Goal: Task Accomplishment & Management: Manage account settings

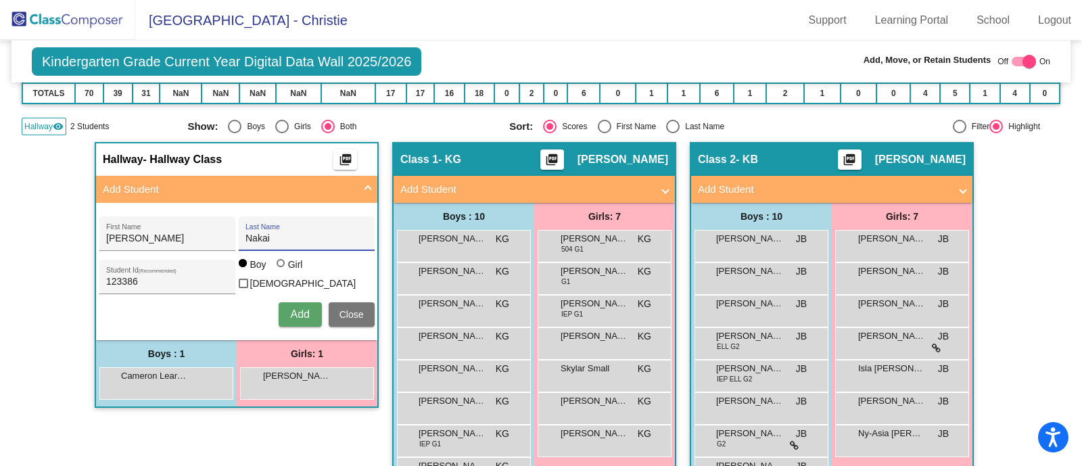
scroll to position [204, 0]
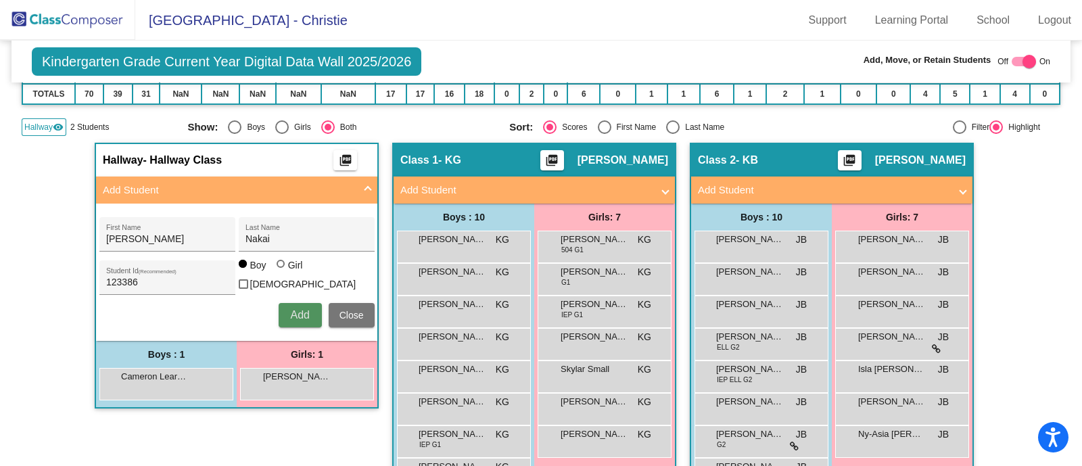
click at [296, 313] on span "Add" at bounding box center [299, 314] width 19 height 11
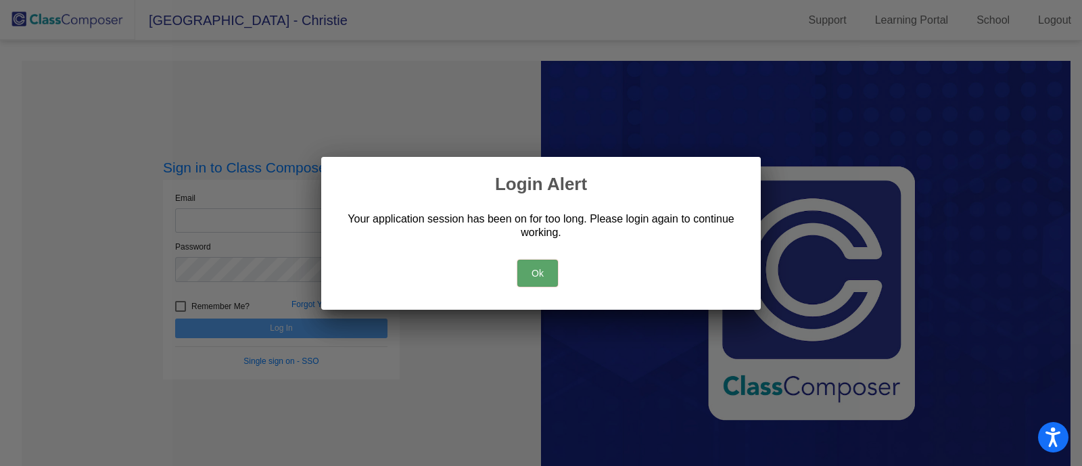
click at [540, 275] on button "Ok" at bounding box center [537, 273] width 41 height 27
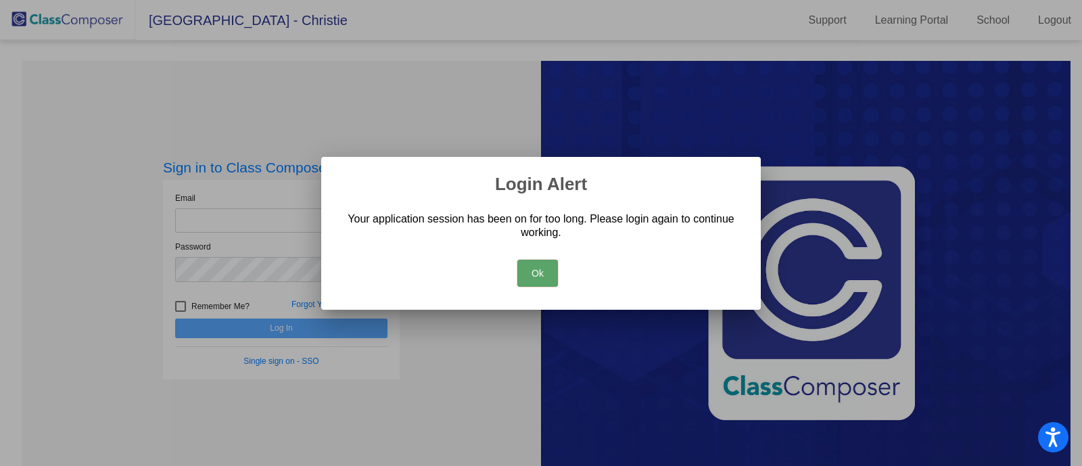
click at [536, 279] on button "Ok" at bounding box center [537, 273] width 41 height 27
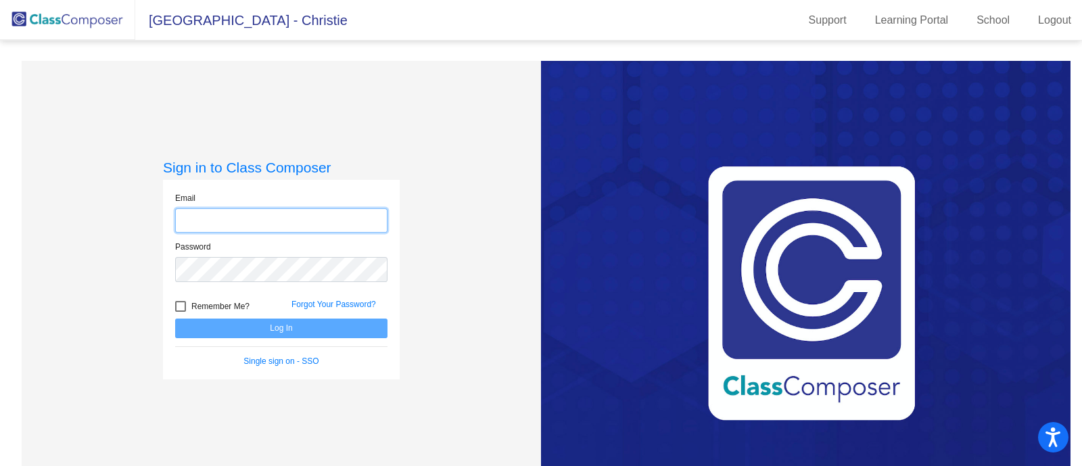
click at [220, 220] on input "email" at bounding box center [281, 220] width 212 height 25
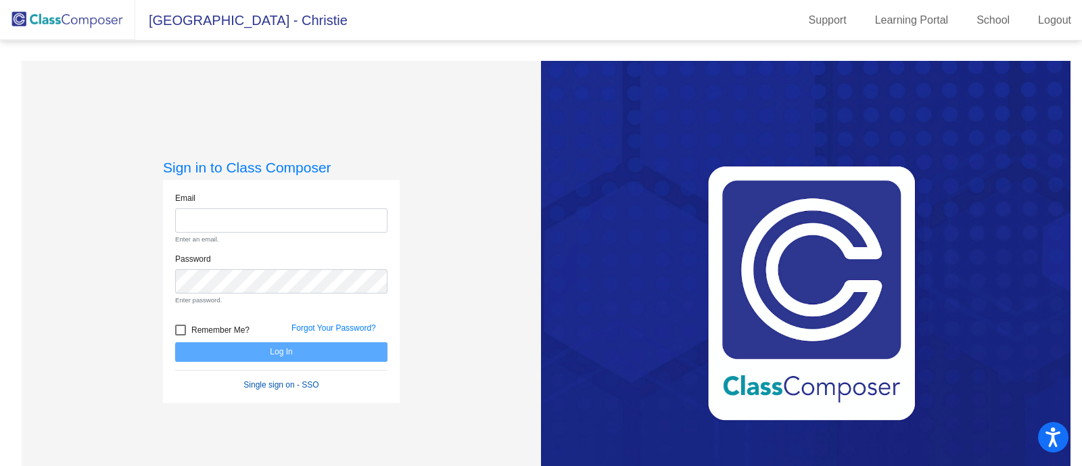
click at [274, 355] on form "Email Enter an email. Password Enter password. Remember Me? Forgot Your Passwor…" at bounding box center [281, 291] width 212 height 199
click at [223, 219] on input "email" at bounding box center [281, 220] width 212 height 25
drag, startPoint x: 223, startPoint y: 218, endPoint x: 206, endPoint y: 221, distance: 17.1
click at [206, 221] on input "email" at bounding box center [281, 220] width 212 height 25
click at [306, 220] on input "email" at bounding box center [281, 220] width 212 height 25
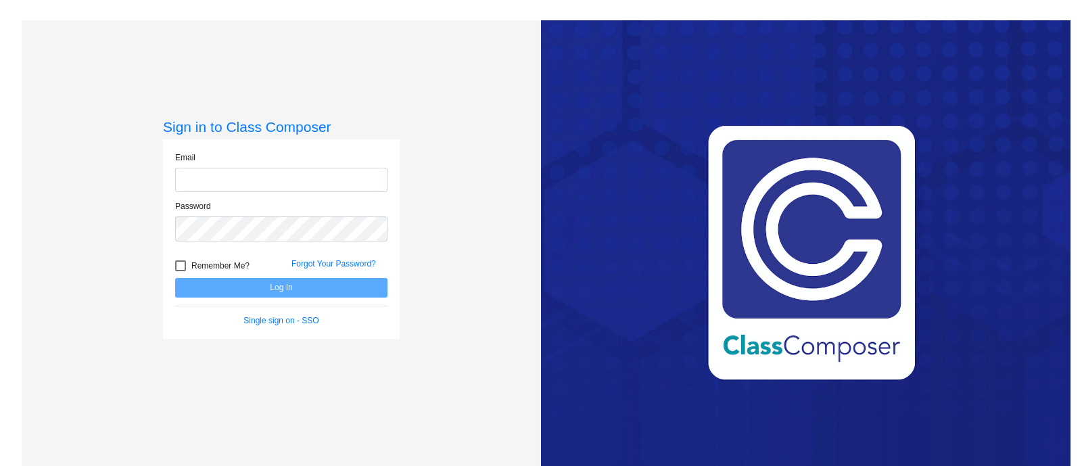
type input "ccutone@monomoy.edu"
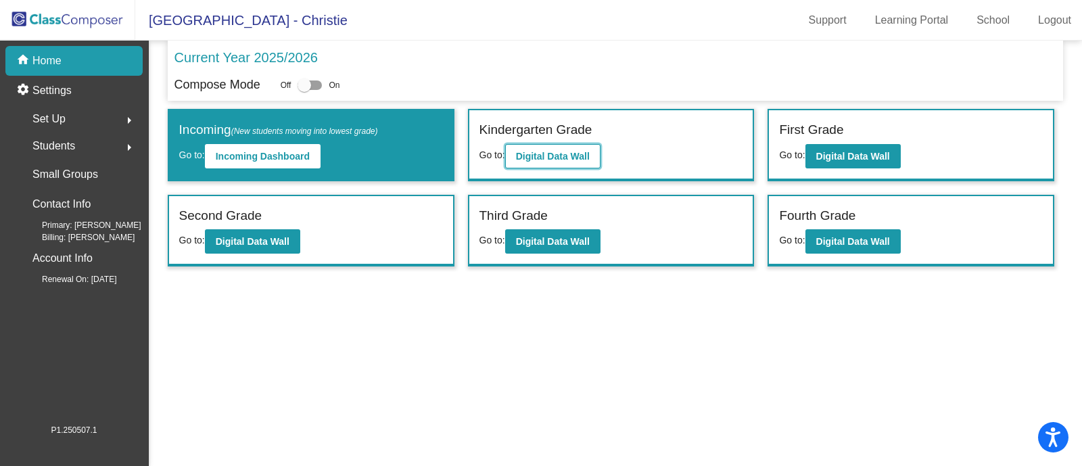
click at [579, 155] on b "Digital Data Wall" at bounding box center [553, 156] width 74 height 11
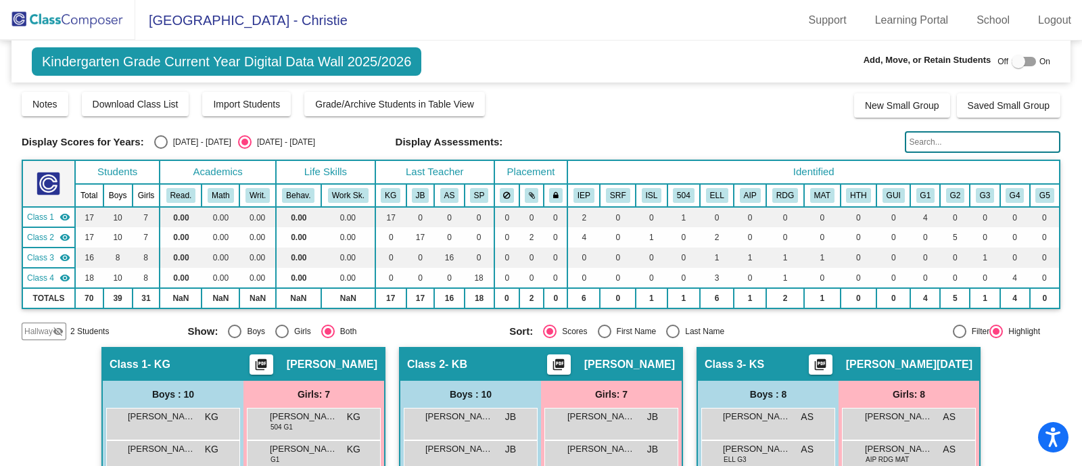
click at [87, 329] on span "2 Students" at bounding box center [89, 331] width 39 height 12
click at [41, 326] on span "Hallway" at bounding box center [38, 331] width 28 height 12
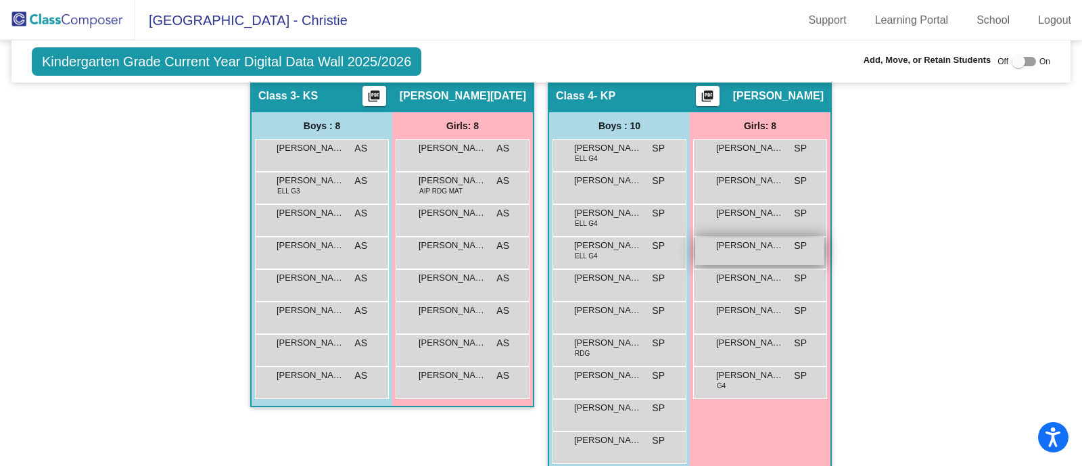
scroll to position [676, 0]
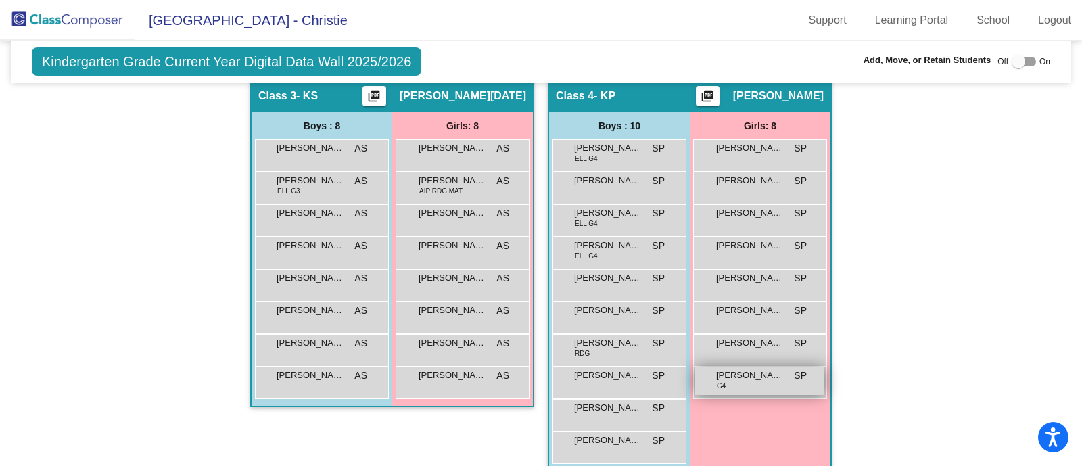
click at [761, 381] on div "Stella Fajersztajn Madison G4 SP lock do_not_disturb_alt" at bounding box center [759, 381] width 129 height 28
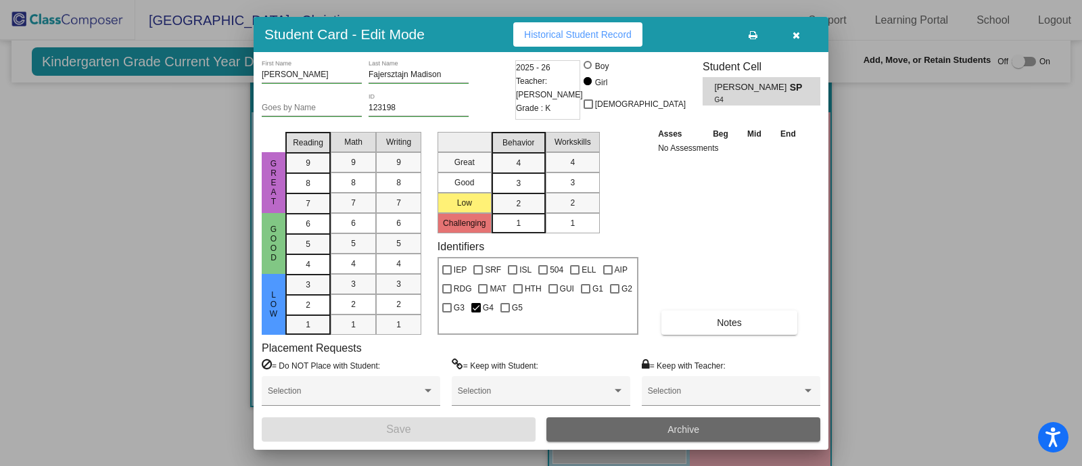
click at [644, 431] on button "Archive" at bounding box center [683, 429] width 274 height 24
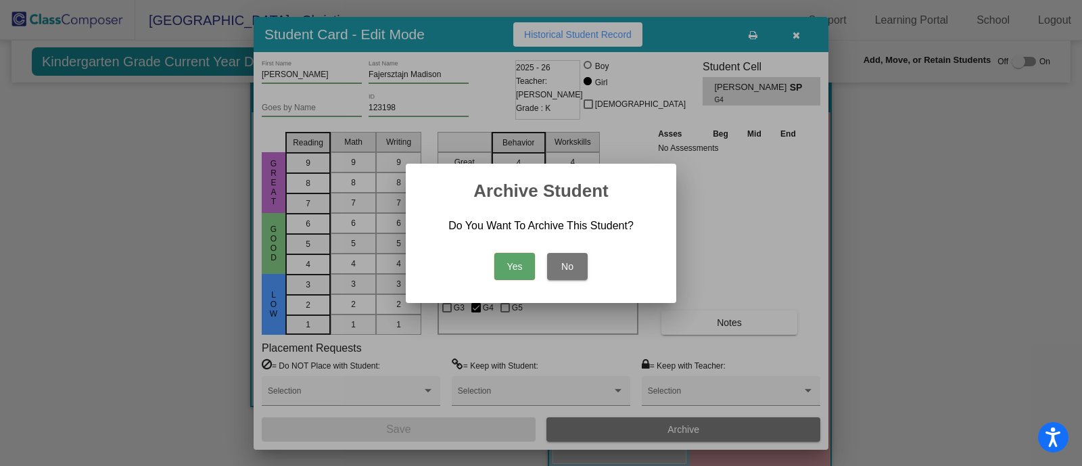
click at [583, 273] on button "No" at bounding box center [567, 266] width 41 height 27
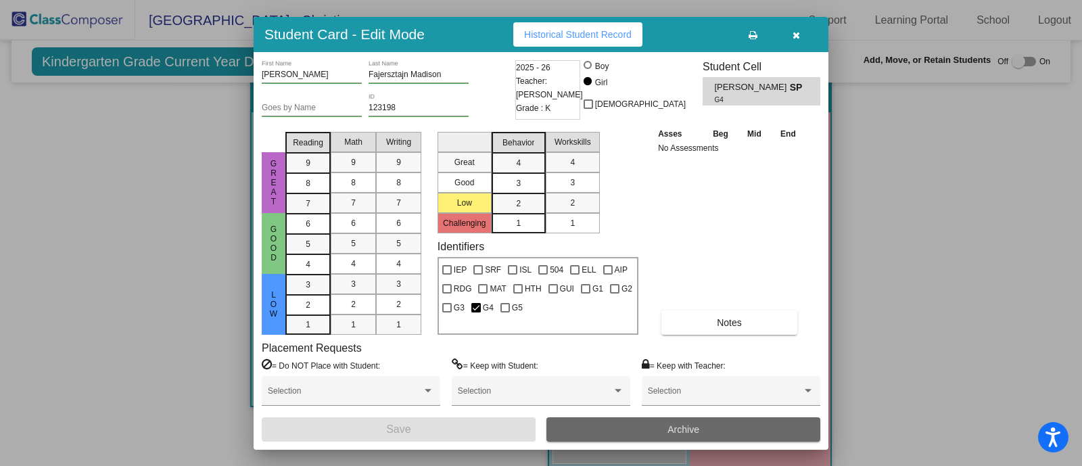
click at [609, 434] on button "Archive" at bounding box center [683, 429] width 274 height 24
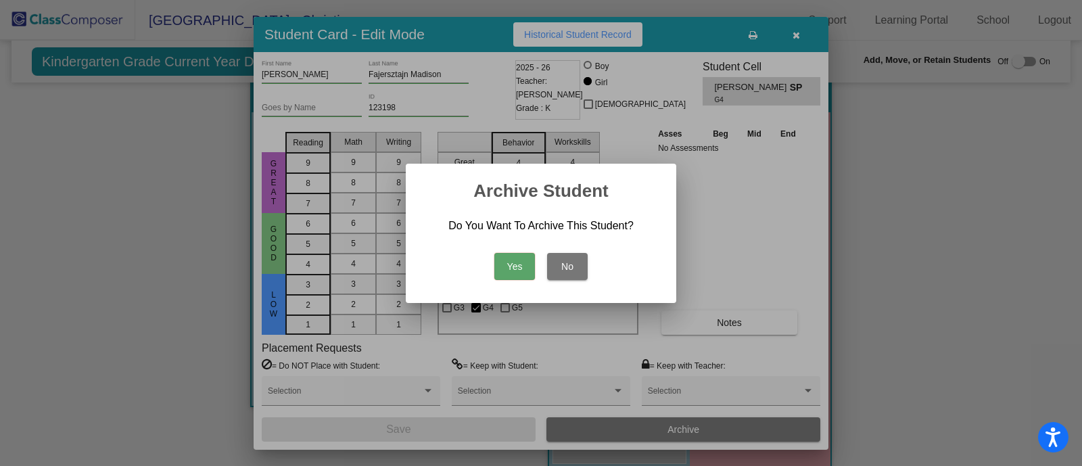
click at [507, 264] on button "Yes" at bounding box center [514, 266] width 41 height 27
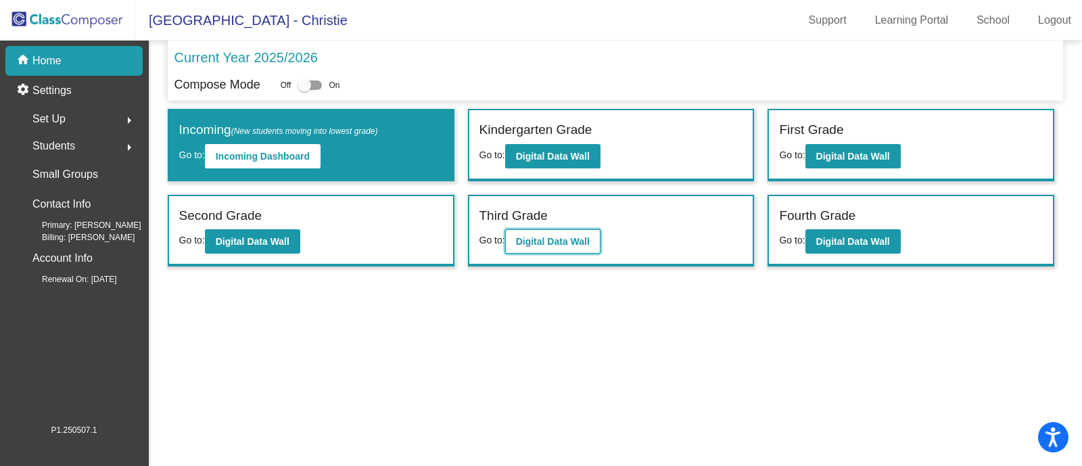
click at [563, 238] on b "Digital Data Wall" at bounding box center [553, 241] width 74 height 11
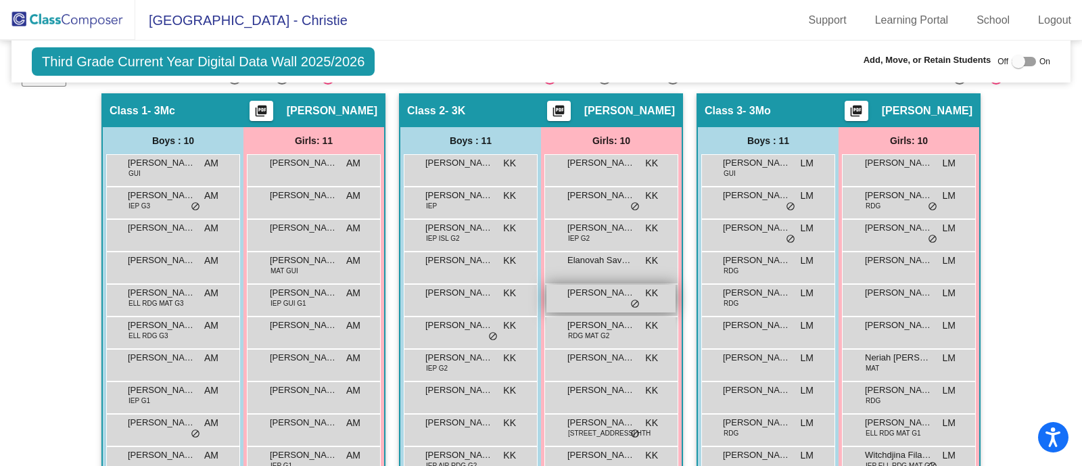
scroll to position [254, 0]
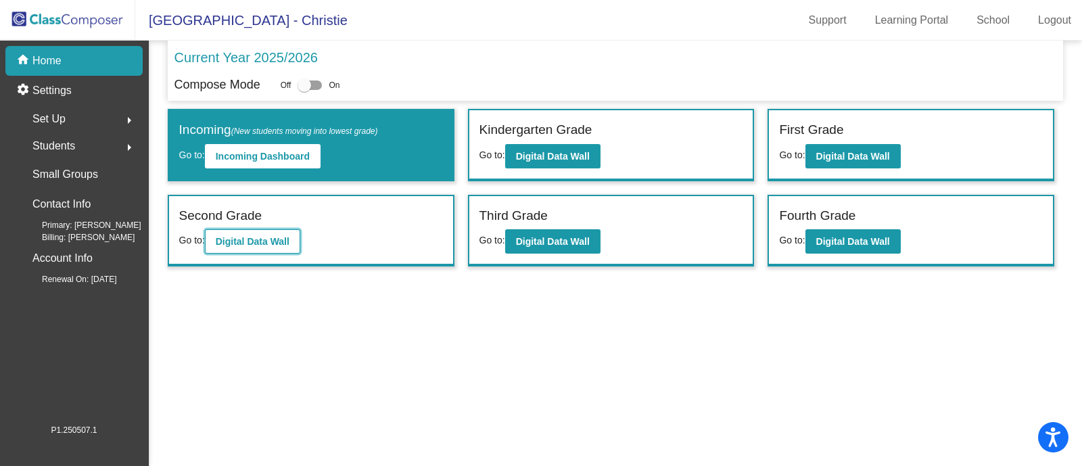
click at [289, 237] on b "Digital Data Wall" at bounding box center [253, 241] width 74 height 11
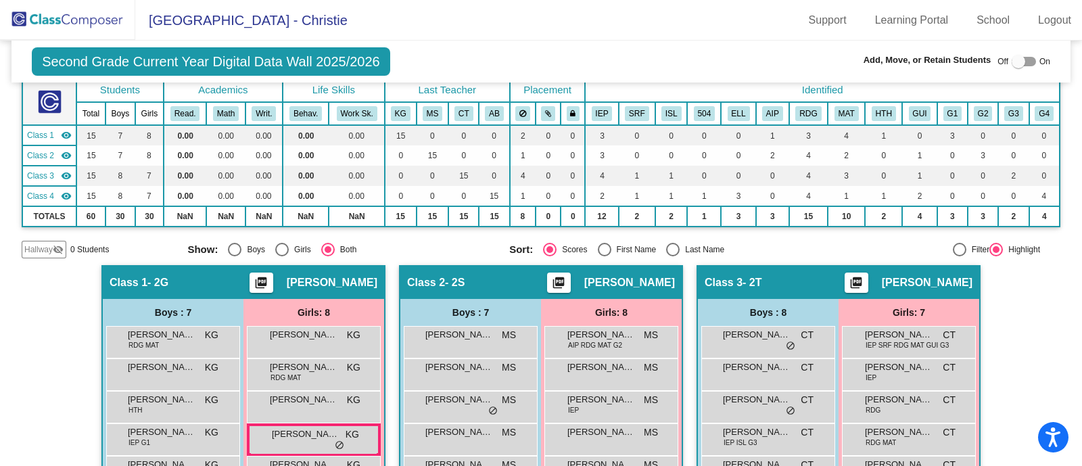
scroll to position [83, 0]
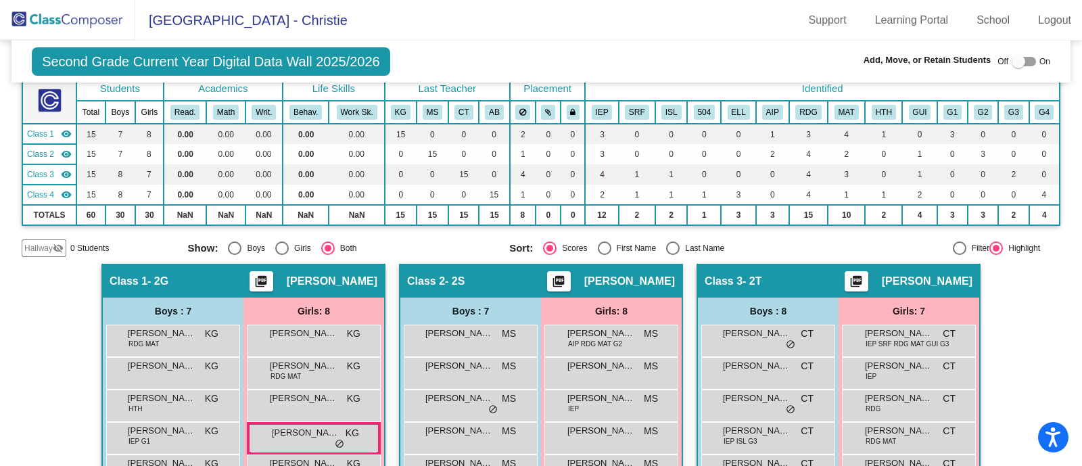
click at [43, 246] on span "Hallway" at bounding box center [38, 248] width 28 height 12
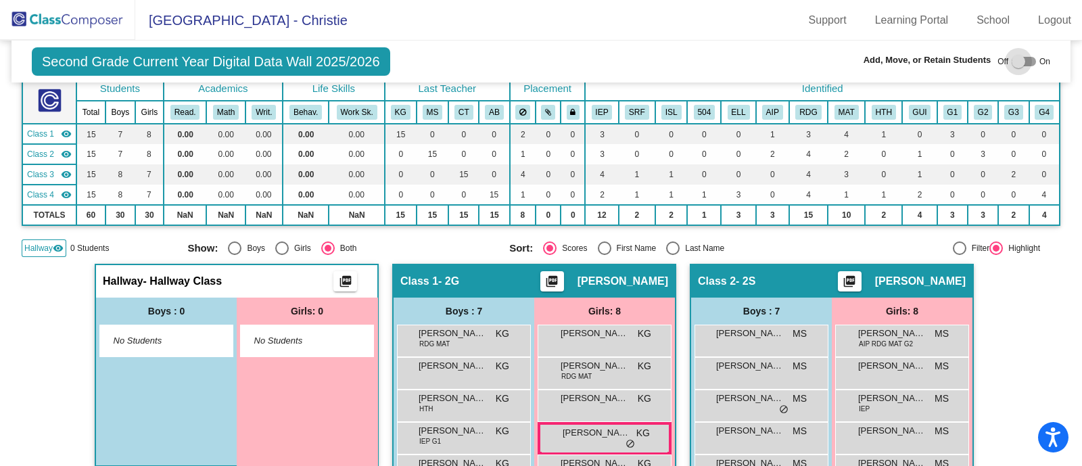
click at [1012, 63] on div at bounding box center [1019, 62] width 14 height 14
checkbox input "true"
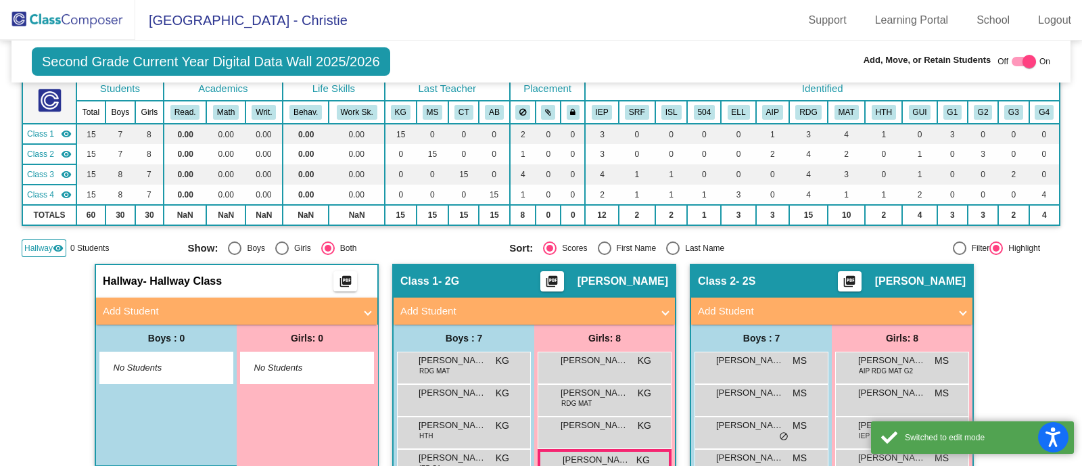
click at [162, 304] on mat-panel-title "Add Student" at bounding box center [229, 312] width 252 height 16
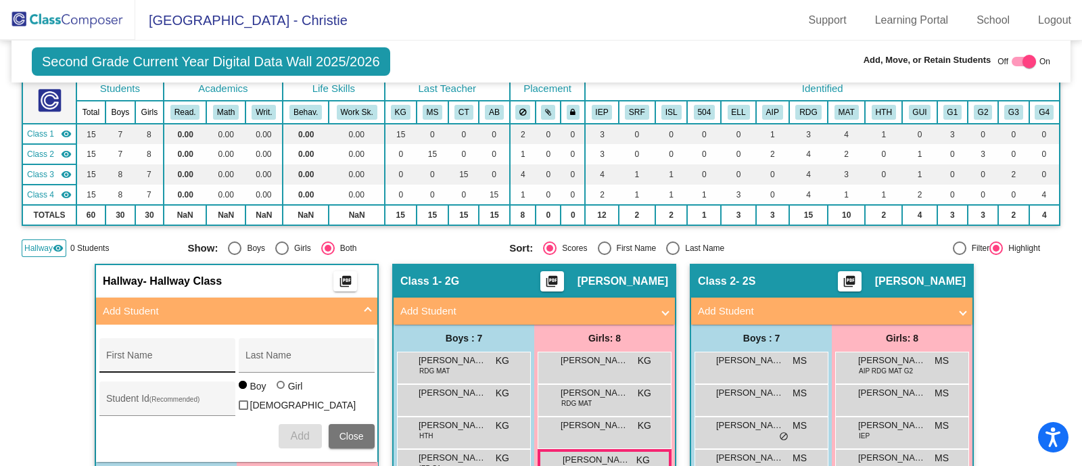
click at [163, 356] on input "First Name" at bounding box center [167, 360] width 122 height 11
type input "Agostina"
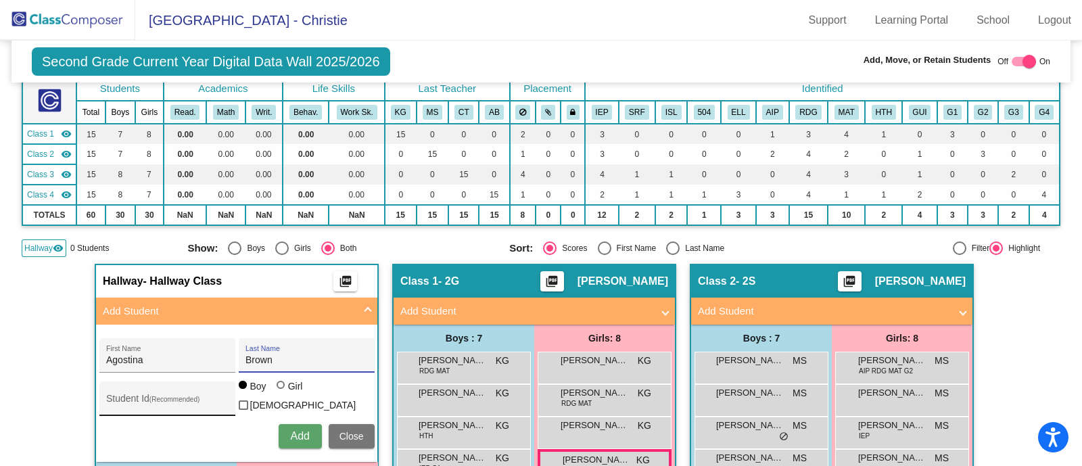
type input "Brown"
click at [130, 398] on input "Student Id (Recommended)" at bounding box center [167, 403] width 122 height 11
paste input "123382"
type input "123382"
click at [279, 389] on div at bounding box center [281, 385] width 8 height 8
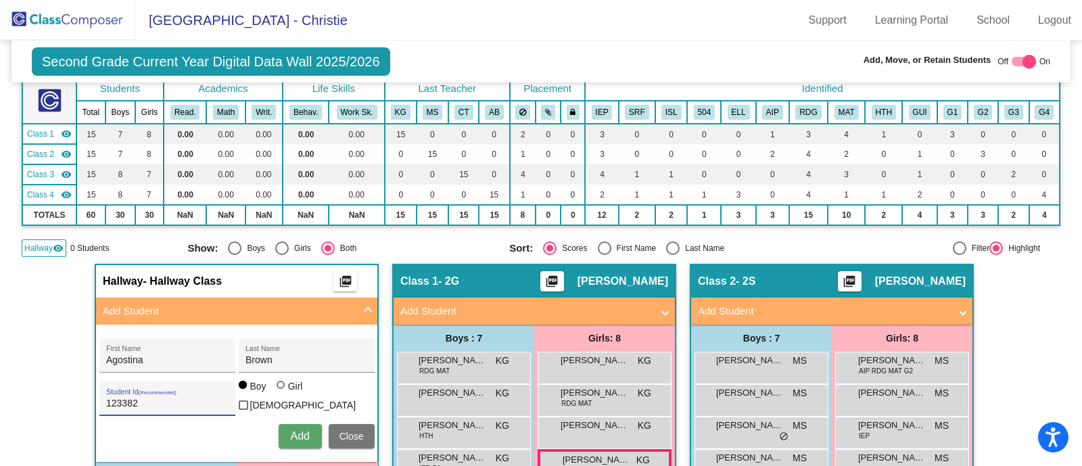
click at [281, 392] on input "Girl" at bounding box center [281, 392] width 1 height 1
radio input "true"
click at [295, 432] on span "Add" at bounding box center [299, 435] width 19 height 11
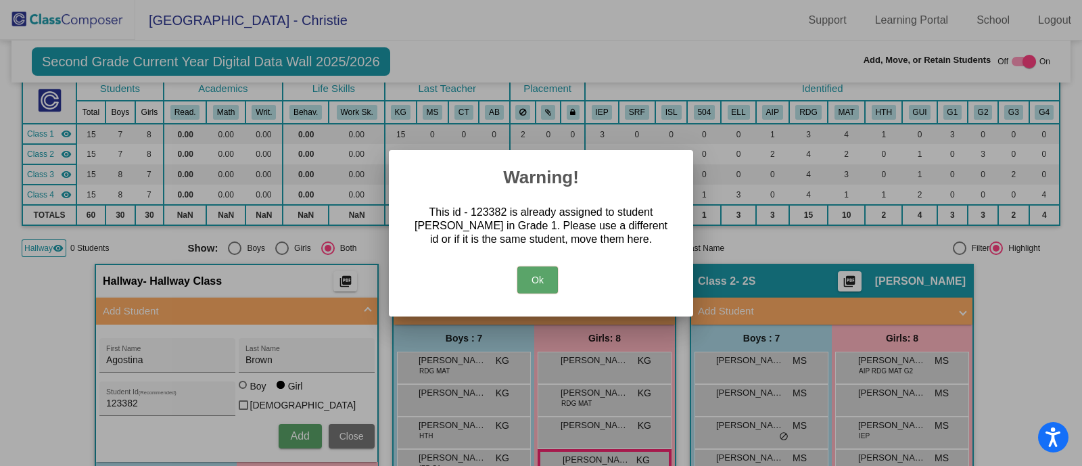
click at [358, 428] on div at bounding box center [541, 233] width 1082 height 466
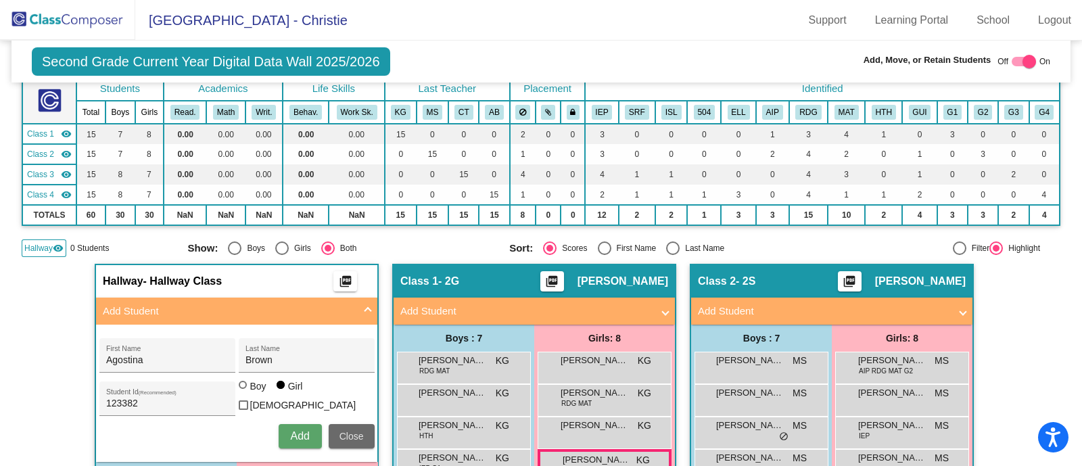
click at [358, 431] on span "Close" at bounding box center [351, 436] width 24 height 11
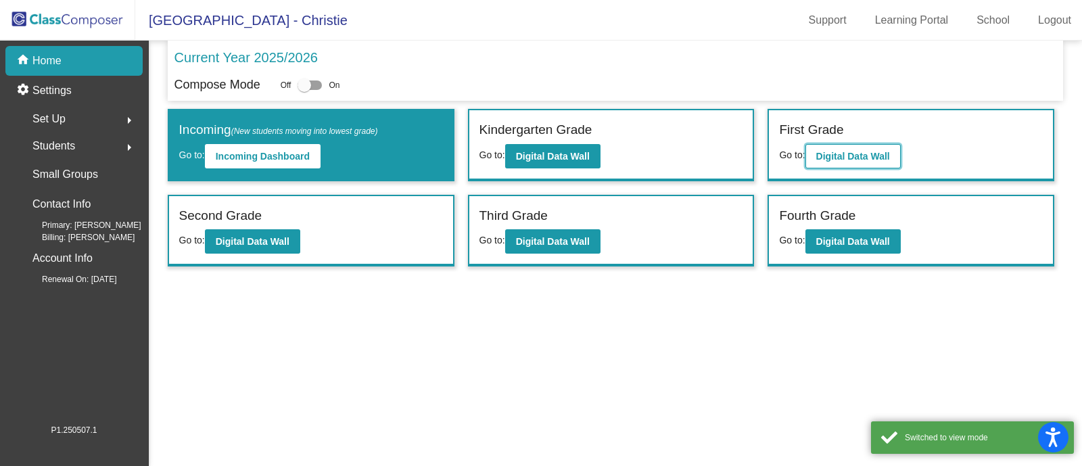
click at [854, 158] on b "Digital Data Wall" at bounding box center [853, 156] width 74 height 11
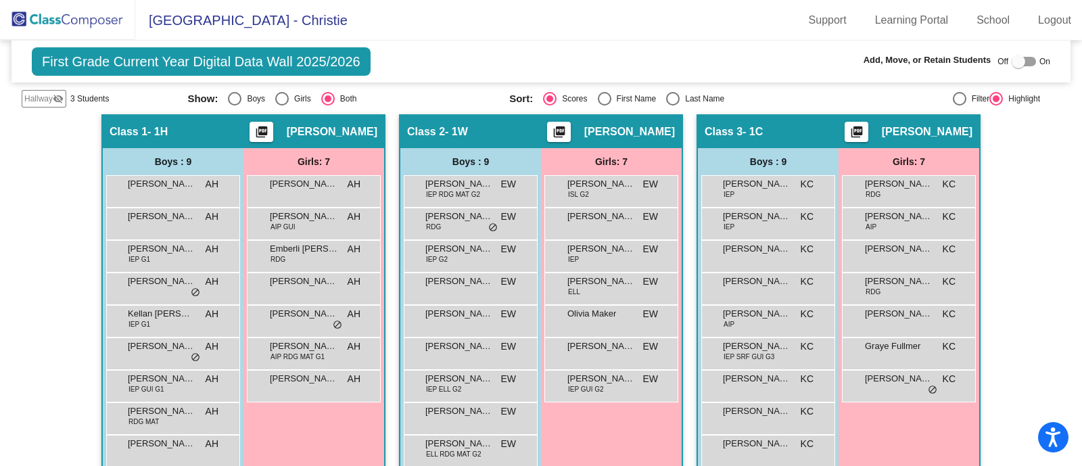
scroll to position [254, 0]
click at [27, 93] on span "Hallway" at bounding box center [38, 98] width 28 height 12
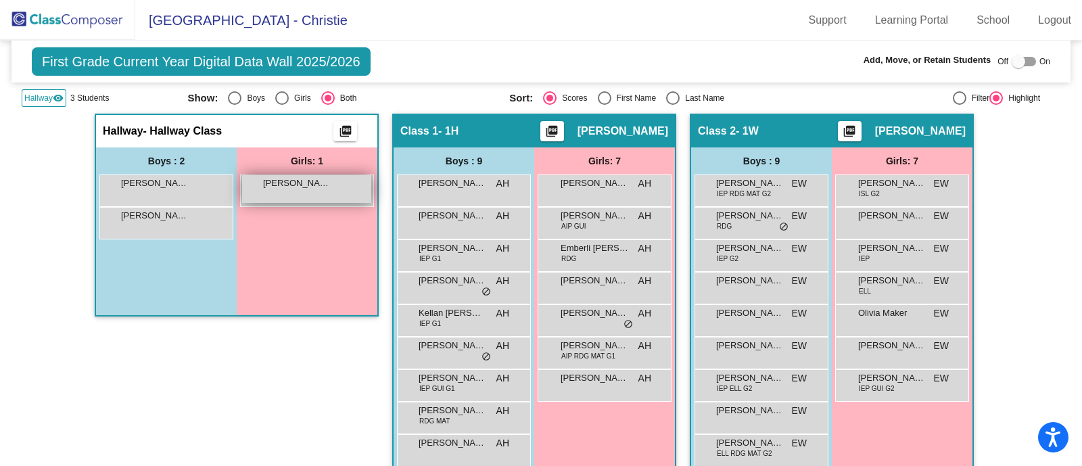
click at [319, 187] on span "Agostina Brown" at bounding box center [297, 184] width 68 height 14
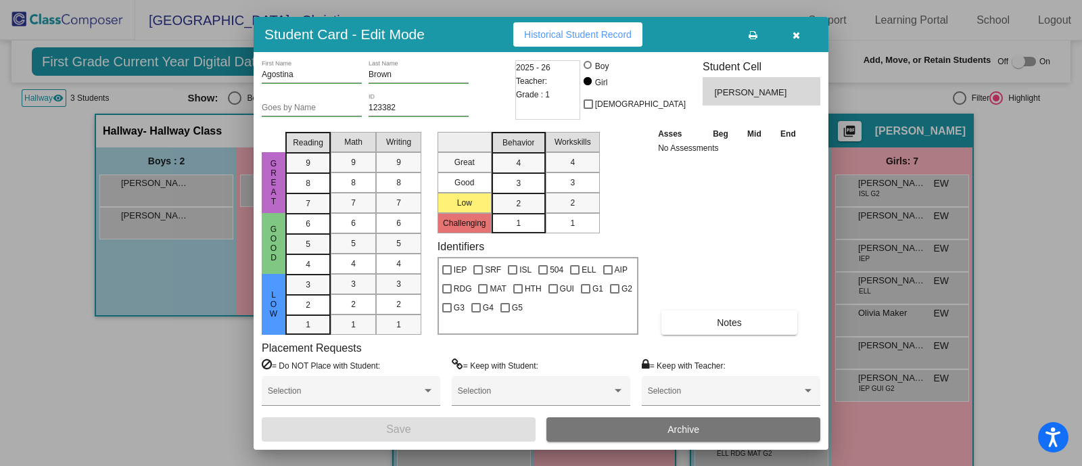
click at [665, 431] on button "Archive" at bounding box center [683, 429] width 274 height 24
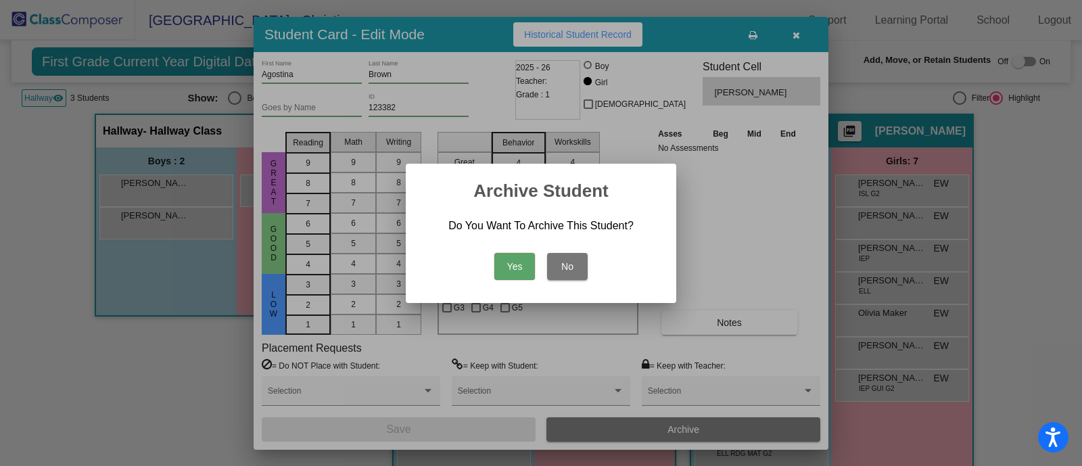
click at [523, 262] on button "Yes" at bounding box center [514, 266] width 41 height 27
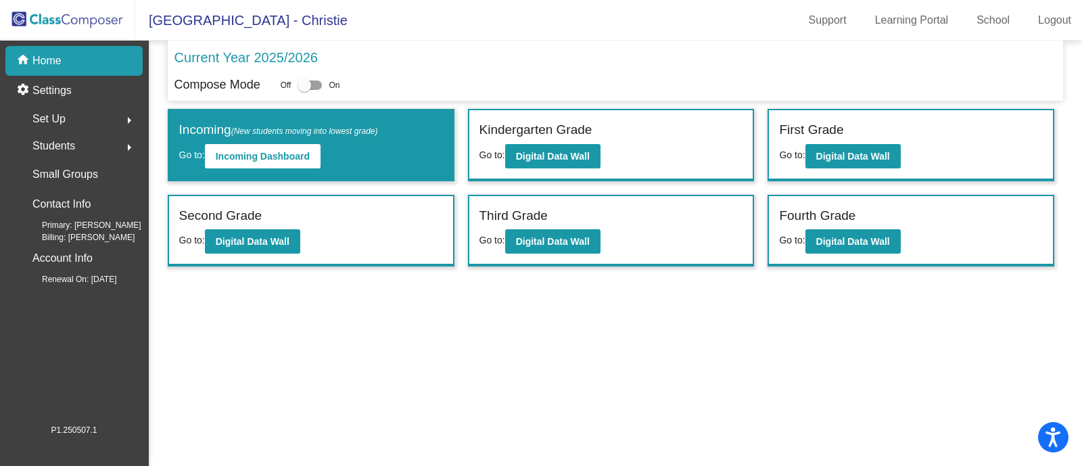
click at [70, 140] on span "Students" at bounding box center [53, 146] width 43 height 19
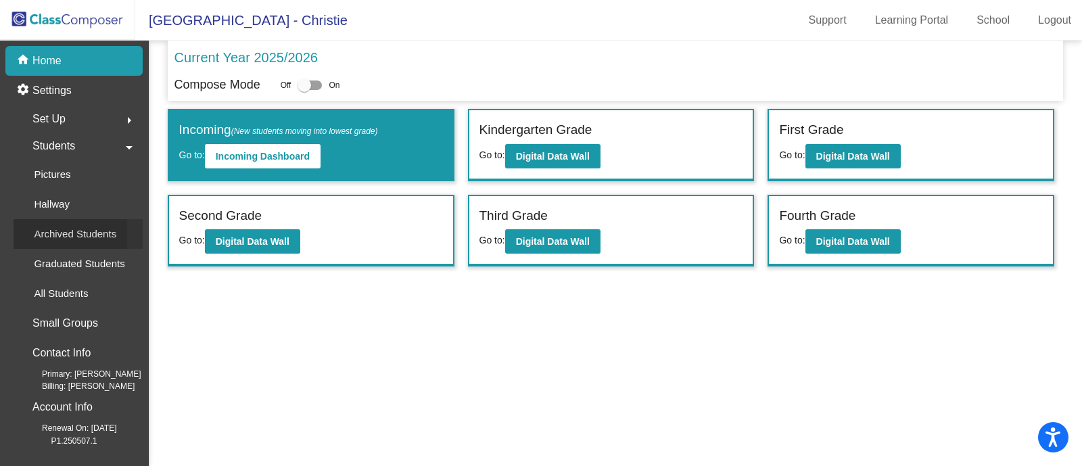
click at [68, 234] on p "Archived Students" at bounding box center [75, 234] width 83 height 16
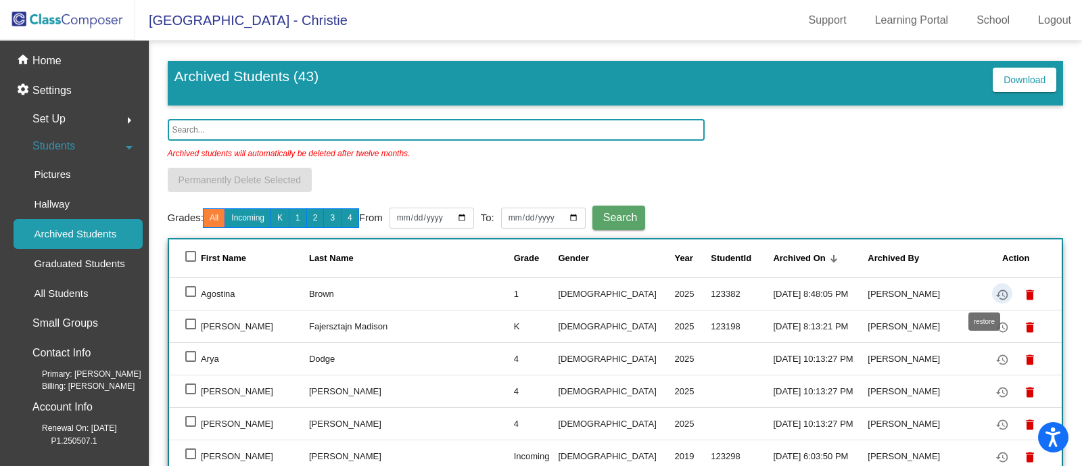
click at [994, 293] on mat-icon "restore" at bounding box center [1002, 295] width 16 height 16
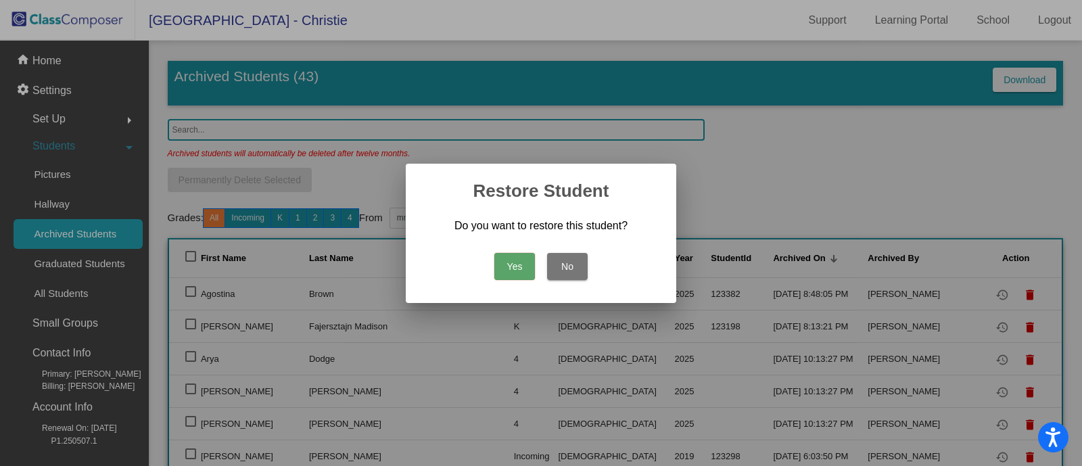
click at [520, 272] on button "Yes" at bounding box center [514, 266] width 41 height 27
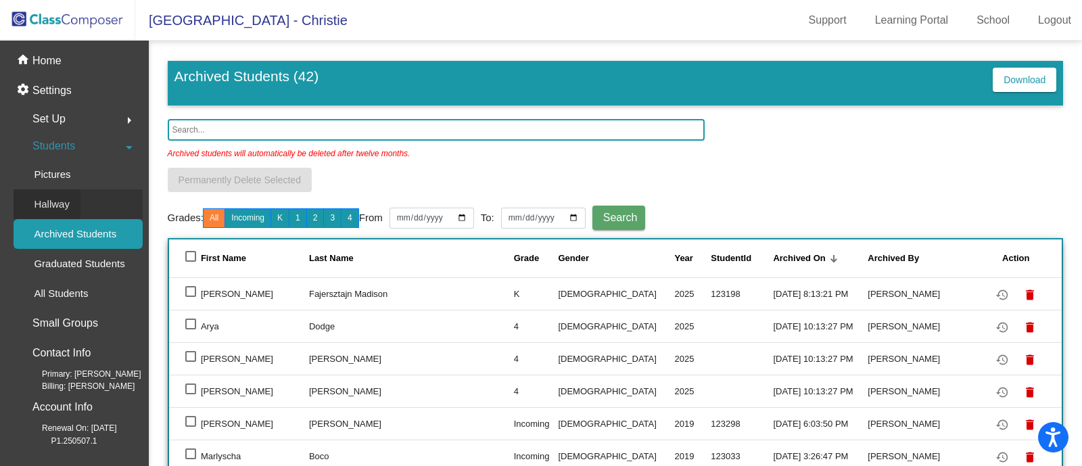
click at [70, 202] on div "Hallway" at bounding box center [47, 204] width 67 height 30
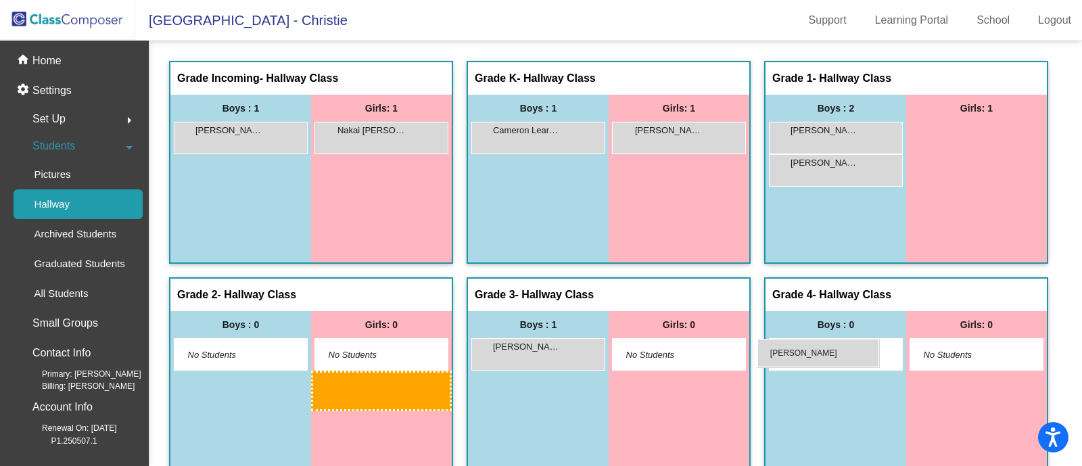
drag, startPoint x: 513, startPoint y: 356, endPoint x: 757, endPoint y: 339, distance: 245.4
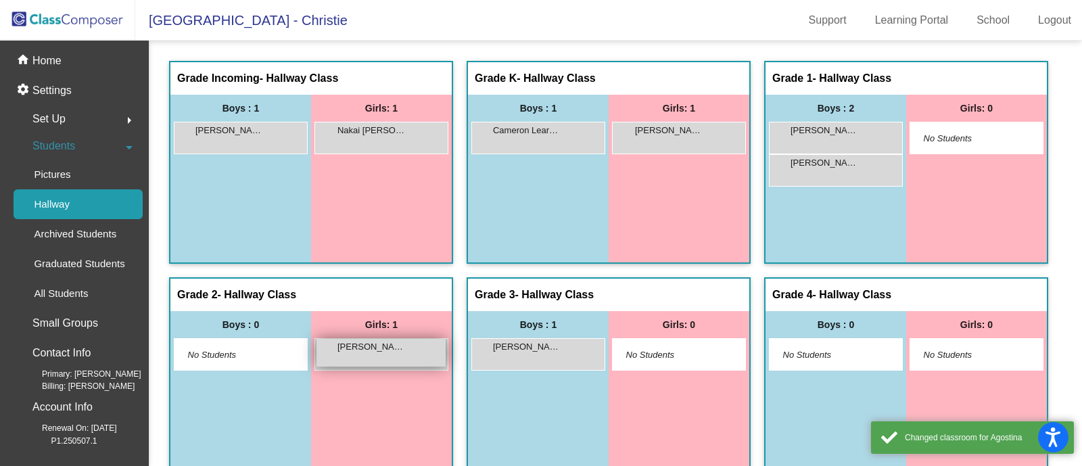
click at [405, 352] on span "Agostina Brown" at bounding box center [371, 347] width 68 height 14
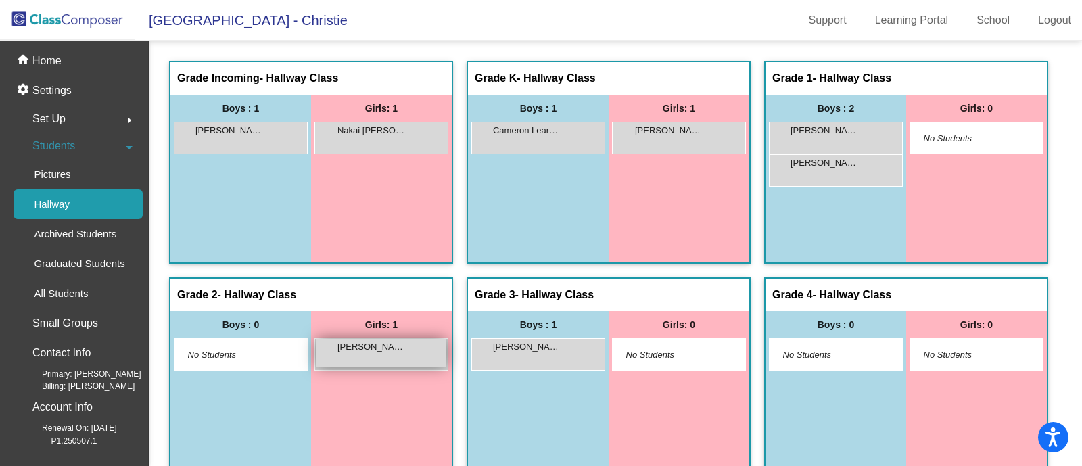
click at [405, 352] on span "Agostina Brown" at bounding box center [371, 347] width 68 height 14
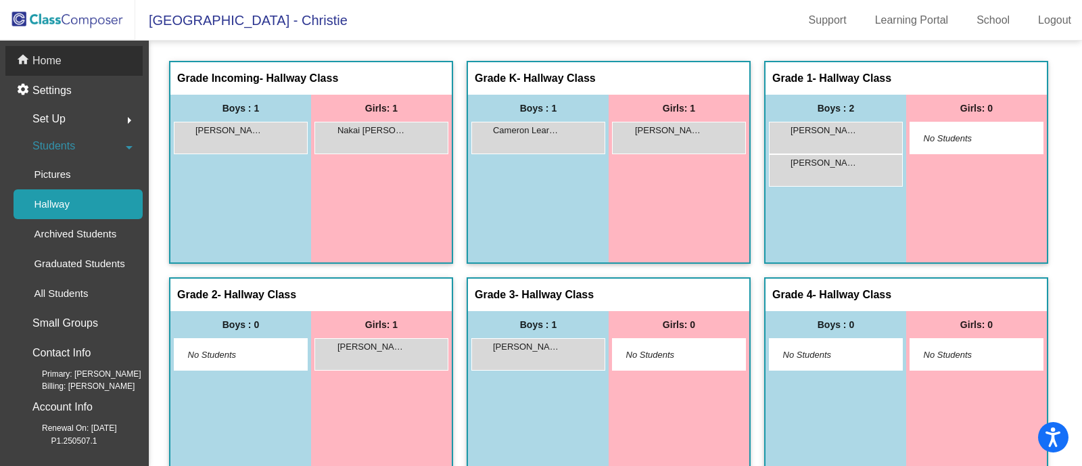
click at [71, 64] on div "home Home" at bounding box center [73, 61] width 137 height 30
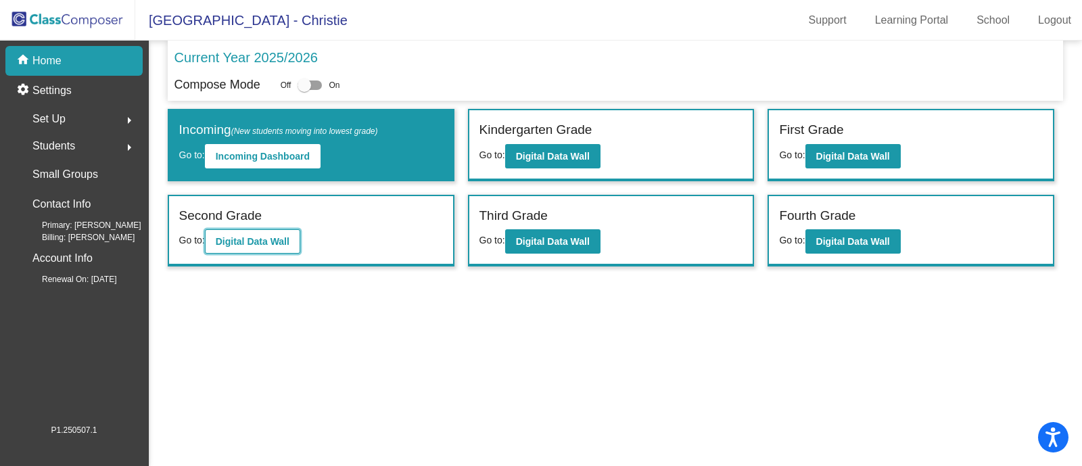
click at [247, 238] on b "Digital Data Wall" at bounding box center [253, 241] width 74 height 11
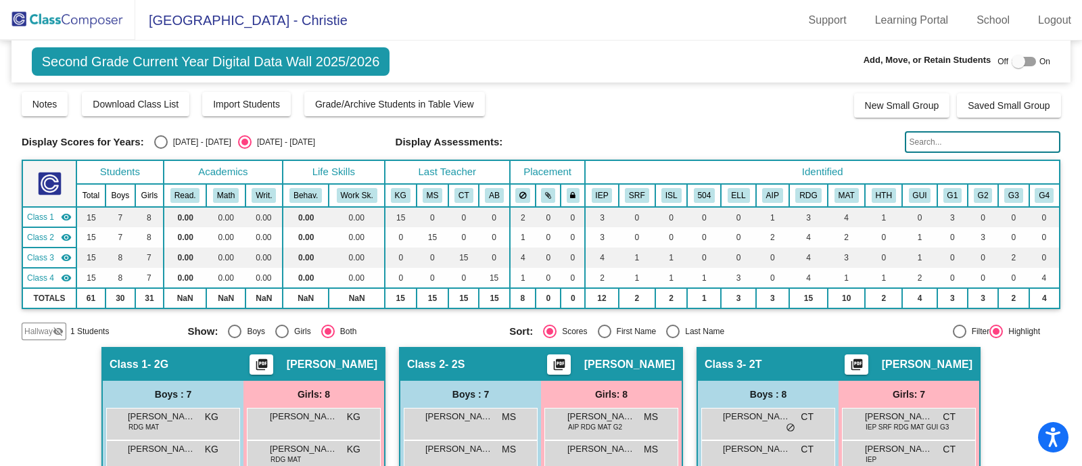
click at [37, 329] on span "Hallway" at bounding box center [38, 331] width 28 height 12
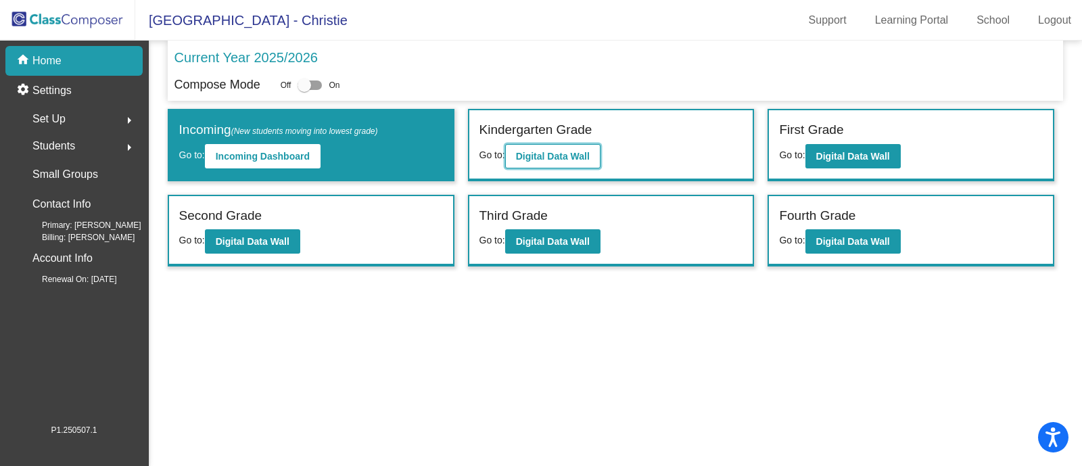
click at [553, 152] on b "Digital Data Wall" at bounding box center [553, 156] width 74 height 11
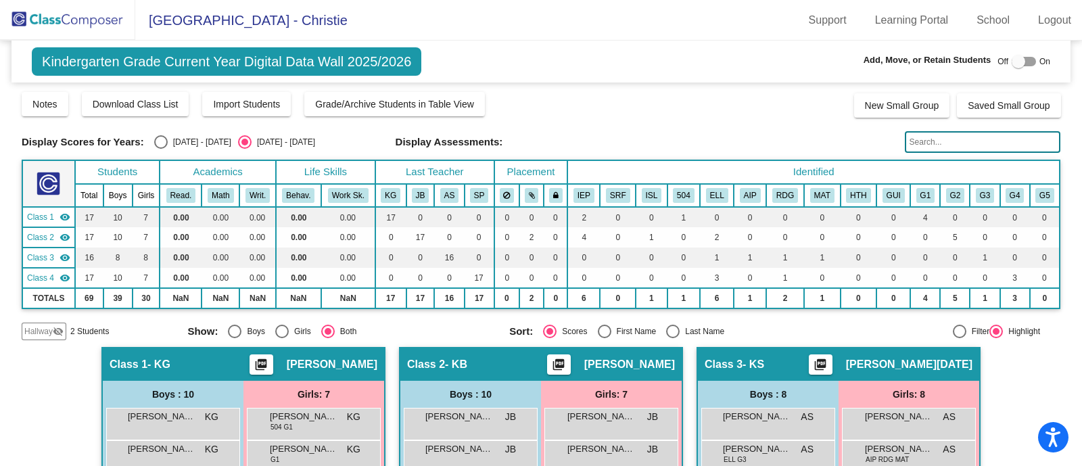
click at [34, 334] on span "Hallway" at bounding box center [38, 331] width 28 height 12
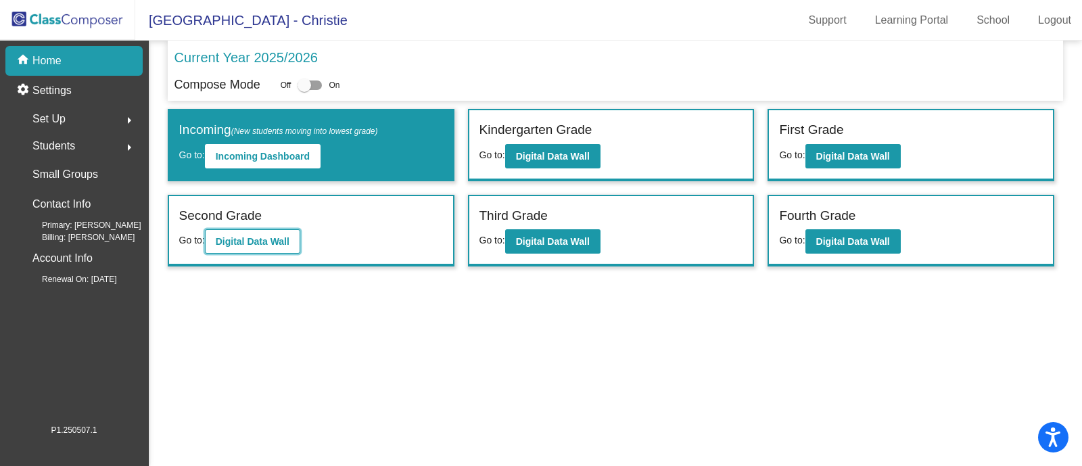
click at [241, 238] on b "Digital Data Wall" at bounding box center [253, 241] width 74 height 11
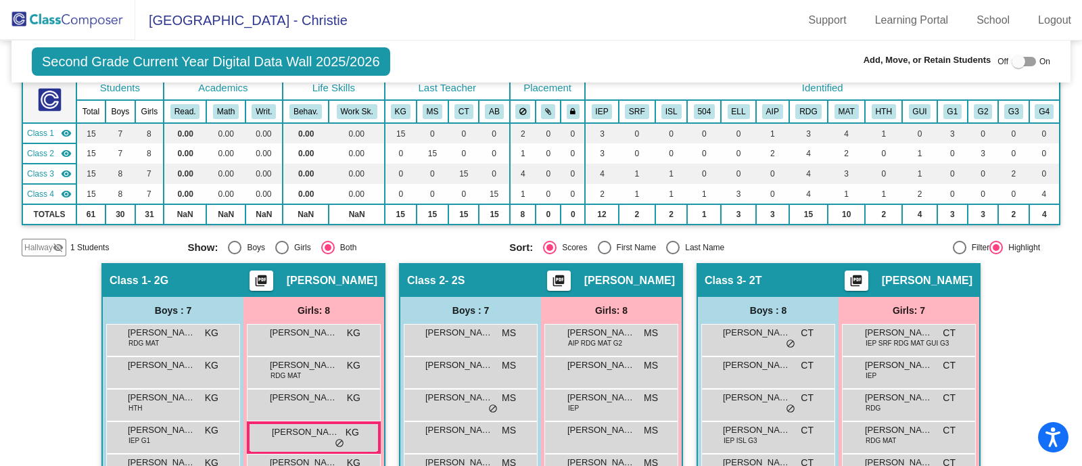
scroll to position [84, 0]
click at [42, 243] on span "Hallway" at bounding box center [38, 247] width 28 height 12
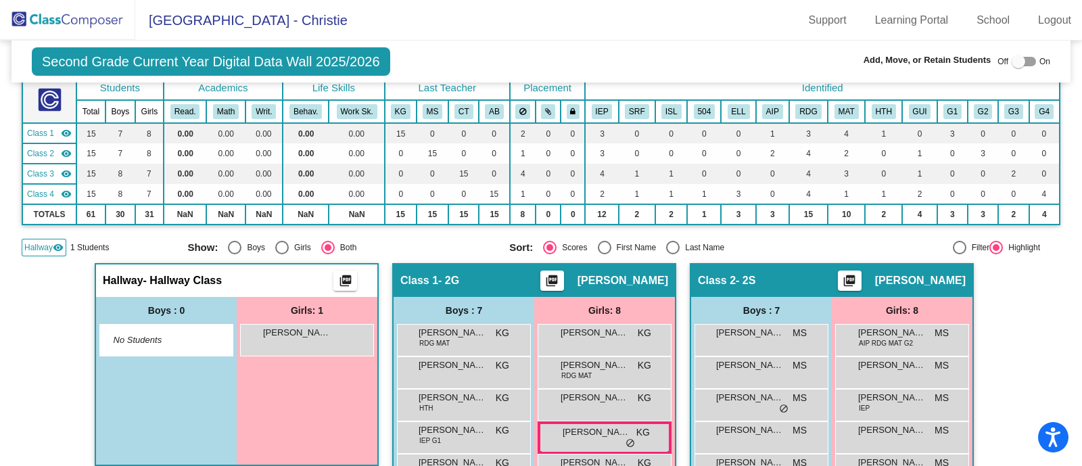
click at [1019, 66] on div at bounding box center [1024, 61] width 24 height 9
checkbox input "true"
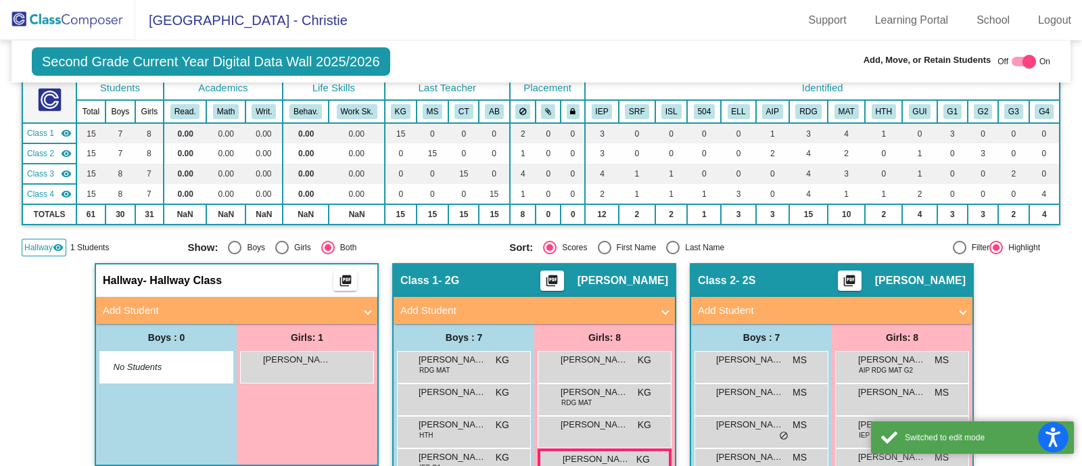
click at [155, 309] on mat-panel-title "Add Student" at bounding box center [229, 311] width 252 height 16
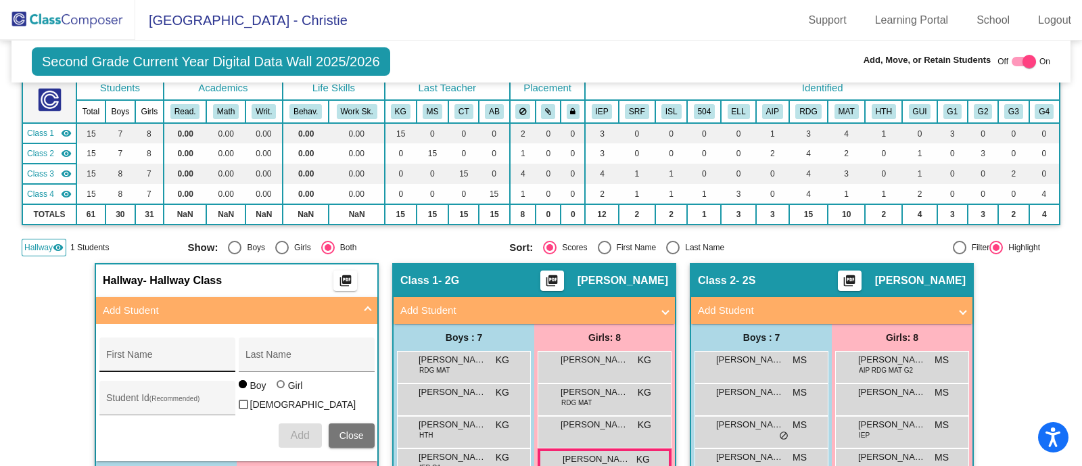
click at [144, 350] on div "First Name" at bounding box center [167, 359] width 122 height 28
type input "Mack"
type input "Gendron"
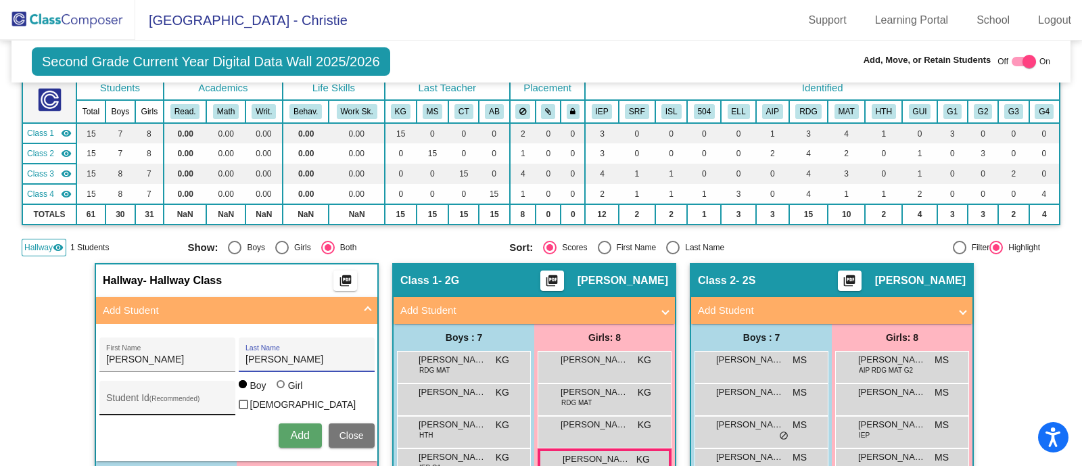
click at [134, 398] on input "Student Id (Recommended)" at bounding box center [167, 403] width 122 height 11
paste input "123357"
type input "123357"
click at [296, 433] on span "Add" at bounding box center [299, 434] width 19 height 11
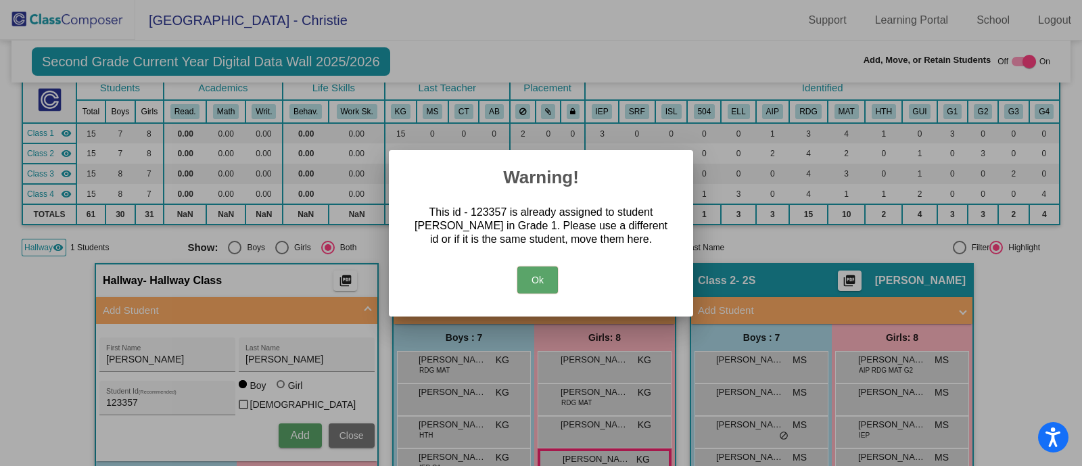
click at [358, 436] on div at bounding box center [541, 233] width 1082 height 466
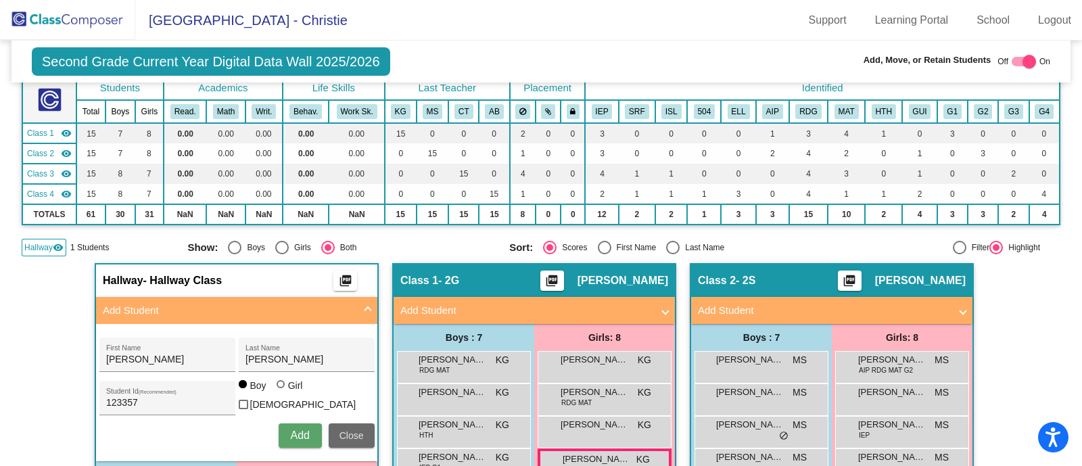
click at [358, 436] on span "Close" at bounding box center [351, 435] width 24 height 11
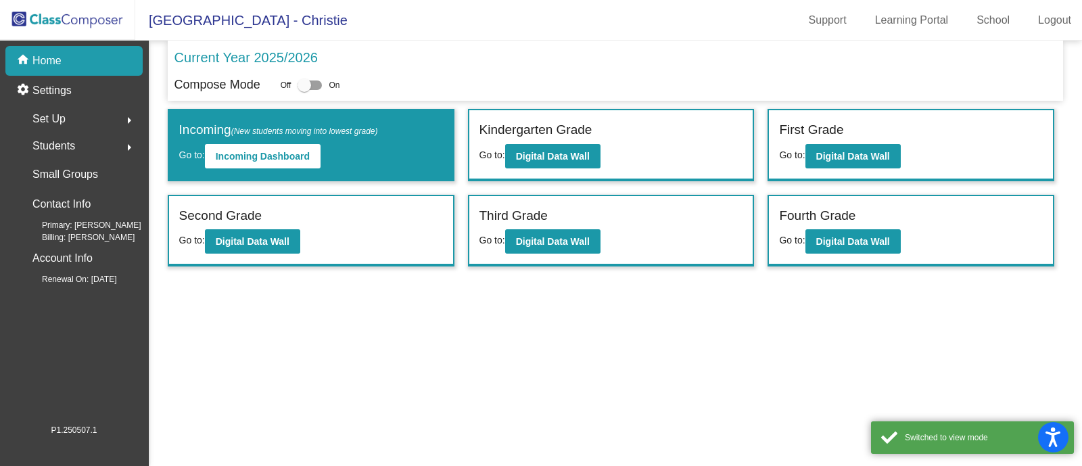
click at [64, 148] on span "Students" at bounding box center [53, 146] width 43 height 19
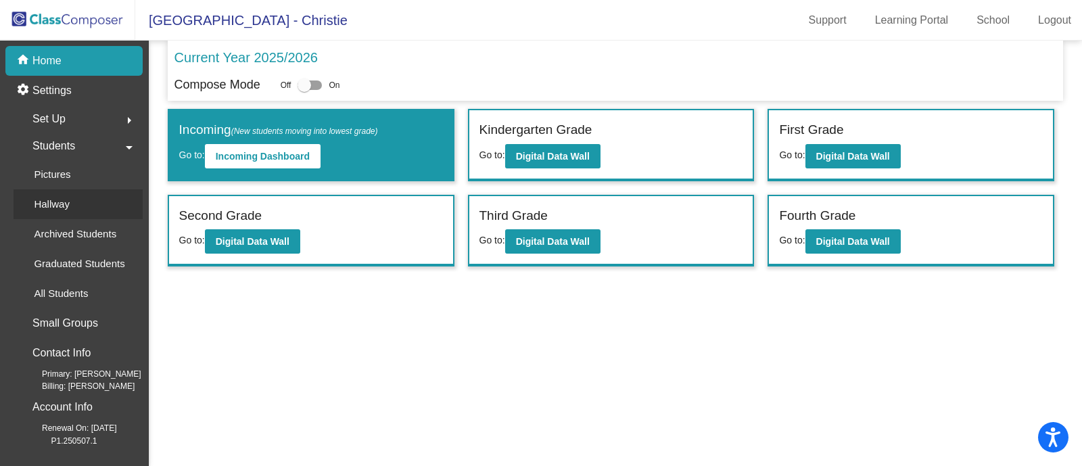
click at [61, 201] on p "Hallway" at bounding box center [52, 204] width 36 height 16
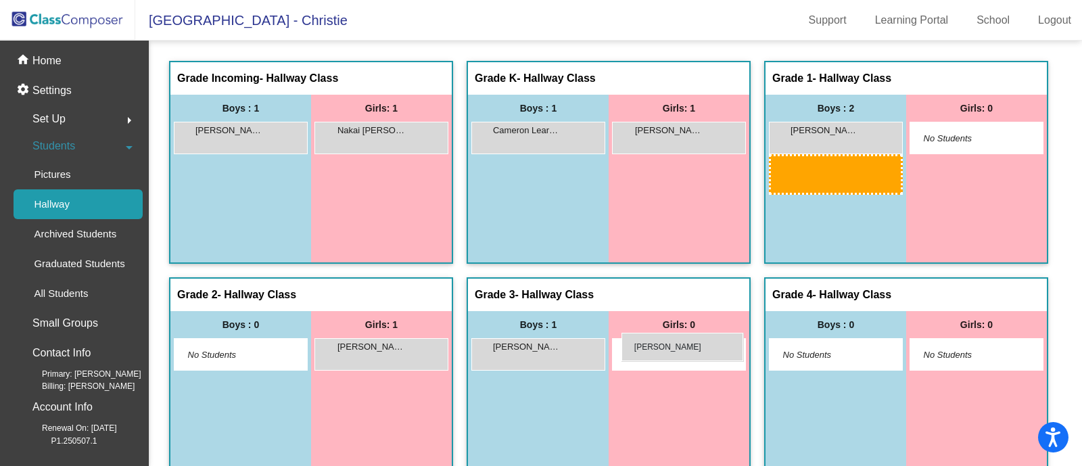
drag, startPoint x: 401, startPoint y: 386, endPoint x: 621, endPoint y: 333, distance: 226.8
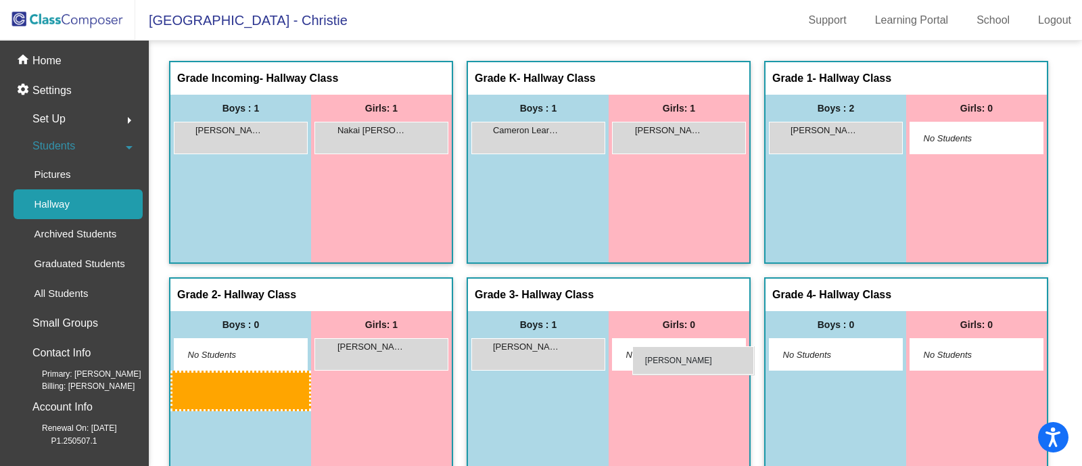
drag, startPoint x: 343, startPoint y: 383, endPoint x: 632, endPoint y: 346, distance: 291.8
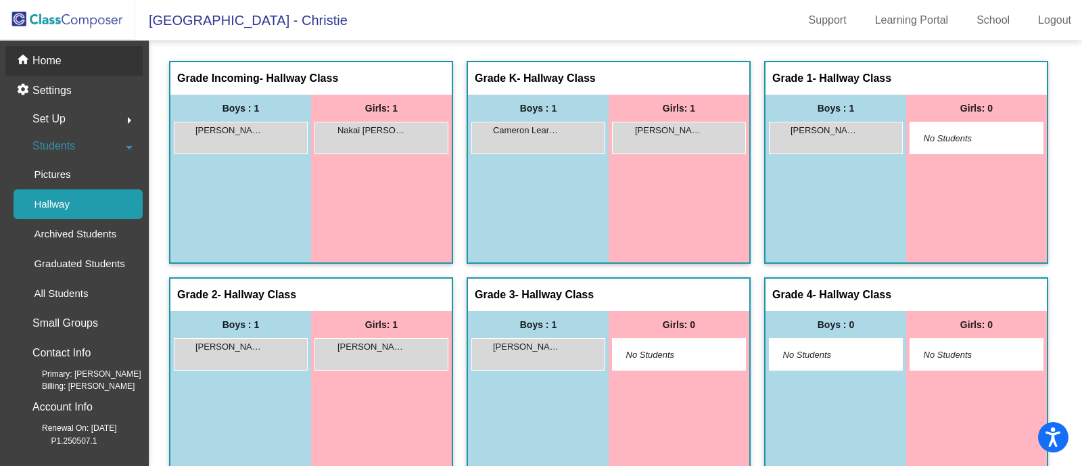
click at [34, 55] on p "Home" at bounding box center [46, 61] width 29 height 16
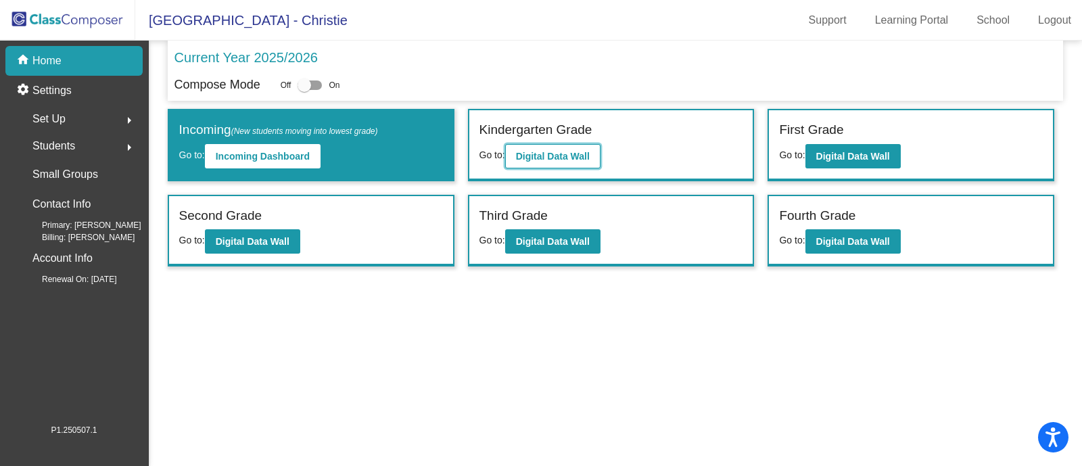
click at [573, 147] on button "Digital Data Wall" at bounding box center [552, 156] width 95 height 24
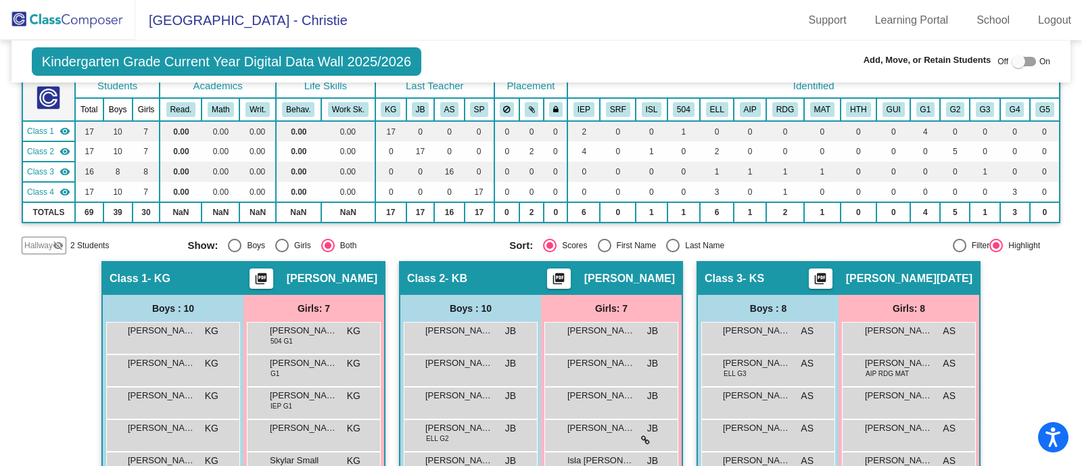
scroll to position [85, 0]
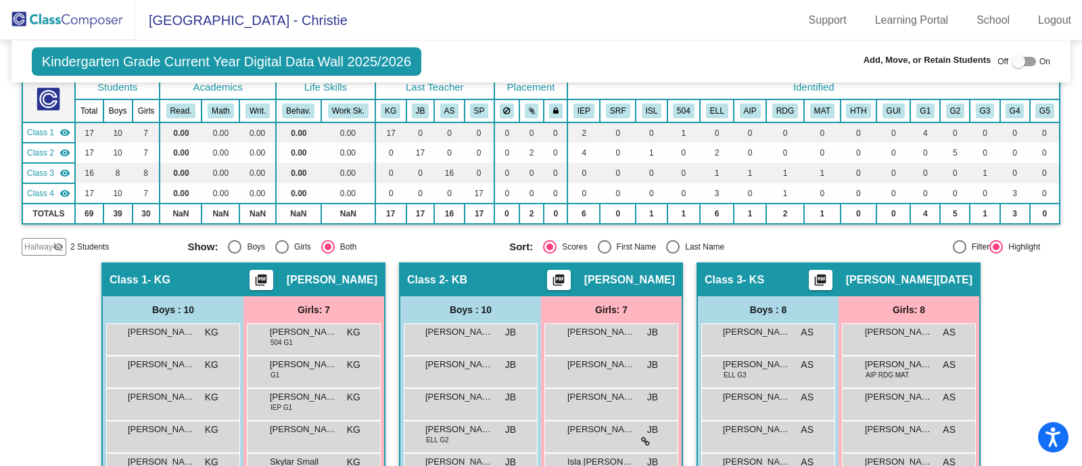
click at [35, 245] on span "Hallway" at bounding box center [38, 247] width 28 height 12
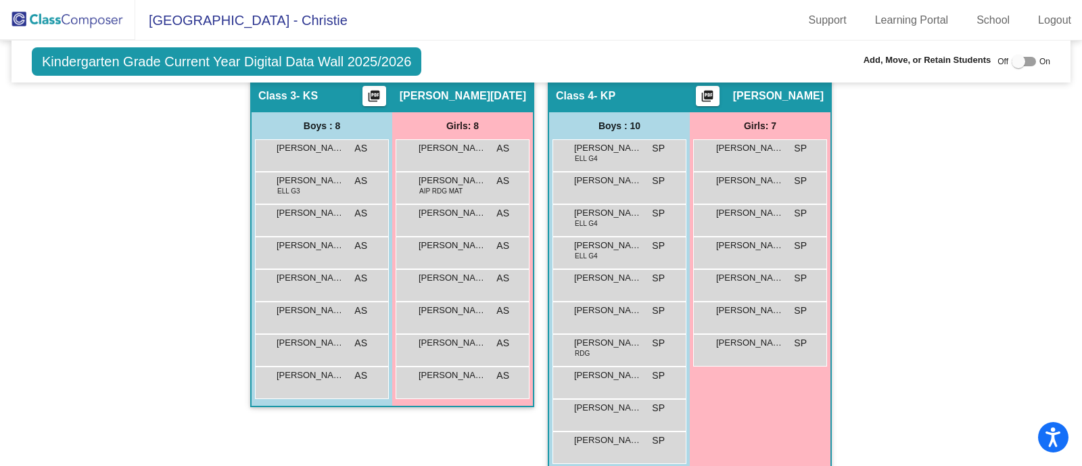
scroll to position [693, 0]
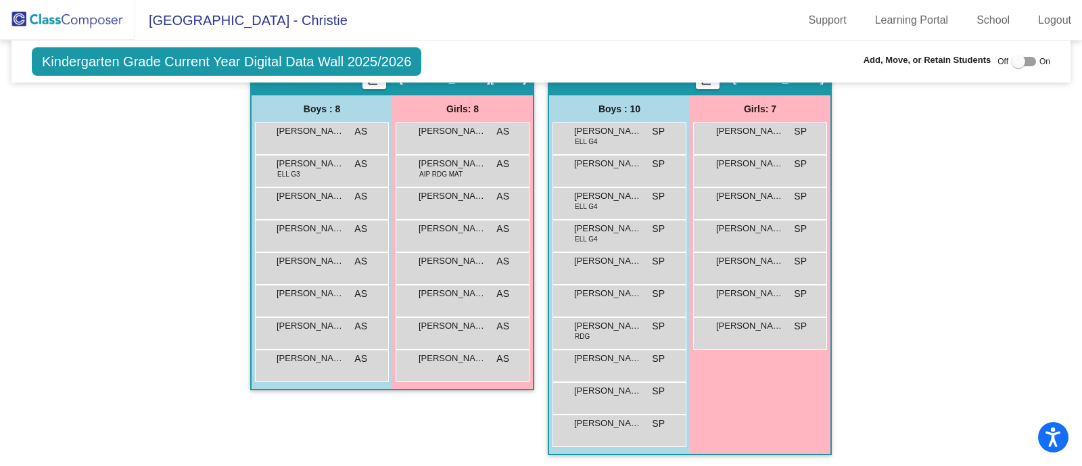
click at [159, 306] on div "Hallway - Hallway Class picture_as_pdf Add Student First Name Last Name Student…" at bounding box center [541, 61] width 1039 height 814
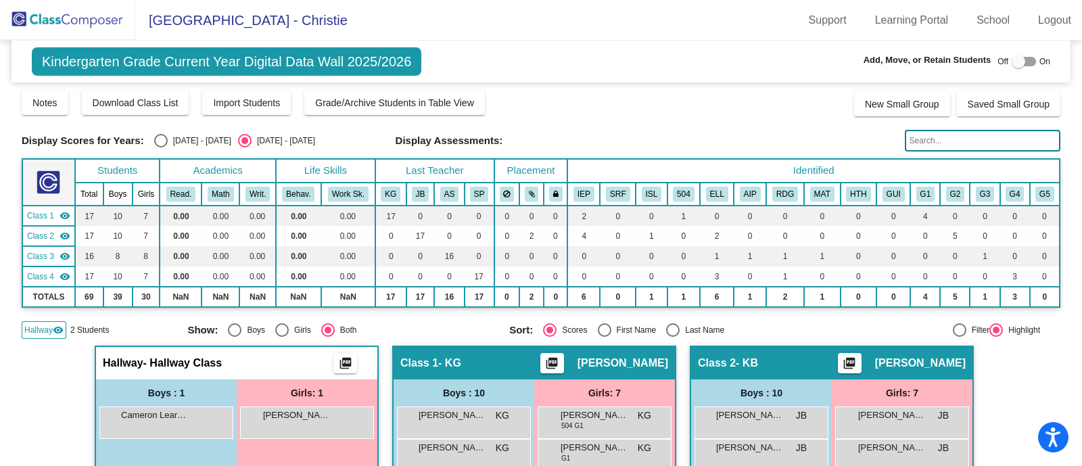
scroll to position [0, 0]
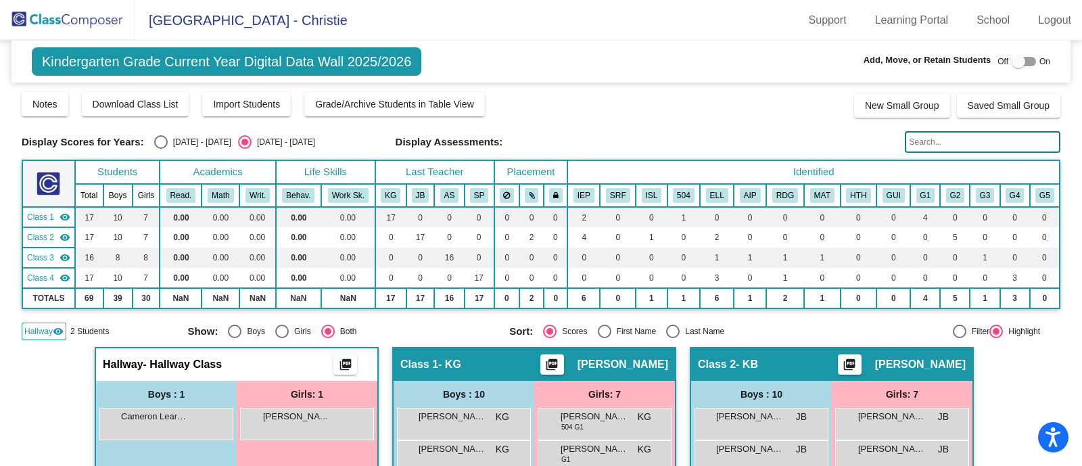
click at [39, 331] on span "Hallway" at bounding box center [38, 331] width 28 height 12
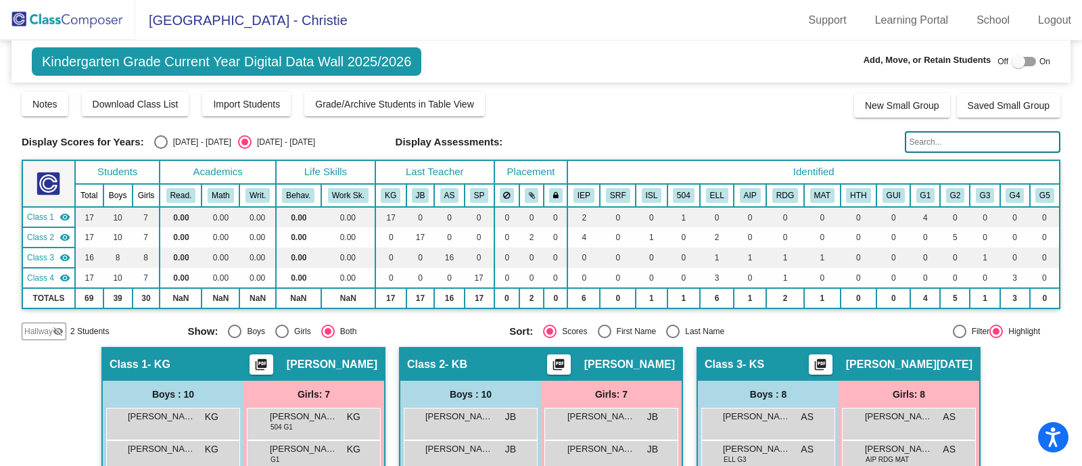
click at [39, 328] on span "Hallway" at bounding box center [38, 331] width 28 height 12
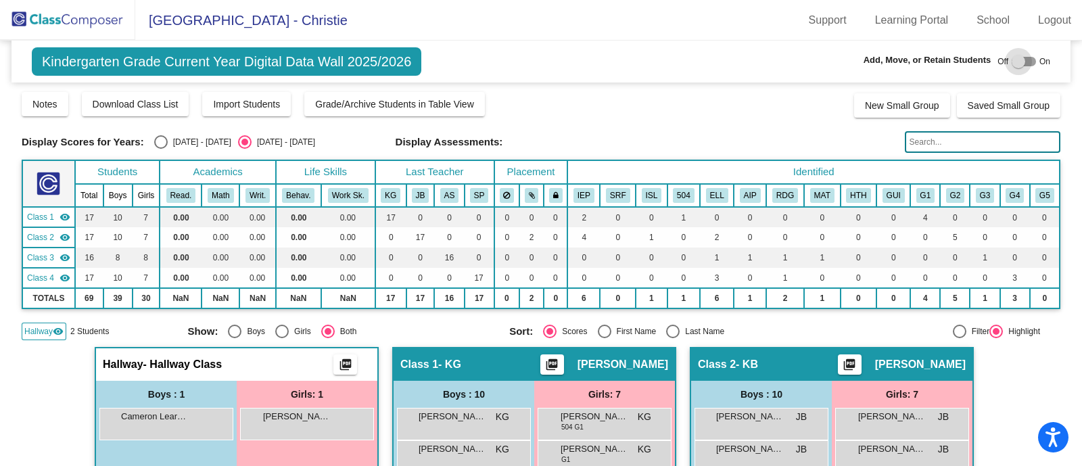
click at [1012, 62] on div at bounding box center [1019, 62] width 14 height 14
checkbox input "true"
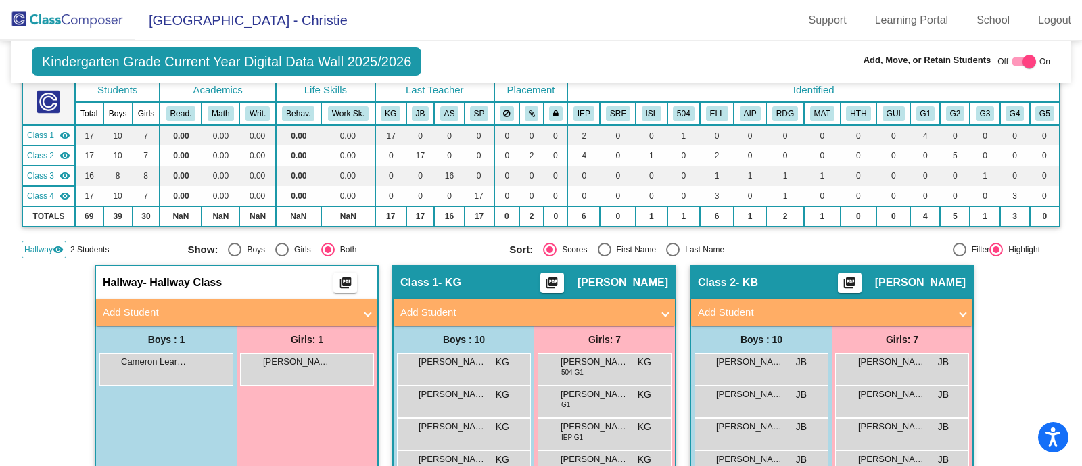
scroll to position [83, 0]
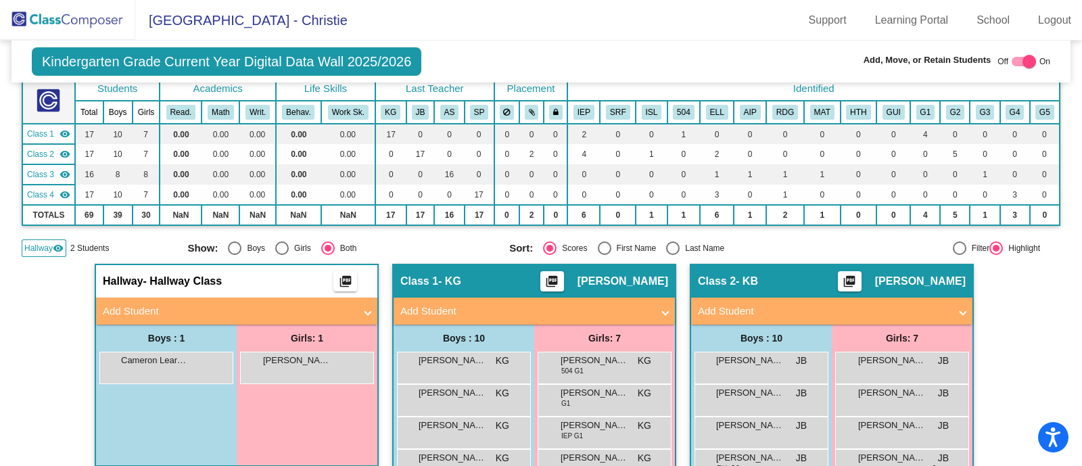
click at [183, 299] on mat-expansion-panel-header "Add Student" at bounding box center [236, 311] width 281 height 27
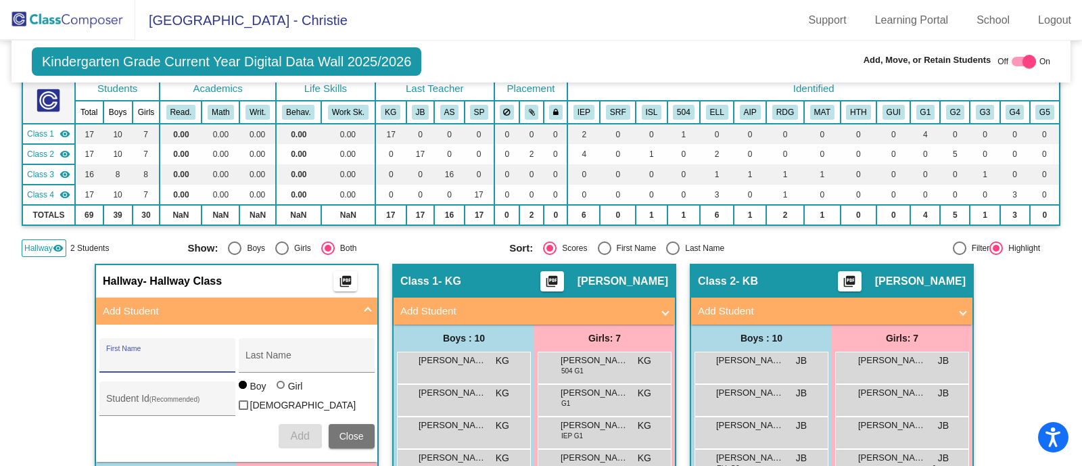
click at [169, 359] on input "First Name" at bounding box center [167, 360] width 122 height 11
type input "Nakai"
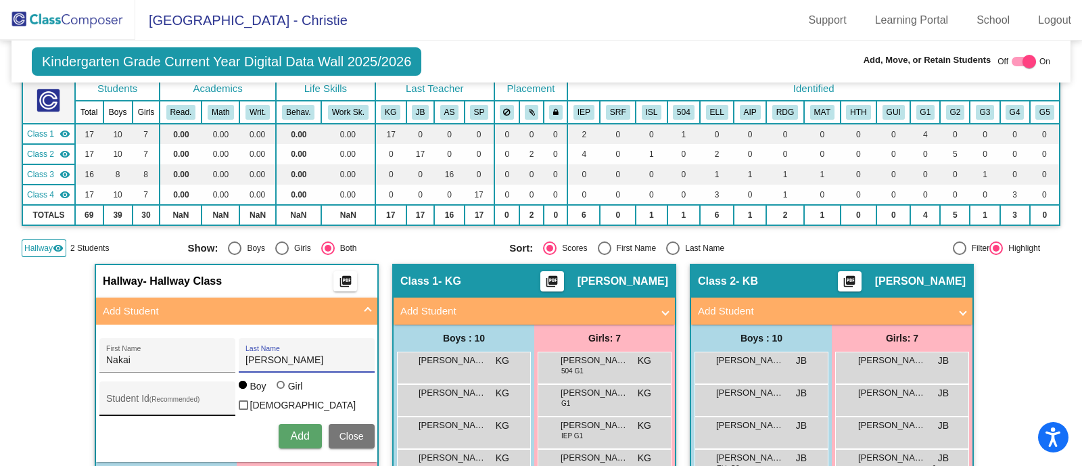
type input "[PERSON_NAME]"
click at [151, 390] on div "Student Id (Recommended)" at bounding box center [167, 402] width 122 height 28
paste input "123386"
type input "123386"
click at [282, 431] on button "Add" at bounding box center [300, 436] width 43 height 24
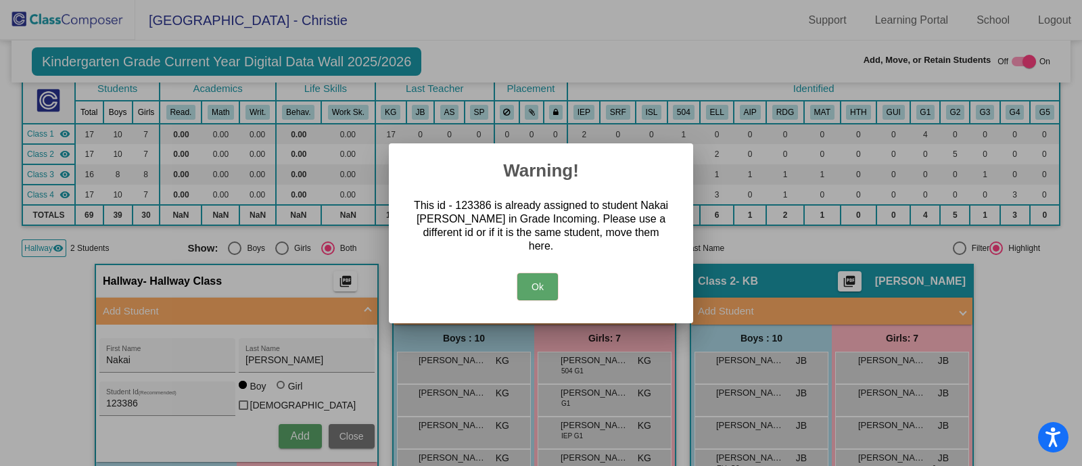
click at [346, 438] on div at bounding box center [541, 233] width 1082 height 466
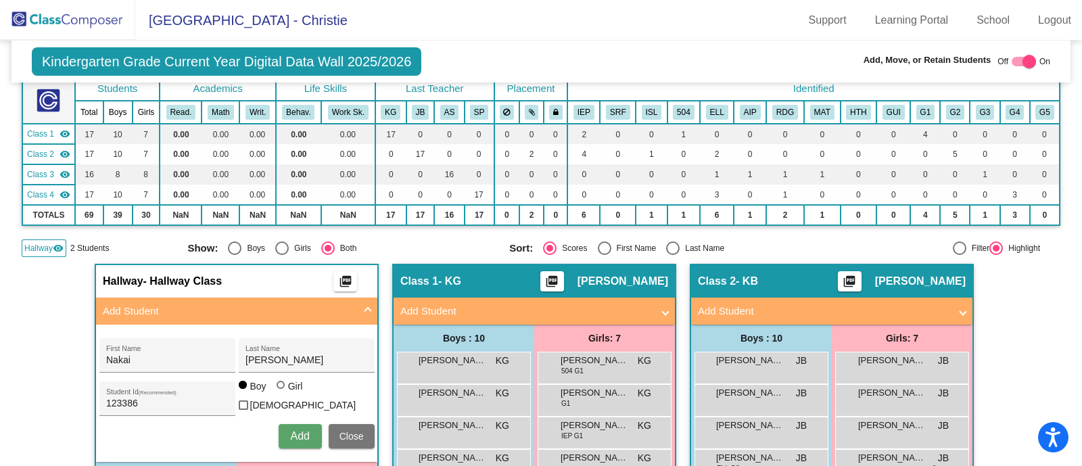
click at [354, 431] on span "Close" at bounding box center [351, 436] width 24 height 11
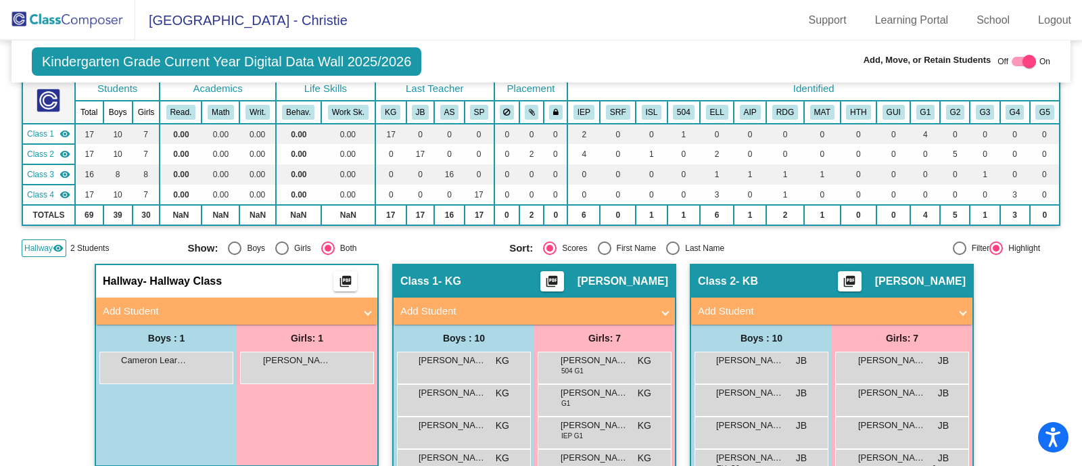
click at [39, 248] on span "Hallway" at bounding box center [38, 248] width 28 height 12
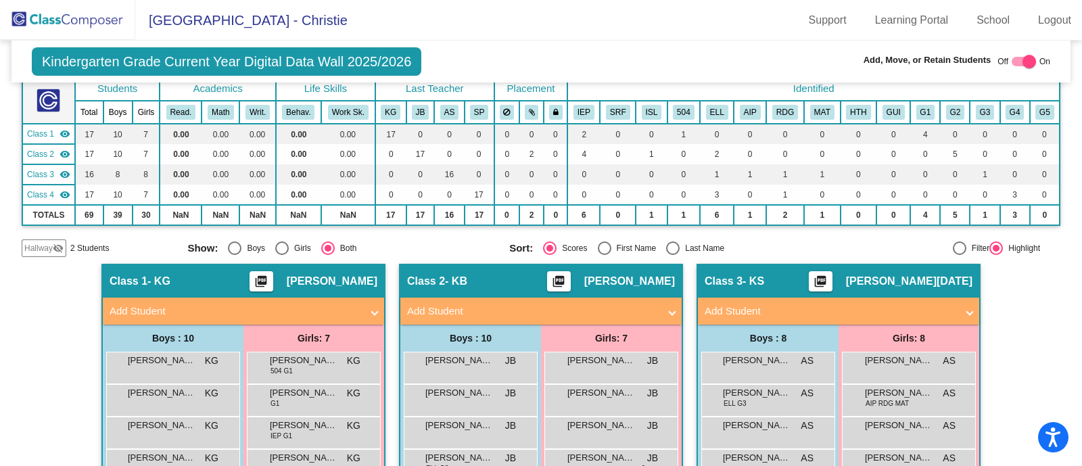
click at [39, 248] on span "Hallway" at bounding box center [38, 248] width 28 height 12
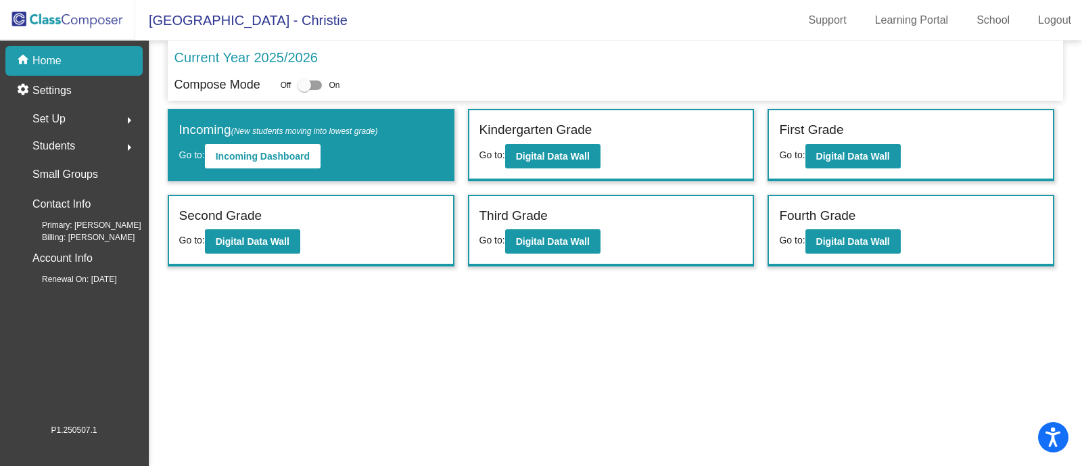
click at [58, 146] on span "Students" at bounding box center [53, 146] width 43 height 19
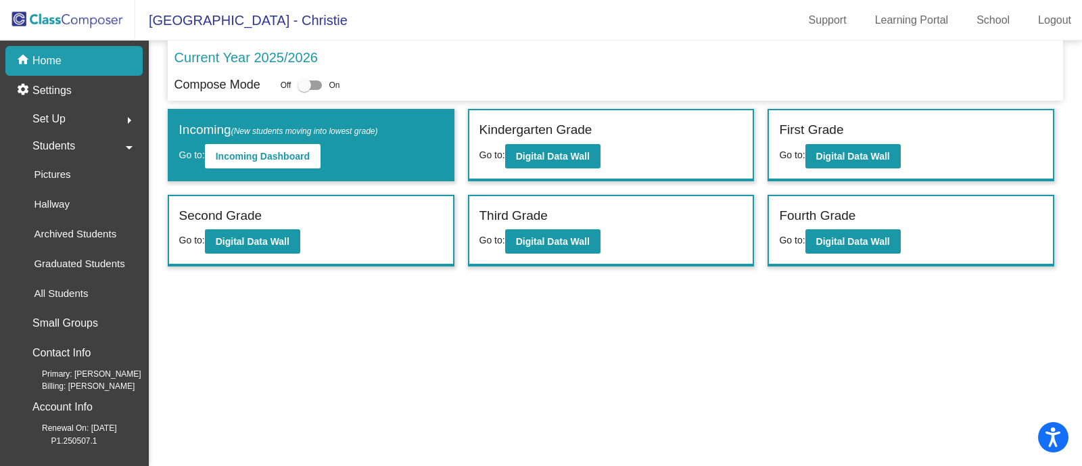
click at [72, 140] on span "Students" at bounding box center [53, 146] width 43 height 19
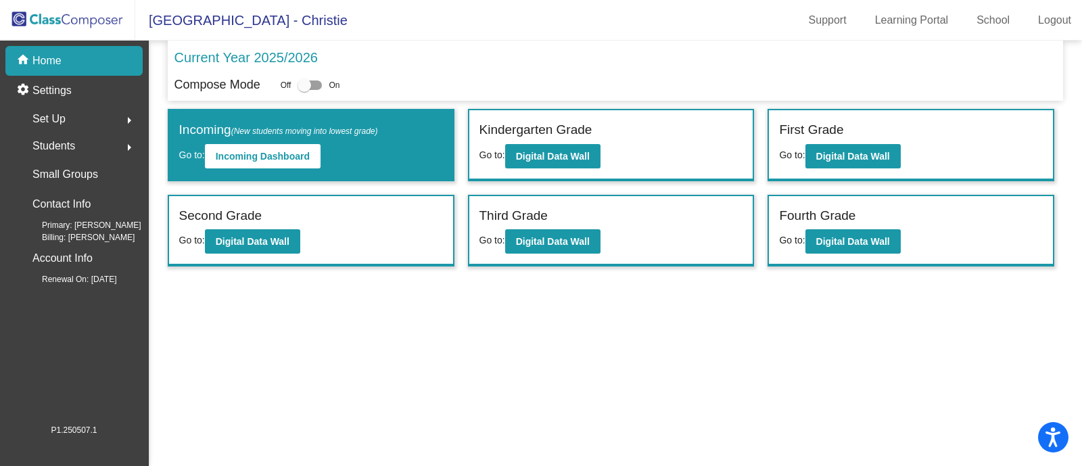
click at [68, 149] on span "Students" at bounding box center [53, 146] width 43 height 19
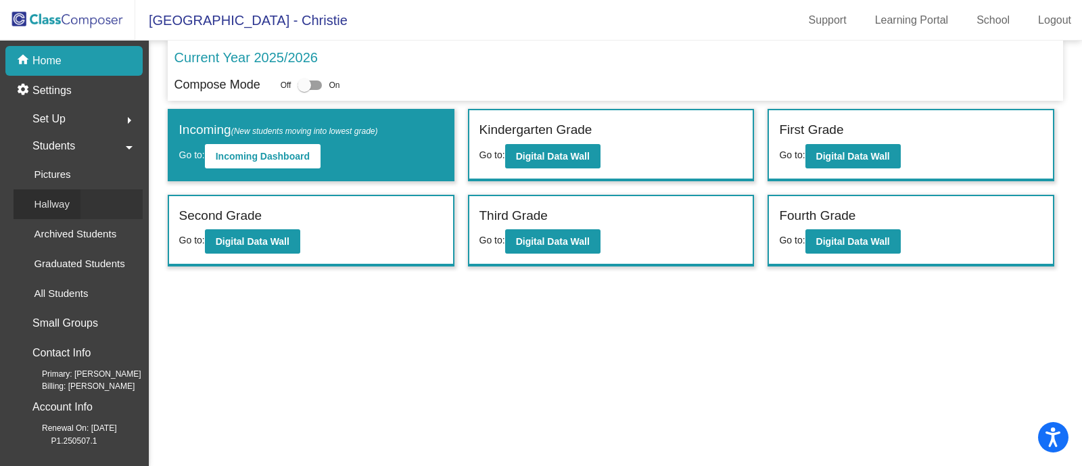
click at [63, 202] on p "Hallway" at bounding box center [52, 204] width 36 height 16
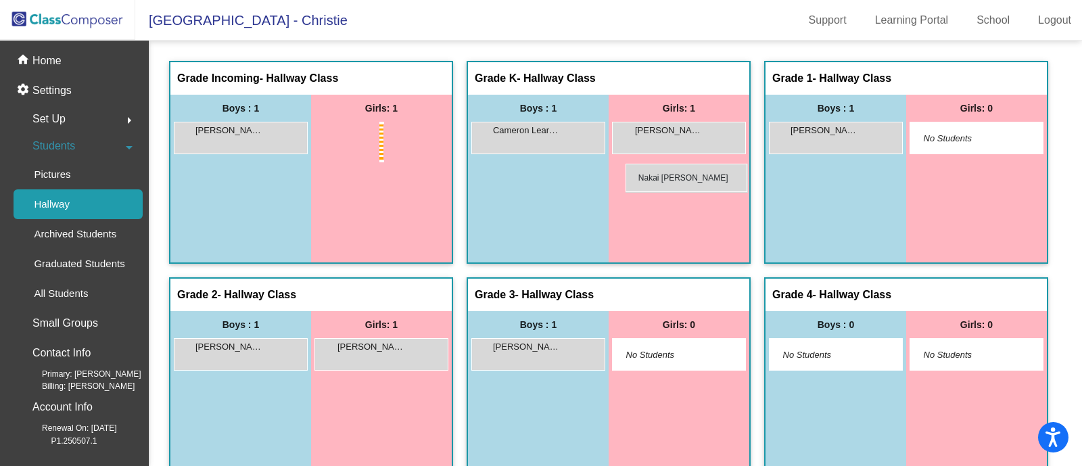
drag, startPoint x: 504, startPoint y: 140, endPoint x: 626, endPoint y: 164, distance: 124.0
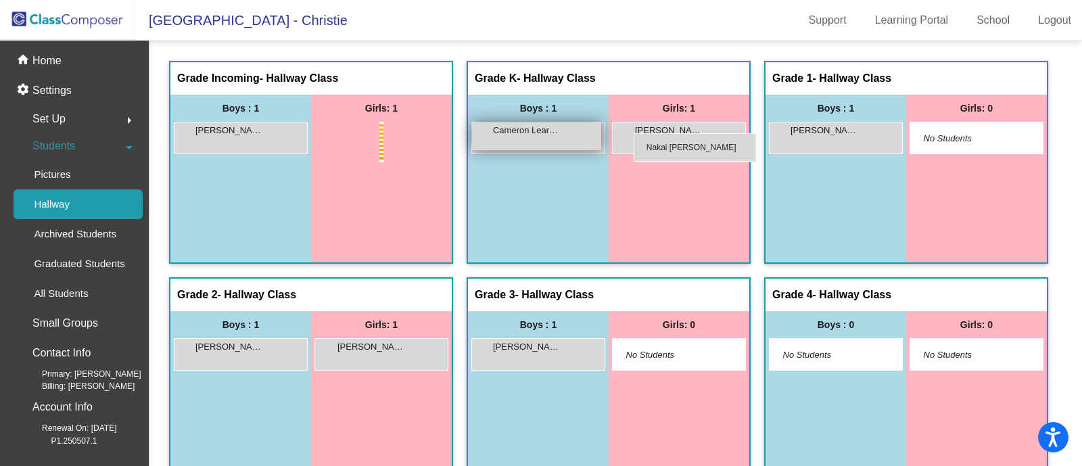
drag, startPoint x: 576, startPoint y: 136, endPoint x: 634, endPoint y: 133, distance: 58.2
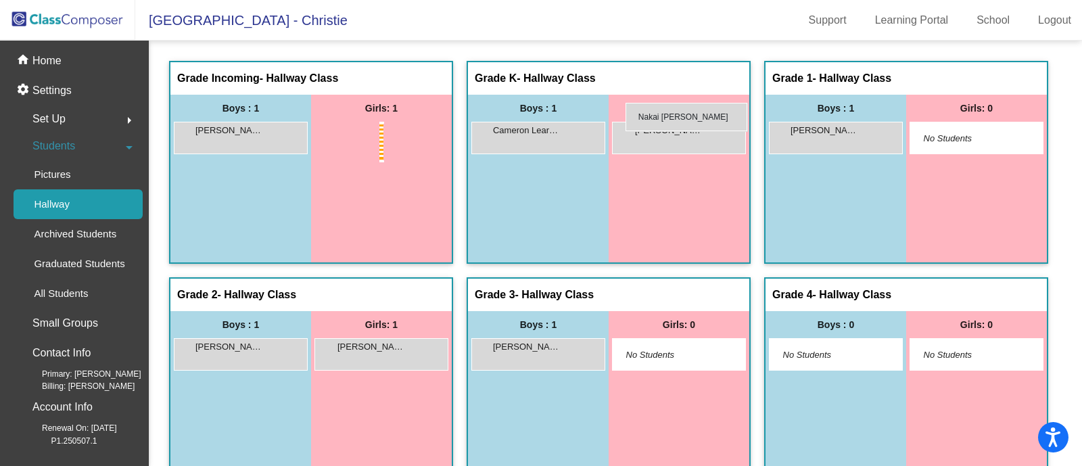
drag, startPoint x: 543, startPoint y: 135, endPoint x: 626, endPoint y: 103, distance: 88.4
drag, startPoint x: 523, startPoint y: 131, endPoint x: 636, endPoint y: 116, distance: 114.5
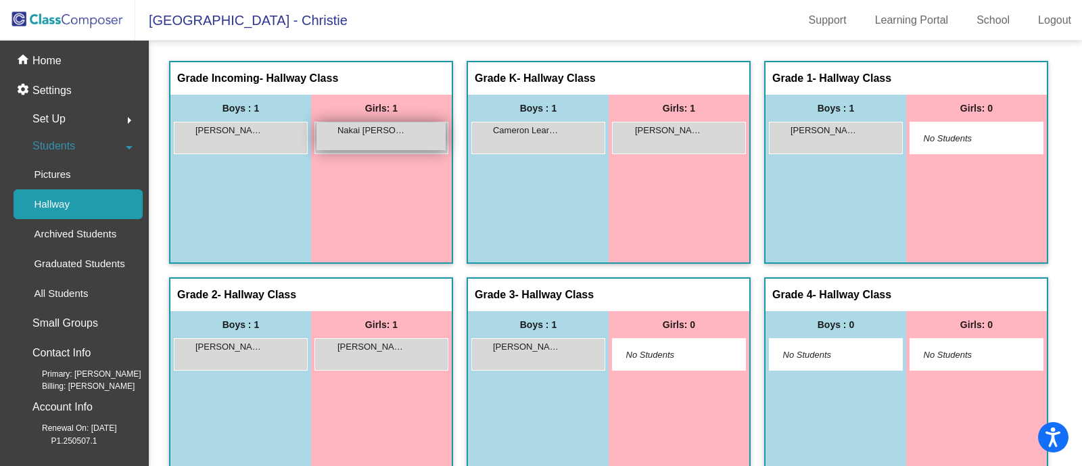
click at [405, 132] on span "Nakai Lawlor" at bounding box center [371, 131] width 68 height 14
click at [405, 136] on span "Nakai Lawlor" at bounding box center [371, 131] width 68 height 14
click at [446, 141] on div "Nakai Lawlor lock do_not_disturb_alt" at bounding box center [380, 136] width 129 height 28
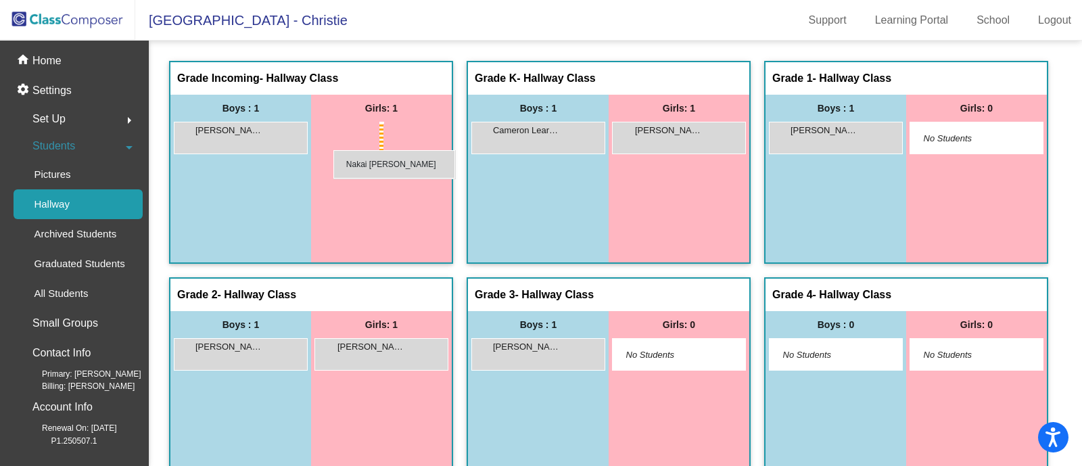
drag, startPoint x: 520, startPoint y: 141, endPoint x: 333, endPoint y: 150, distance: 186.9
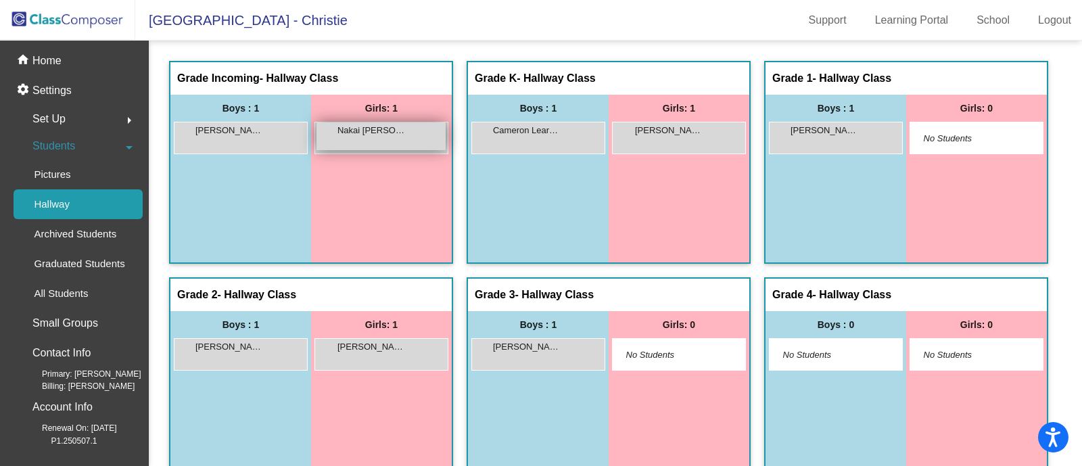
click at [446, 140] on div "Nakai Lawlor lock do_not_disturb_alt" at bounding box center [380, 136] width 129 height 28
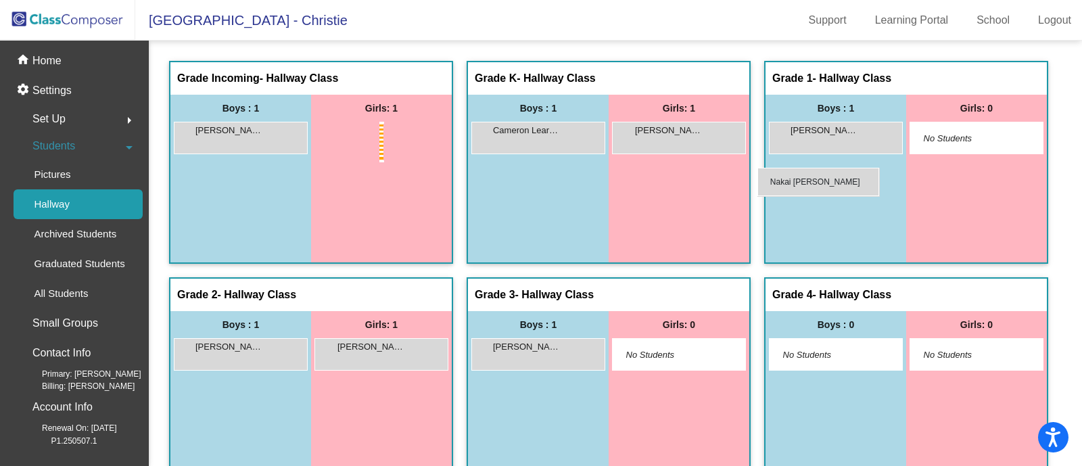
drag, startPoint x: 488, startPoint y: 140, endPoint x: 757, endPoint y: 168, distance: 270.6
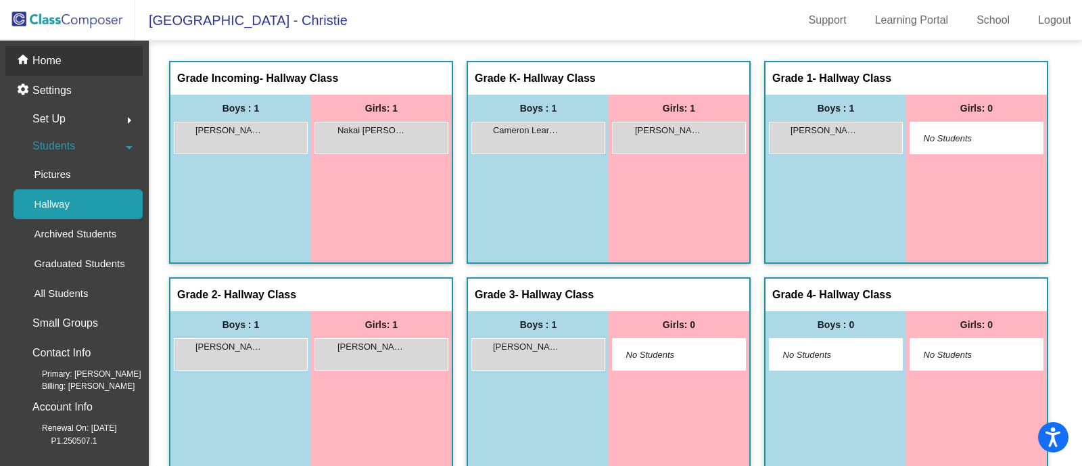
click at [39, 59] on p "Home" at bounding box center [46, 61] width 29 height 16
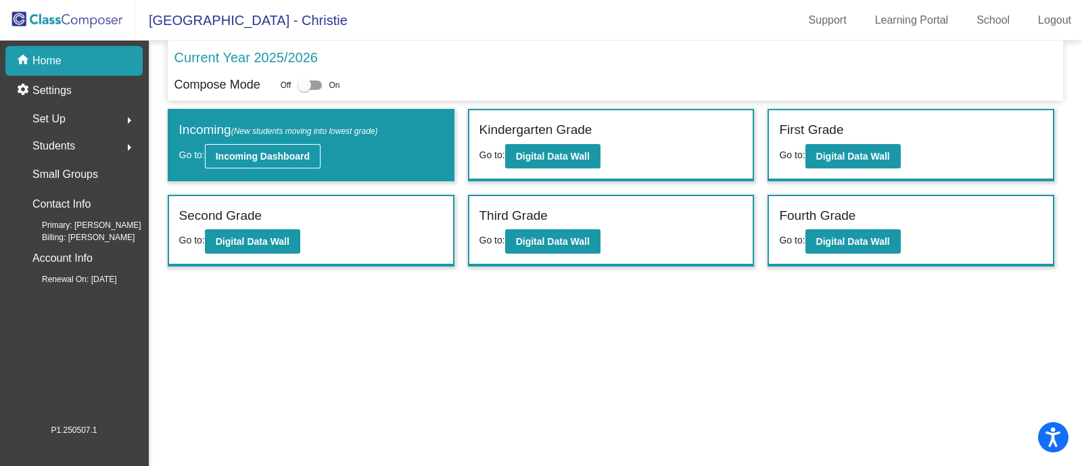
click at [289, 159] on b "Incoming Dashboard" at bounding box center [263, 156] width 94 height 11
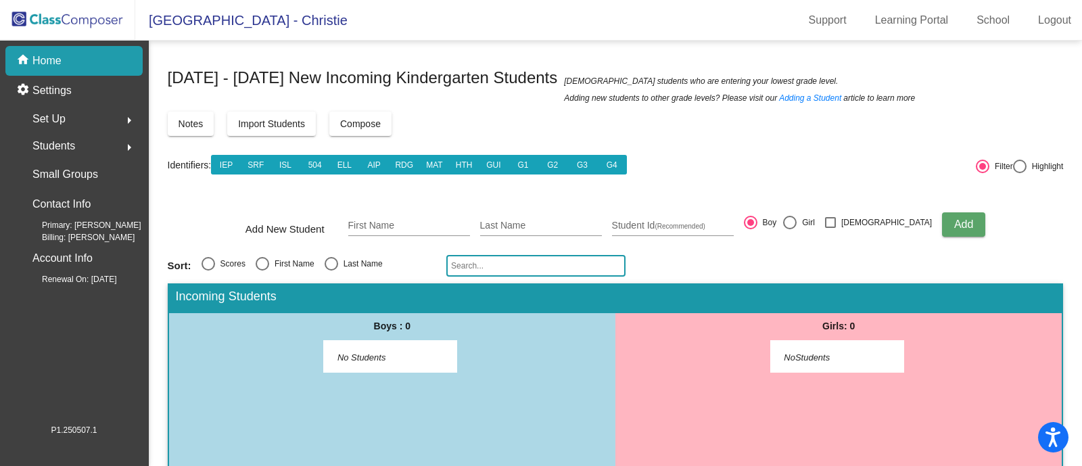
scroll to position [33, 0]
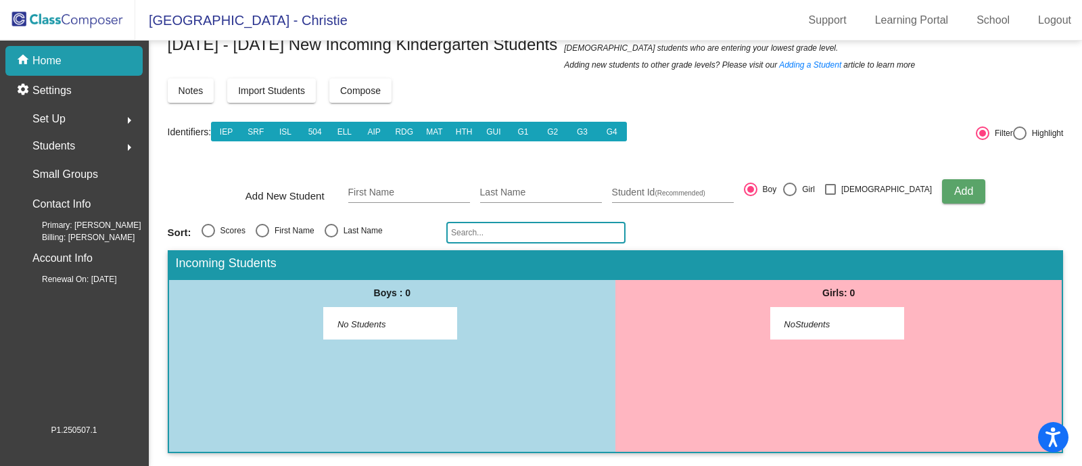
click at [70, 55] on div "home Home" at bounding box center [73, 61] width 137 height 30
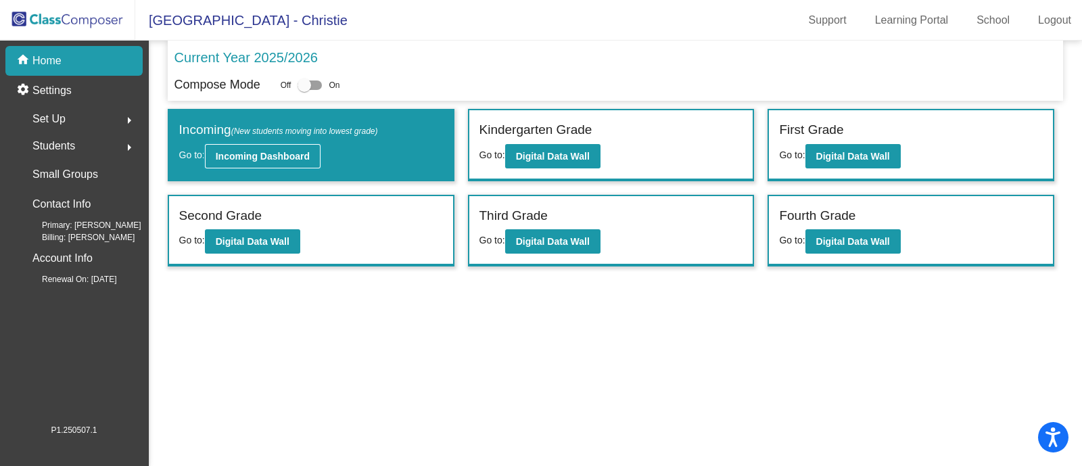
click at [265, 162] on button "Incoming Dashboard" at bounding box center [263, 156] width 116 height 24
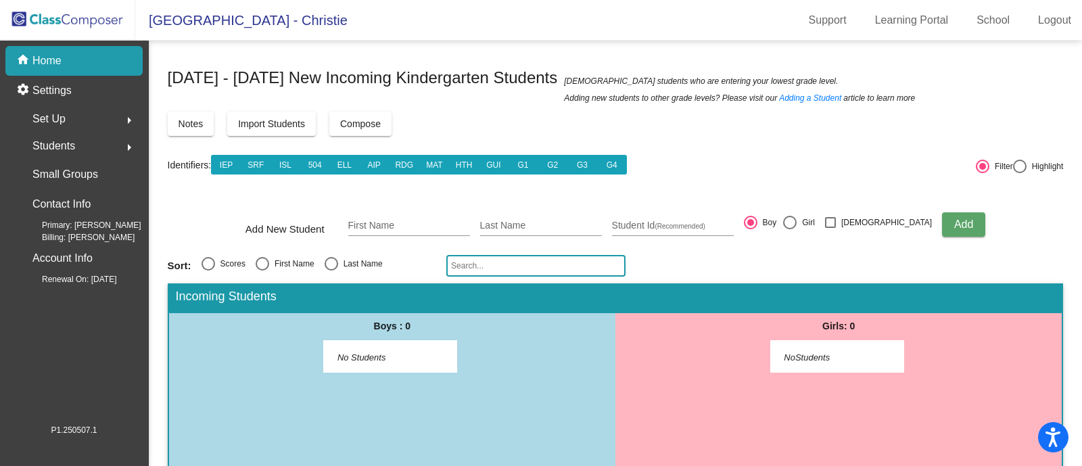
click at [74, 120] on div "Set Up arrow_right" at bounding box center [78, 118] width 129 height 27
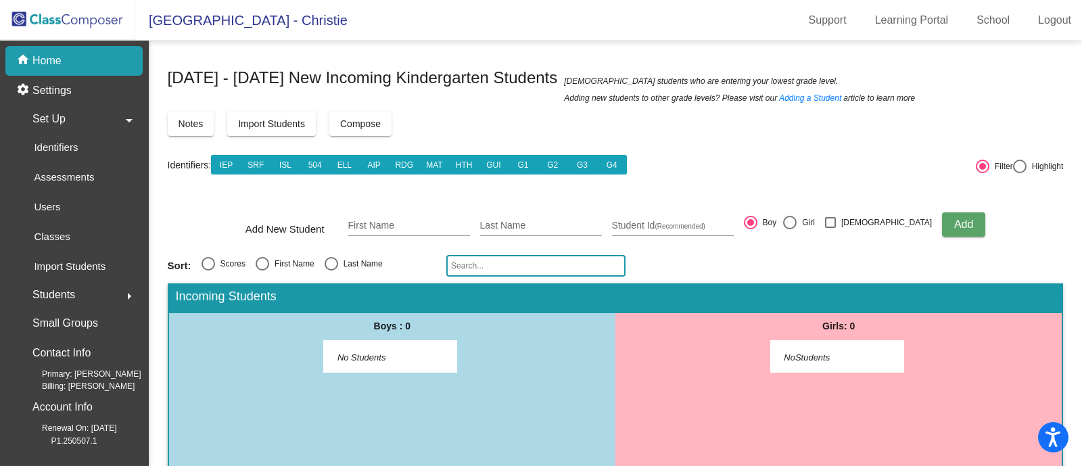
click at [62, 293] on span "Students" at bounding box center [53, 294] width 43 height 19
click at [57, 205] on p "Hallway" at bounding box center [52, 204] width 36 height 16
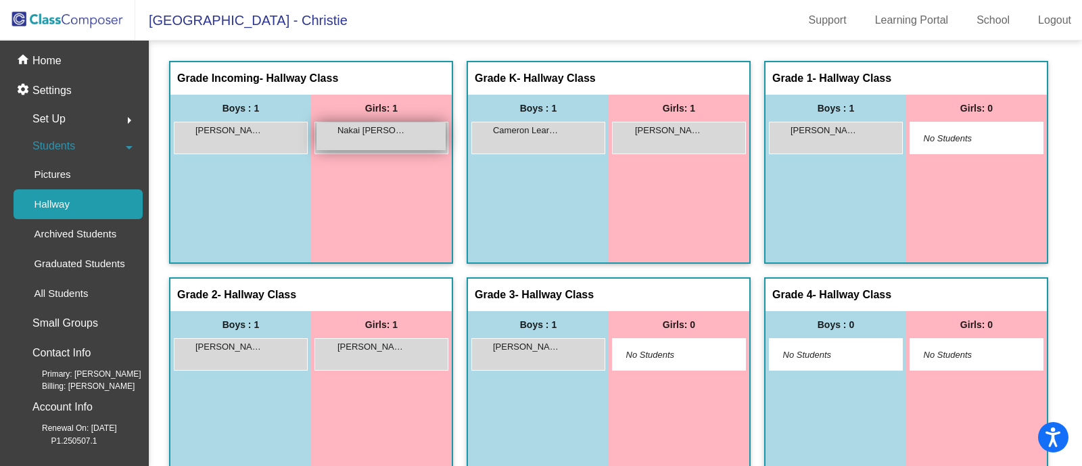
drag, startPoint x: 540, startPoint y: 137, endPoint x: 502, endPoint y: 137, distance: 37.9
click at [446, 137] on div "Nakai Lawlor lock do_not_disturb_alt" at bounding box center [380, 136] width 129 height 28
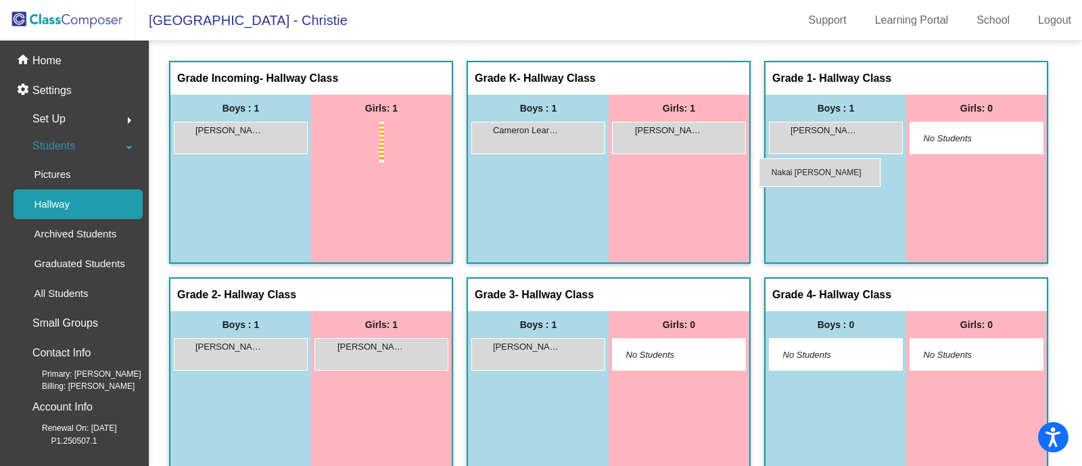
drag, startPoint x: 502, startPoint y: 137, endPoint x: 759, endPoint y: 158, distance: 257.9
drag, startPoint x: 544, startPoint y: 143, endPoint x: 787, endPoint y: 166, distance: 243.9
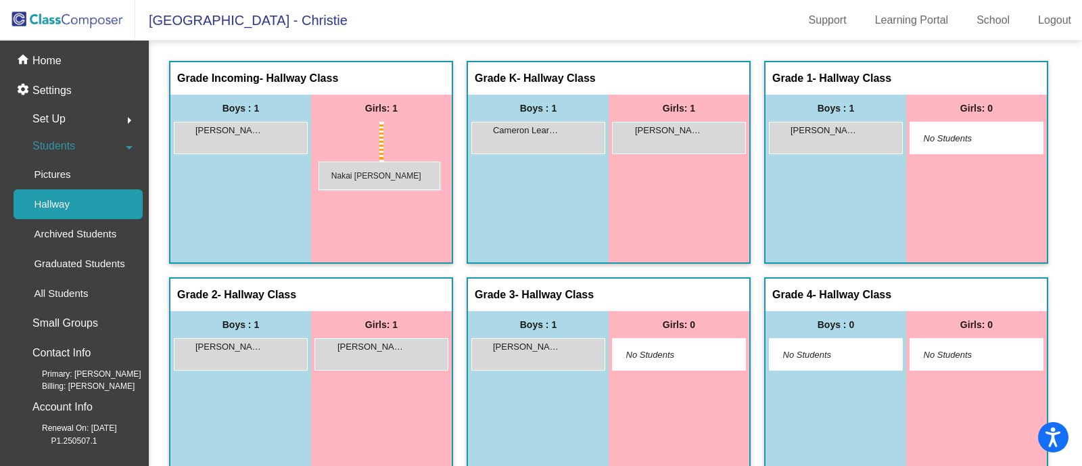
drag, startPoint x: 568, startPoint y: 145, endPoint x: 319, endPoint y: 162, distance: 250.1
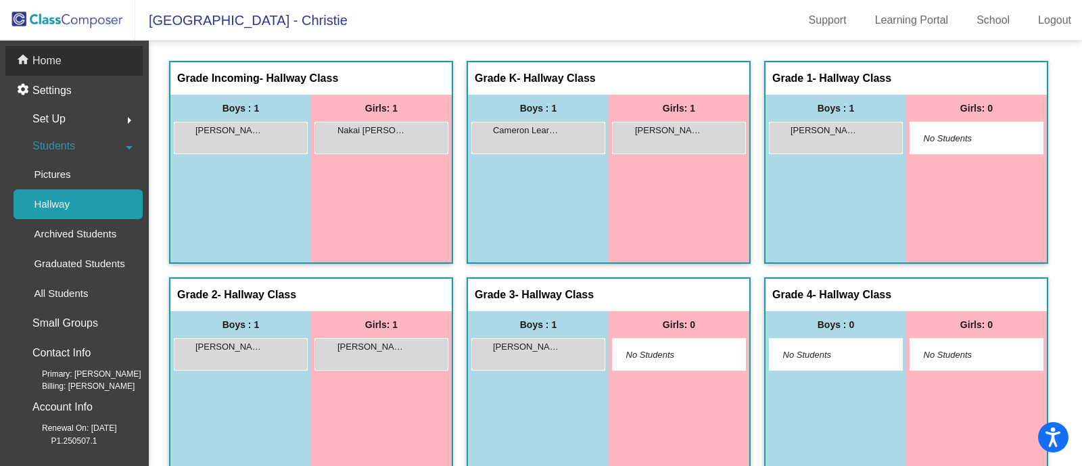
click at [51, 60] on p "Home" at bounding box center [46, 61] width 29 height 16
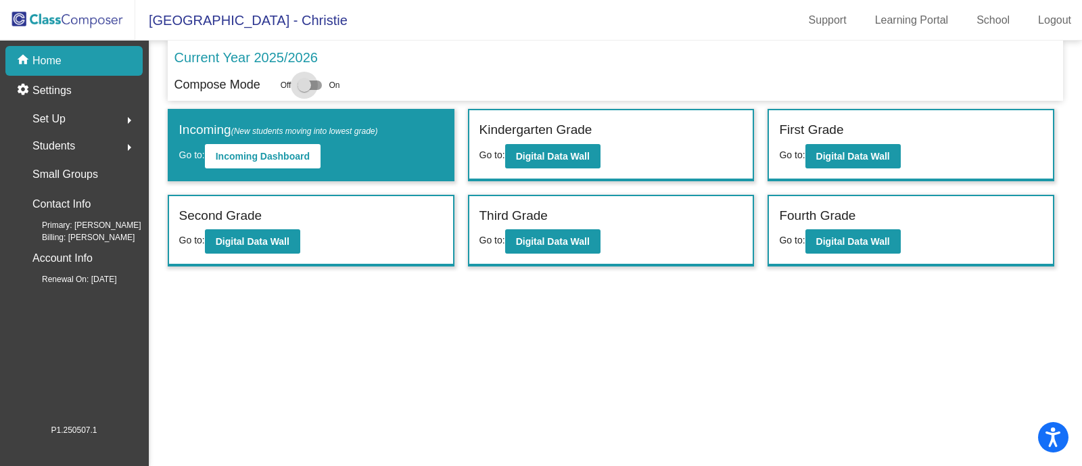
click at [305, 82] on div at bounding box center [305, 85] width 14 height 14
click at [304, 90] on input "checkbox" at bounding box center [304, 90] width 1 height 1
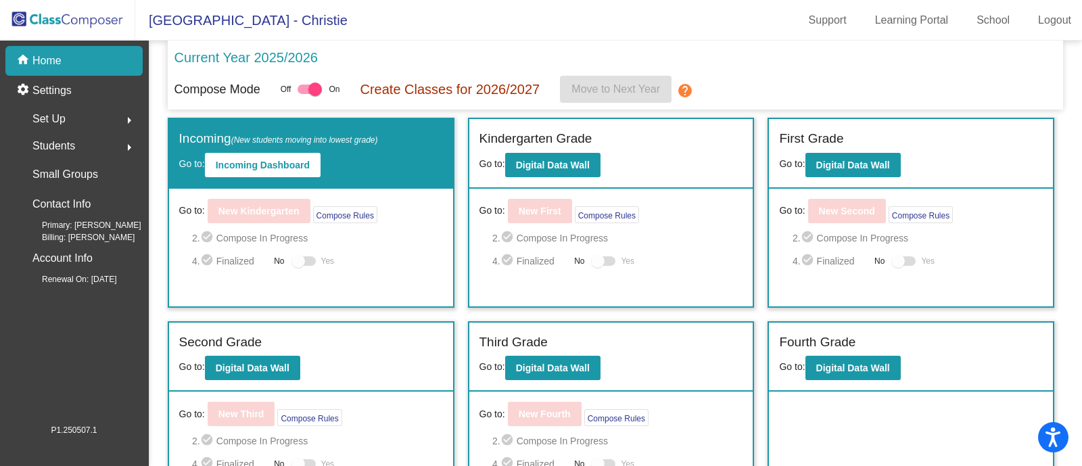
click at [318, 86] on div at bounding box center [315, 90] width 14 height 14
click at [304, 94] on input "checkbox" at bounding box center [304, 94] width 1 height 1
checkbox input "false"
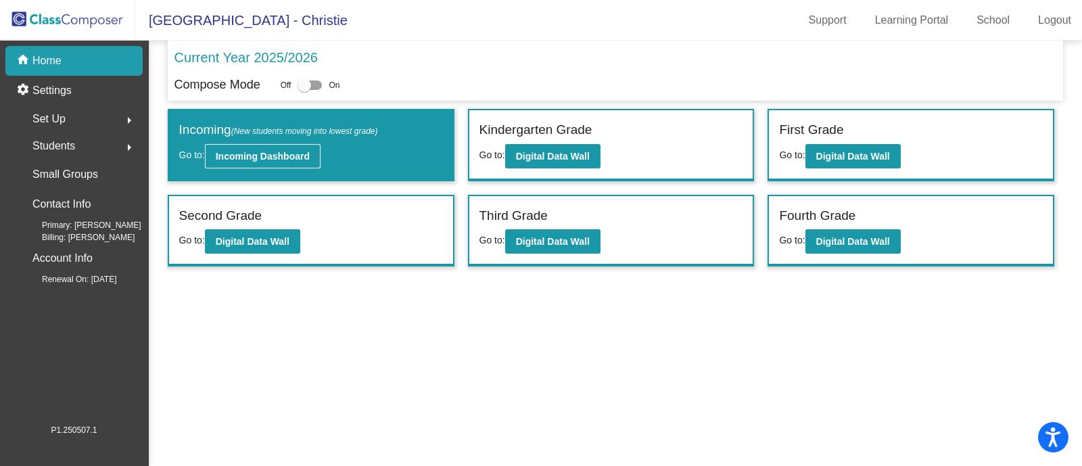
click at [302, 156] on b "Incoming Dashboard" at bounding box center [263, 156] width 94 height 11
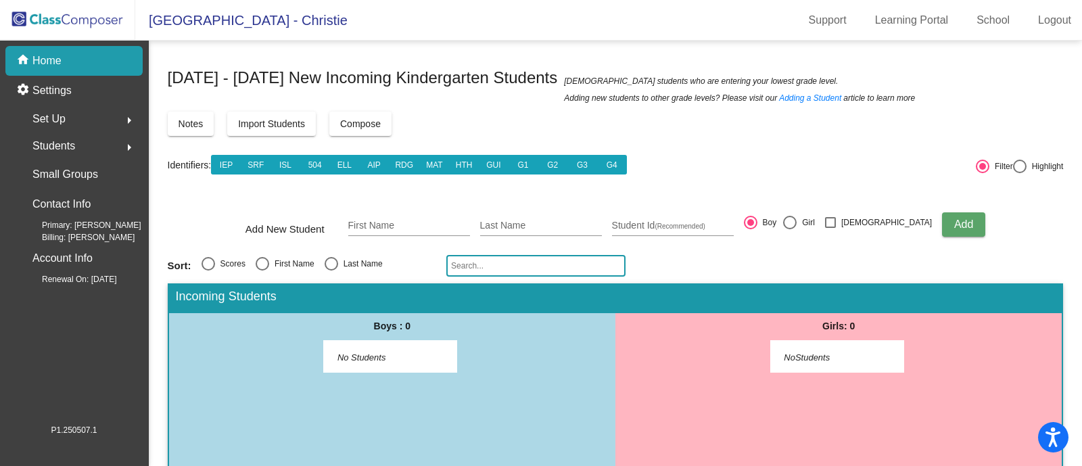
drag, startPoint x: 70, startPoint y: 146, endPoint x: 70, endPoint y: 158, distance: 11.5
click at [70, 156] on div "Students arrow_right" at bounding box center [78, 146] width 129 height 27
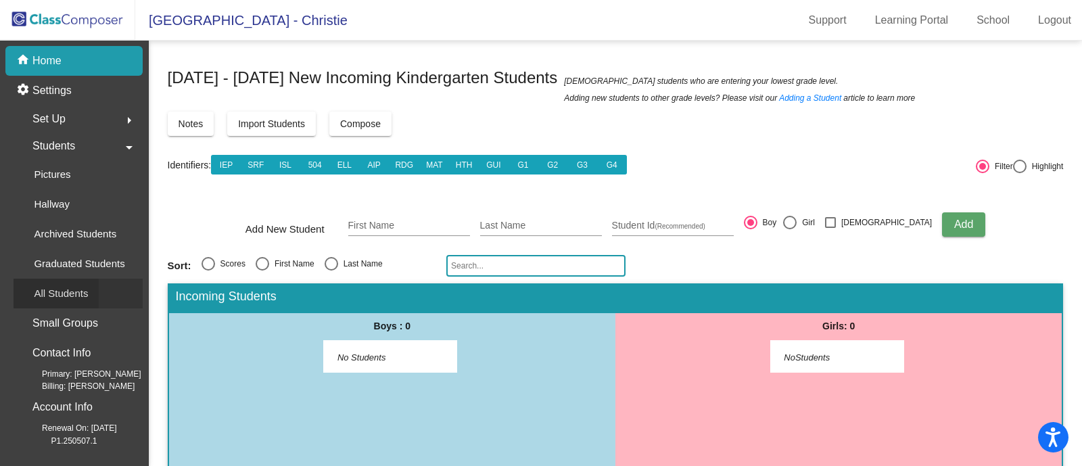
click at [83, 294] on p "All Students" at bounding box center [61, 293] width 54 height 16
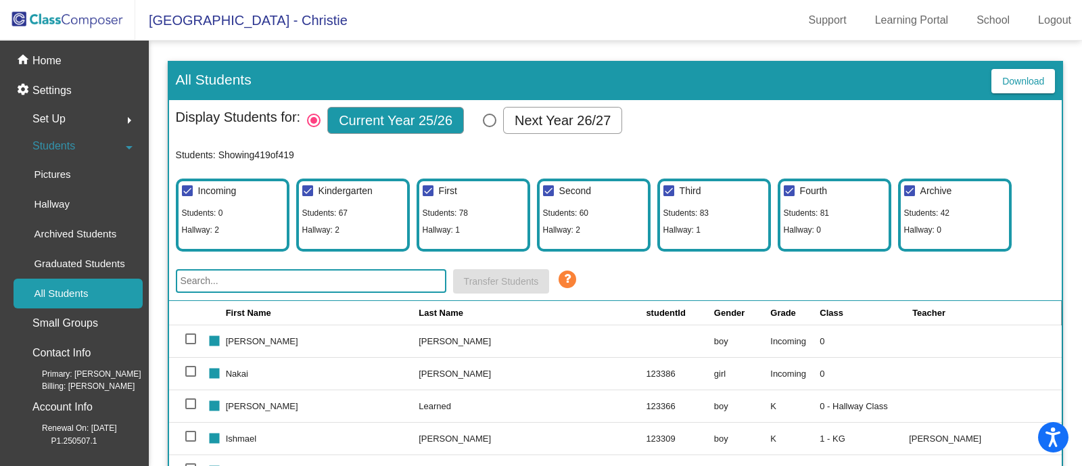
click at [187, 369] on div at bounding box center [190, 371] width 11 height 11
click at [190, 377] on input "select row 3" at bounding box center [190, 377] width 1 height 1
click at [521, 286] on button "Transfer Students" at bounding box center [501, 281] width 97 height 24
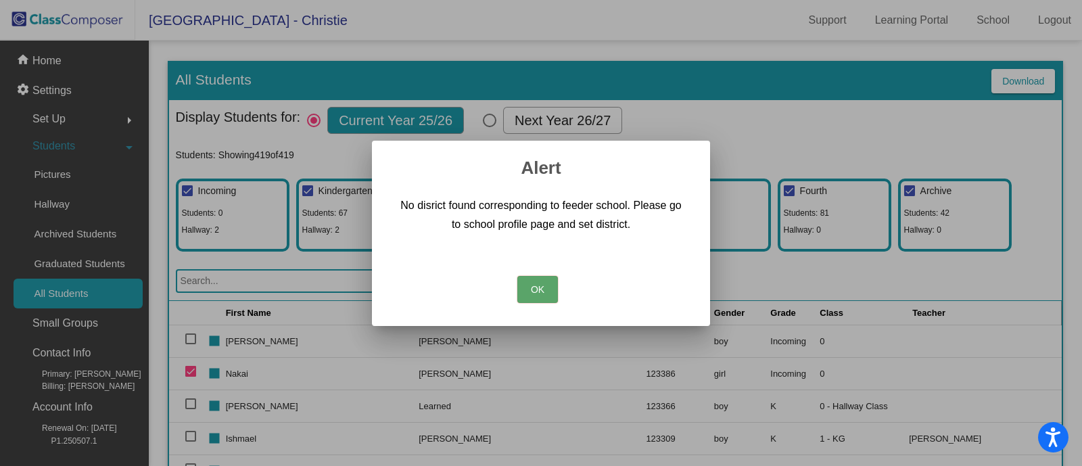
click at [546, 294] on button "OK" at bounding box center [537, 289] width 41 height 27
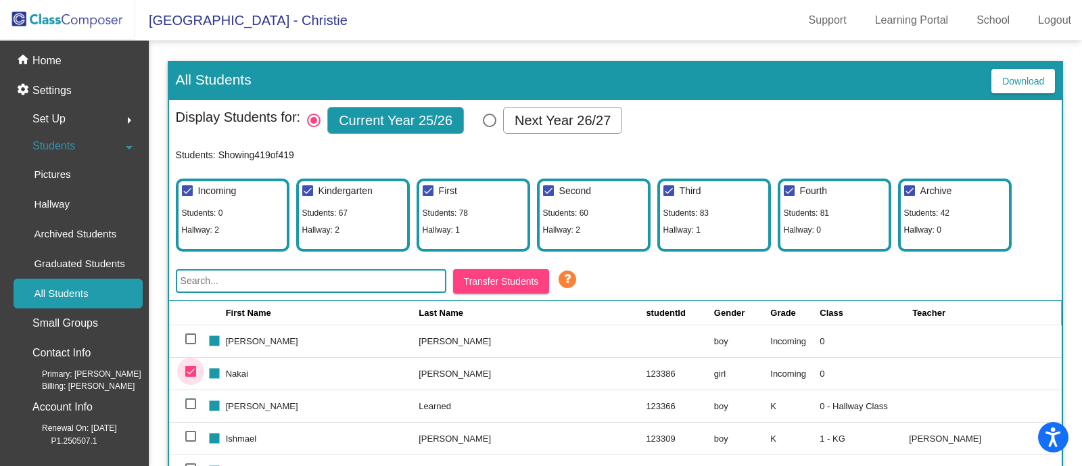
click at [189, 369] on div at bounding box center [190, 371] width 11 height 11
click at [190, 377] on input "deselect row 3" at bounding box center [190, 377] width 1 height 1
click at [189, 369] on div at bounding box center [190, 371] width 11 height 11
click at [190, 377] on input "select row 3" at bounding box center [190, 377] width 1 height 1
click at [189, 369] on div at bounding box center [190, 371] width 11 height 11
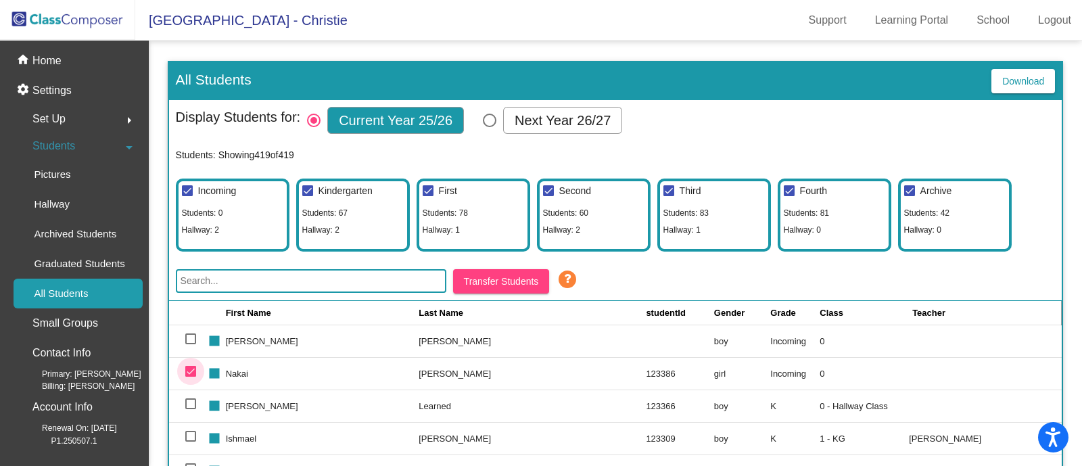
click at [190, 377] on input "deselect row 3" at bounding box center [190, 377] width 1 height 1
checkbox input "false"
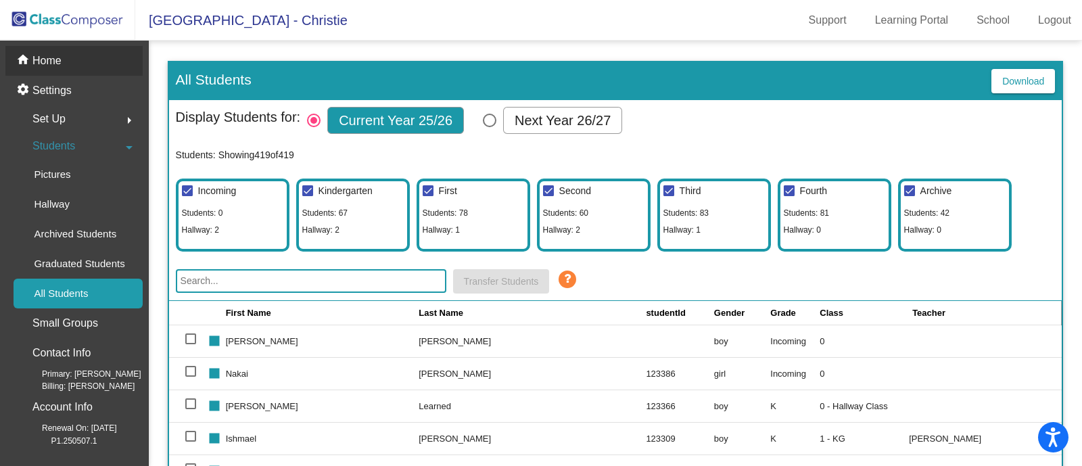
click at [49, 56] on p "Home" at bounding box center [46, 61] width 29 height 16
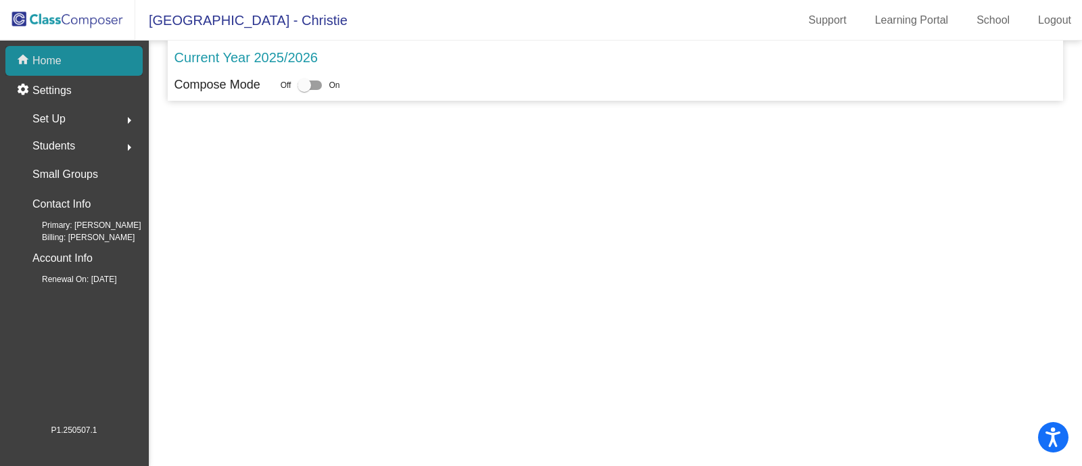
click at [87, 62] on div "home Home" at bounding box center [73, 61] width 137 height 30
click at [71, 93] on div "settings Settings" at bounding box center [73, 91] width 137 height 30
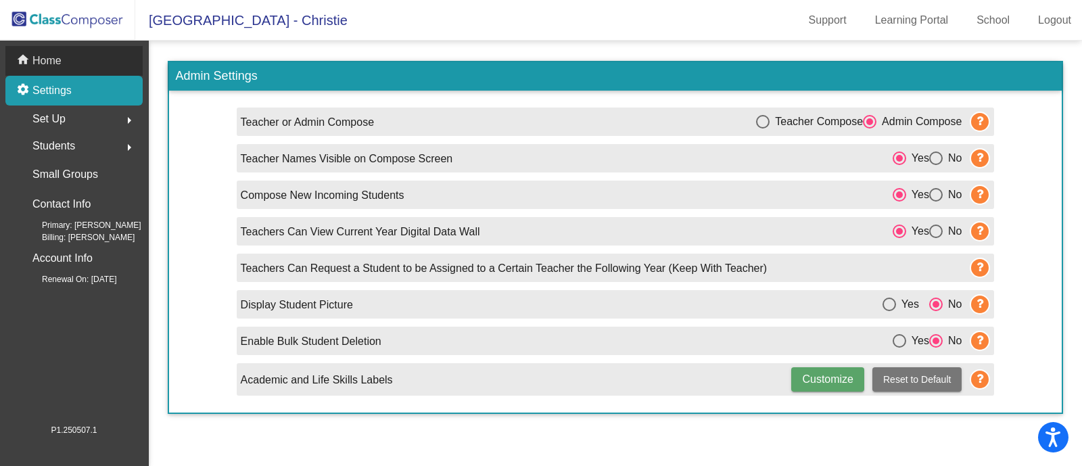
click at [70, 63] on div "home Home" at bounding box center [73, 61] width 137 height 30
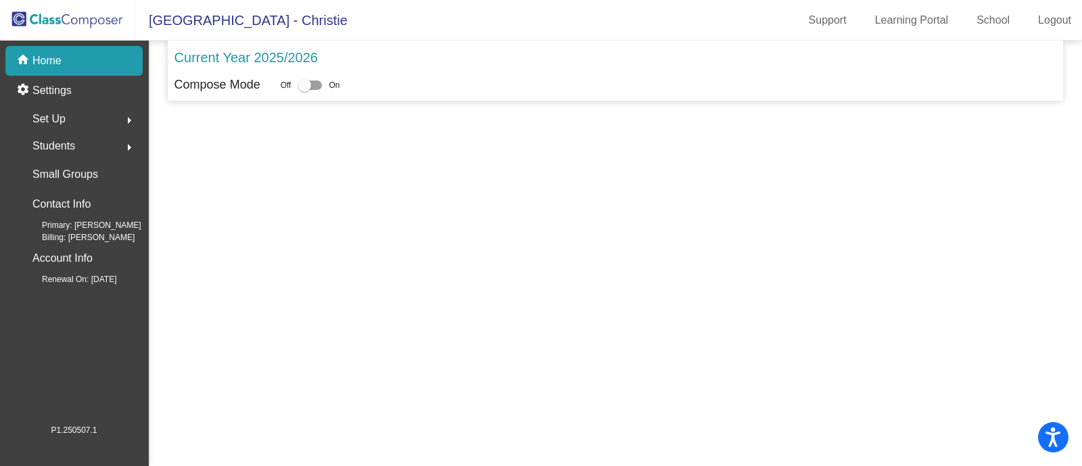
click at [63, 122] on span "Set Up" at bounding box center [48, 119] width 33 height 19
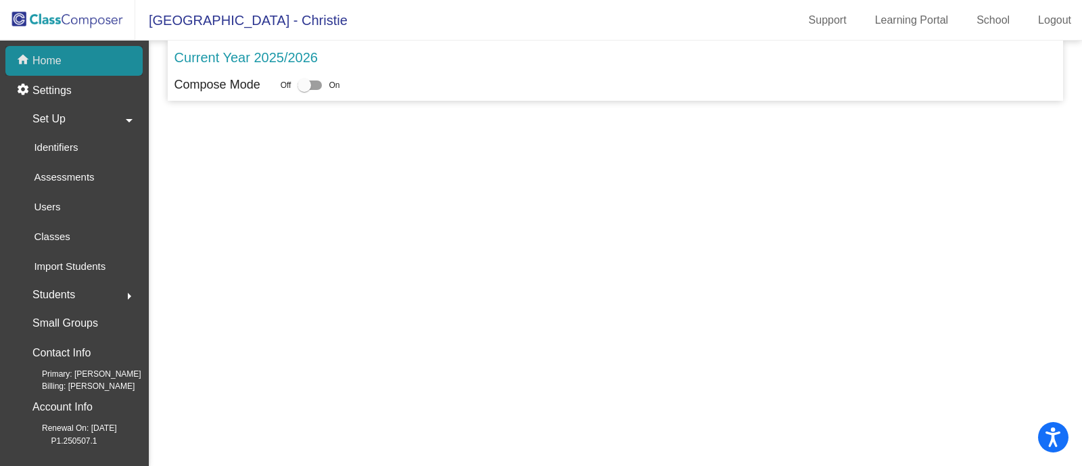
click at [38, 60] on p "Home" at bounding box center [46, 61] width 29 height 16
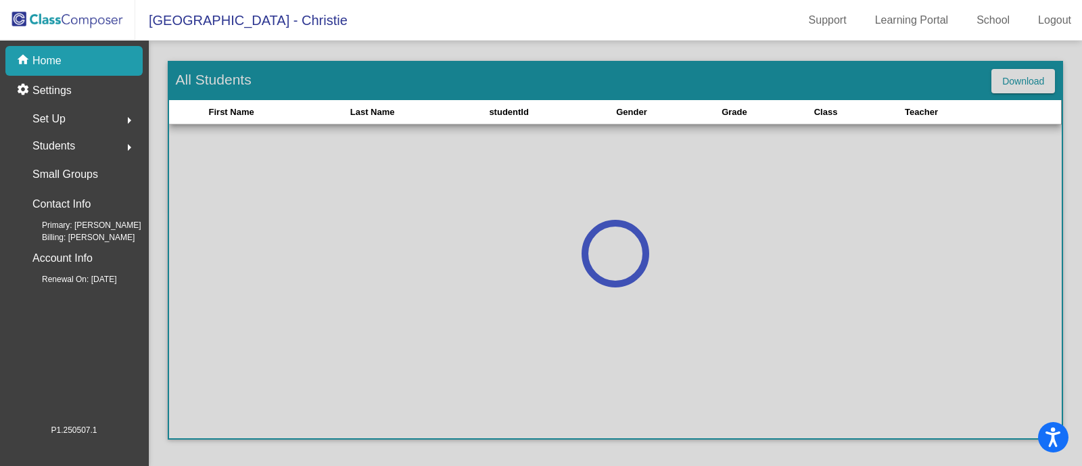
click at [43, 60] on p "Home" at bounding box center [46, 61] width 29 height 16
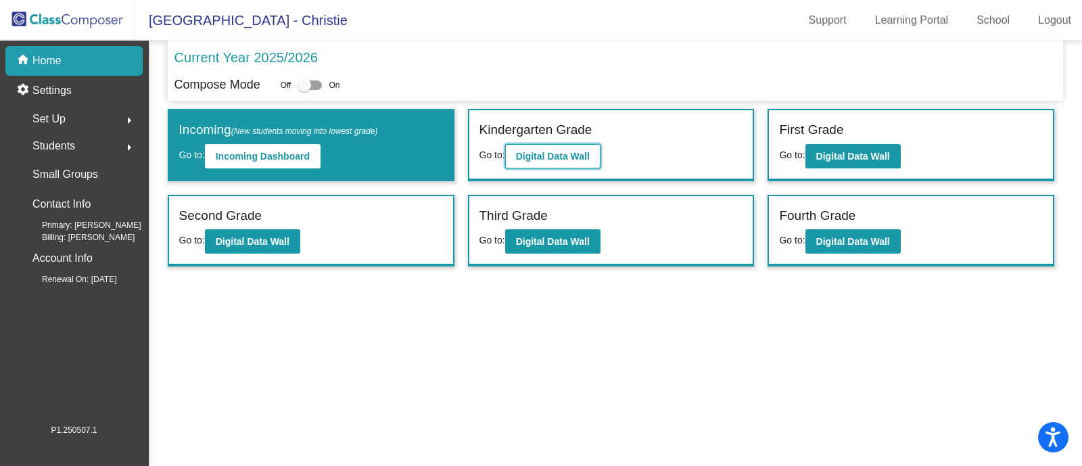
click at [544, 158] on b "Digital Data Wall" at bounding box center [553, 156] width 74 height 11
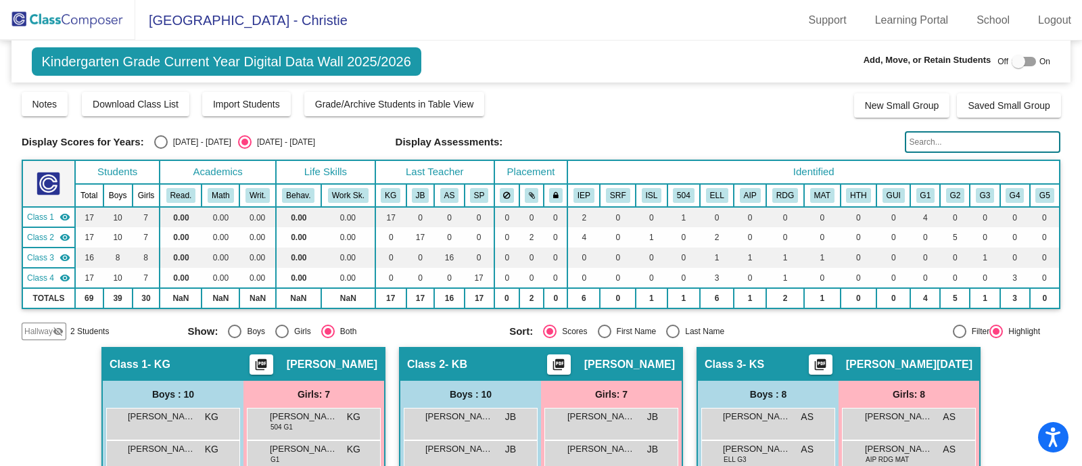
click at [37, 325] on span "Hallway" at bounding box center [38, 331] width 28 height 12
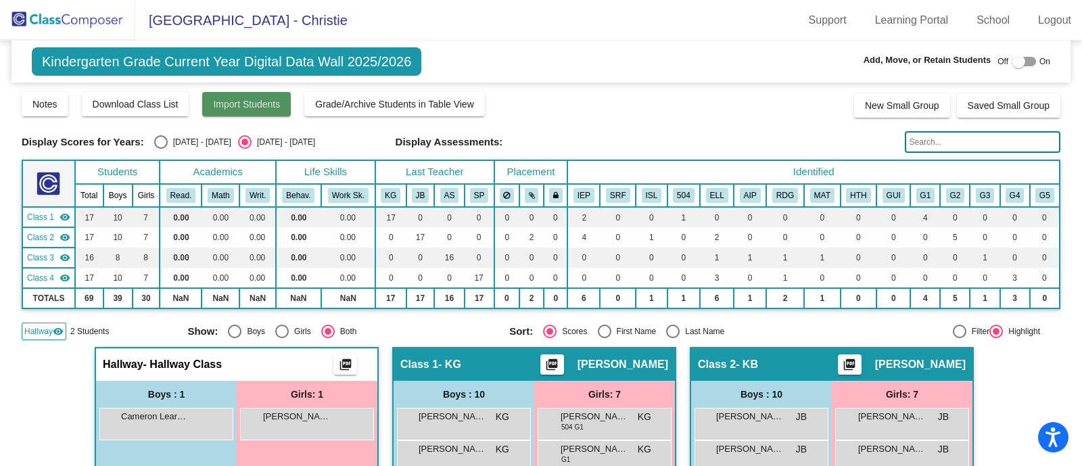
click at [241, 101] on span "Import Students" at bounding box center [246, 104] width 67 height 11
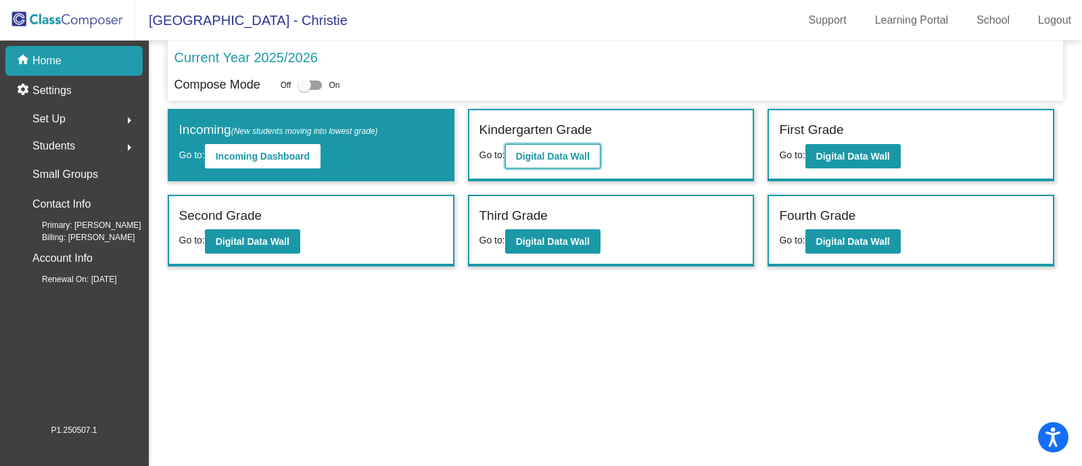
click at [556, 157] on b "Digital Data Wall" at bounding box center [553, 156] width 74 height 11
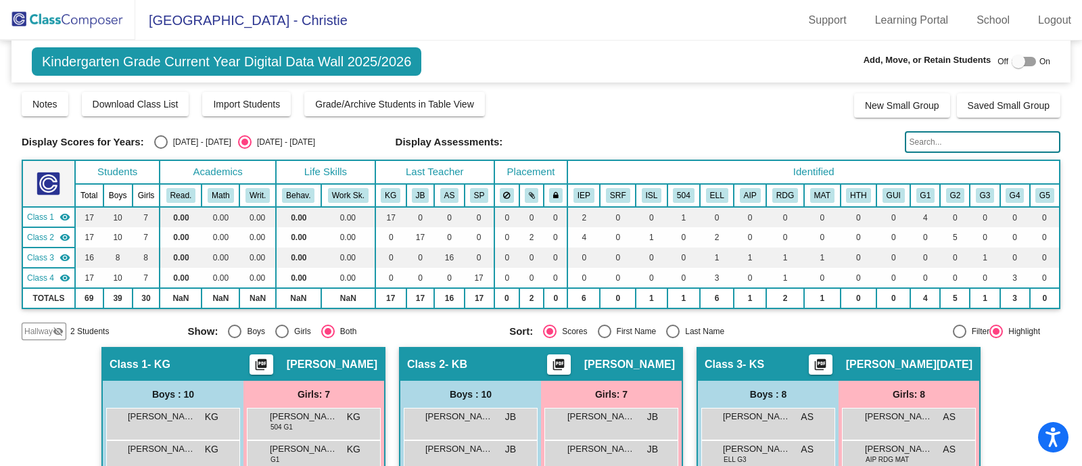
click at [37, 327] on span "Hallway" at bounding box center [38, 331] width 28 height 12
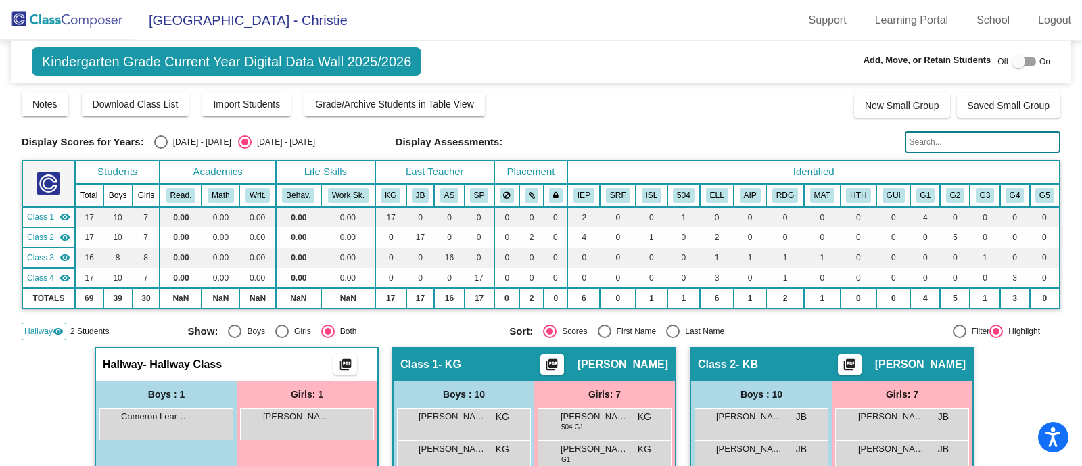
click at [1012, 62] on div at bounding box center [1019, 62] width 14 height 14
checkbox input "true"
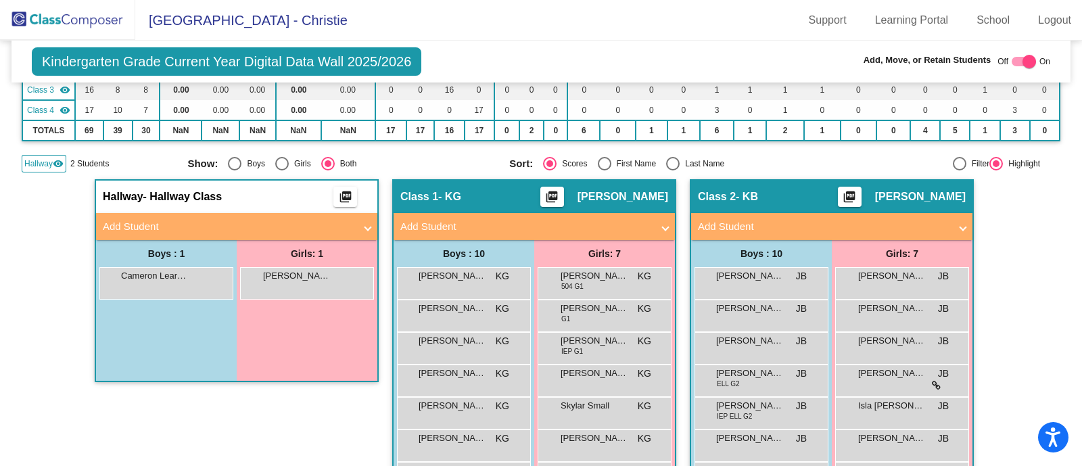
scroll to position [168, 0]
click at [296, 223] on mat-panel-title "Add Student" at bounding box center [229, 226] width 252 height 16
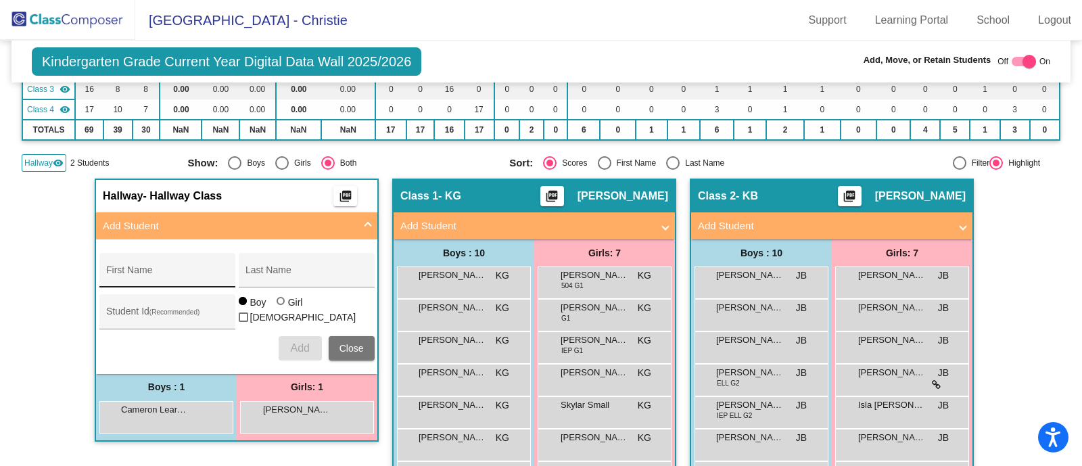
click at [162, 264] on div "First Name" at bounding box center [167, 274] width 122 height 28
type input "Nakai"
type input "[PERSON_NAME]"
paste input "123386"
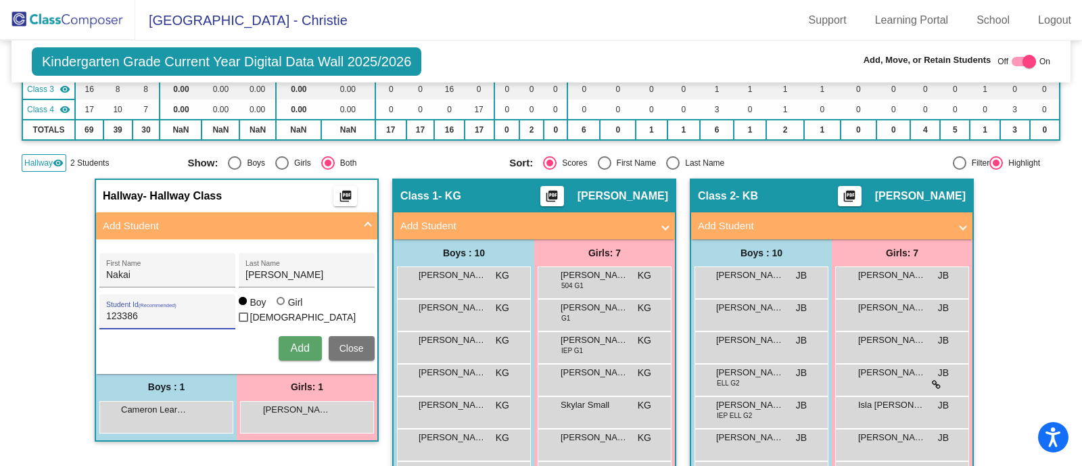
type input "123386"
click at [277, 305] on div at bounding box center [281, 301] width 8 height 8
click at [281, 308] on input "Girl" at bounding box center [281, 308] width 1 height 1
radio input "true"
click at [286, 342] on button "Add" at bounding box center [300, 348] width 43 height 24
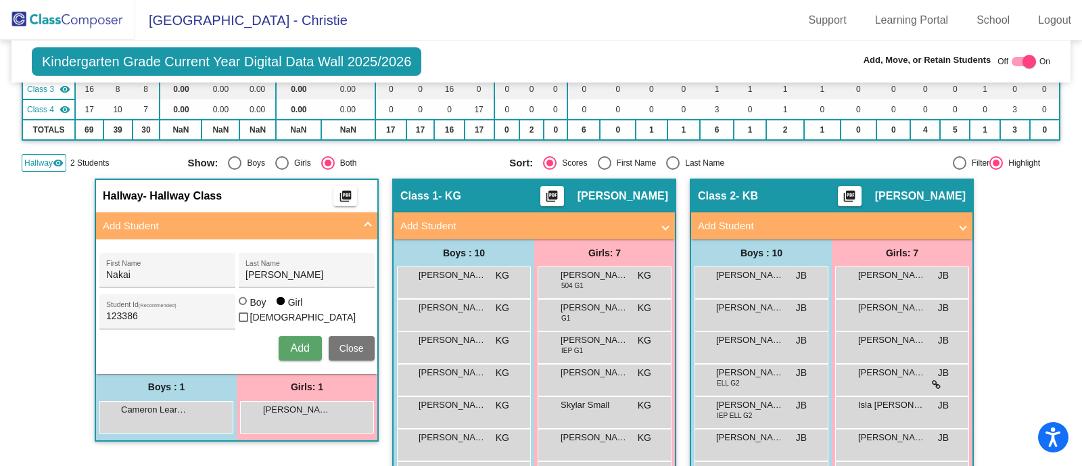
click at [295, 349] on span "Add" at bounding box center [299, 347] width 19 height 11
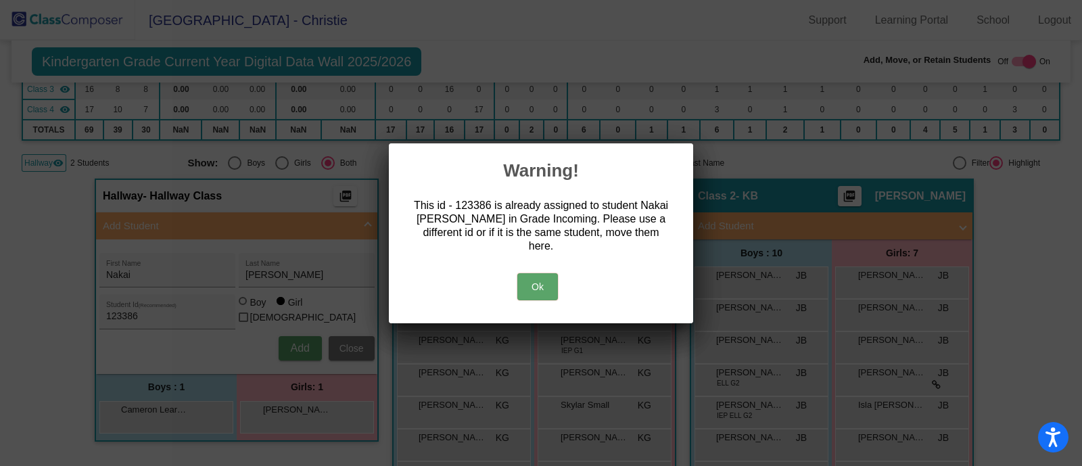
click at [538, 286] on button "Ok" at bounding box center [537, 286] width 41 height 27
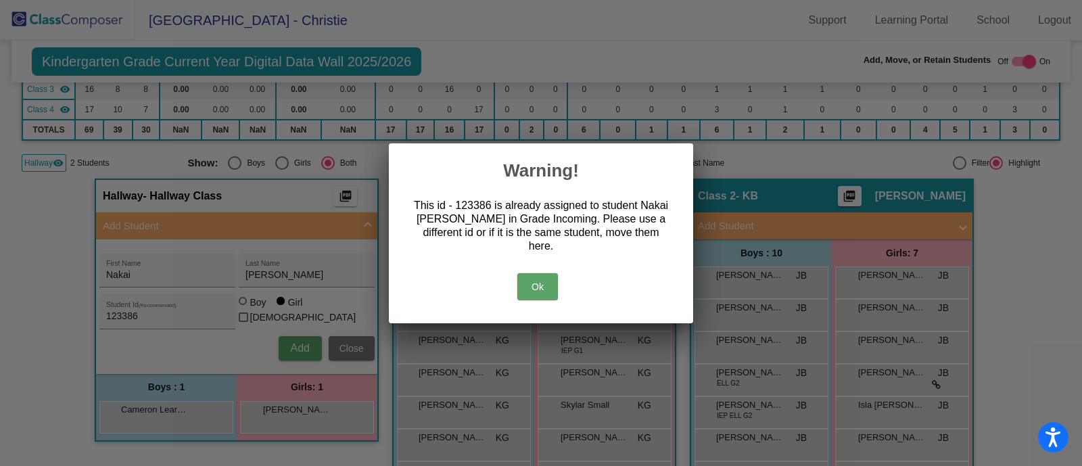
click at [537, 287] on button "Ok" at bounding box center [537, 286] width 41 height 27
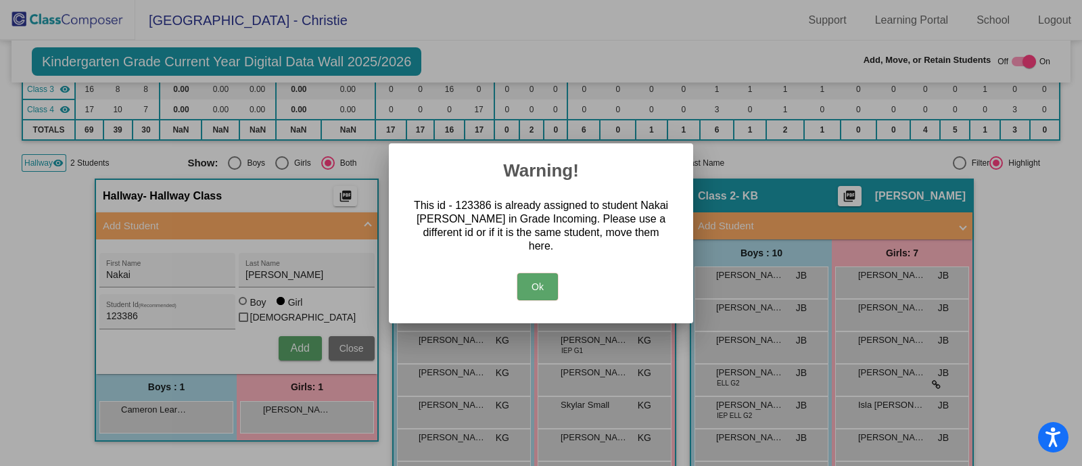
click at [539, 279] on button "Ok" at bounding box center [537, 286] width 41 height 27
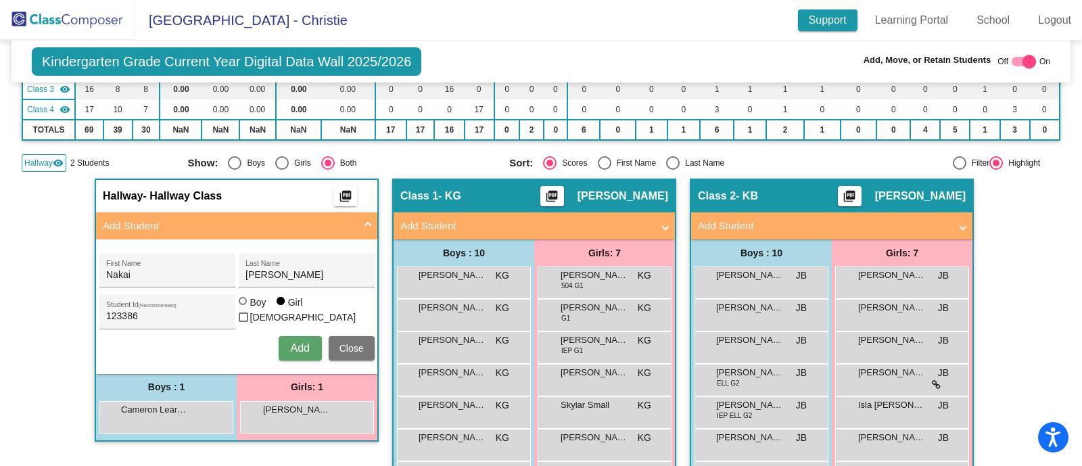
click at [837, 20] on link "Support" at bounding box center [828, 20] width 60 height 22
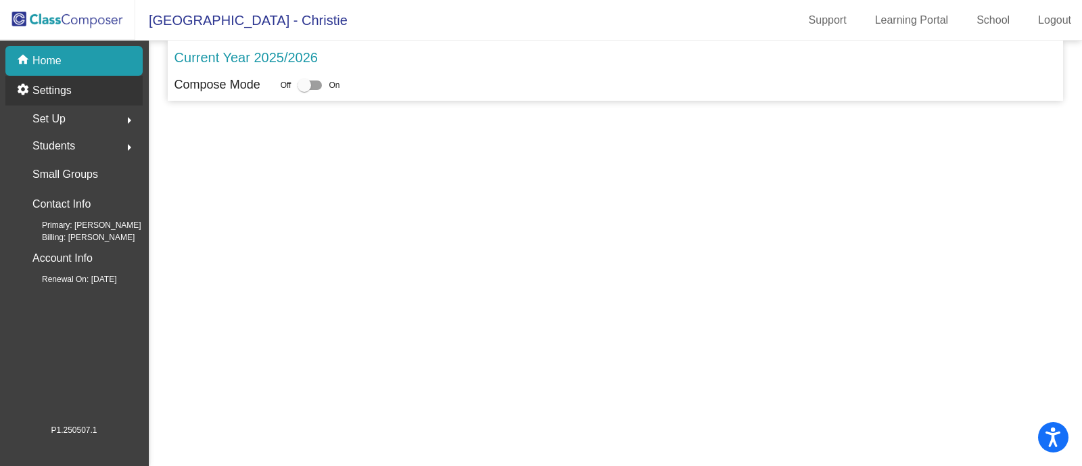
click at [61, 90] on p "Settings" at bounding box center [51, 91] width 39 height 16
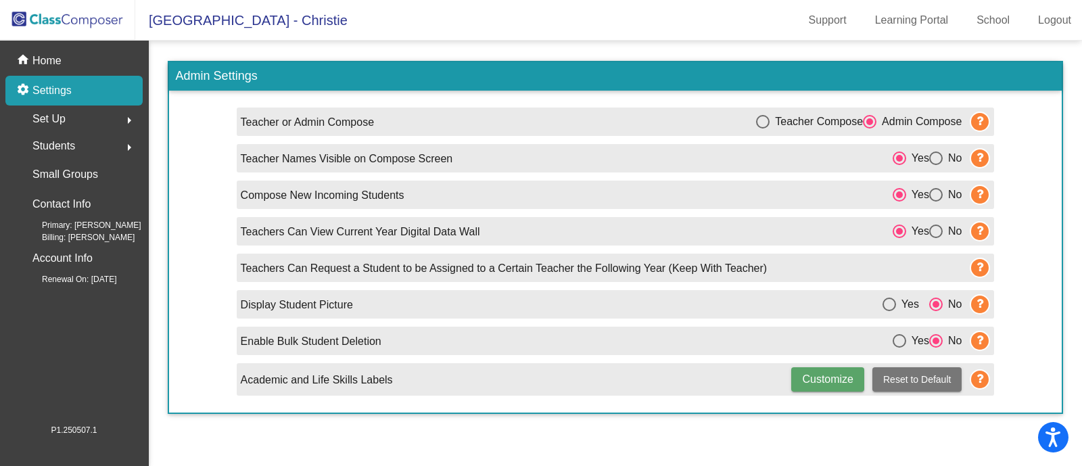
click at [303, 198] on p "Compose New Incoming Students" at bounding box center [323, 195] width 164 height 16
click at [979, 194] on icon at bounding box center [980, 195] width 20 height 20
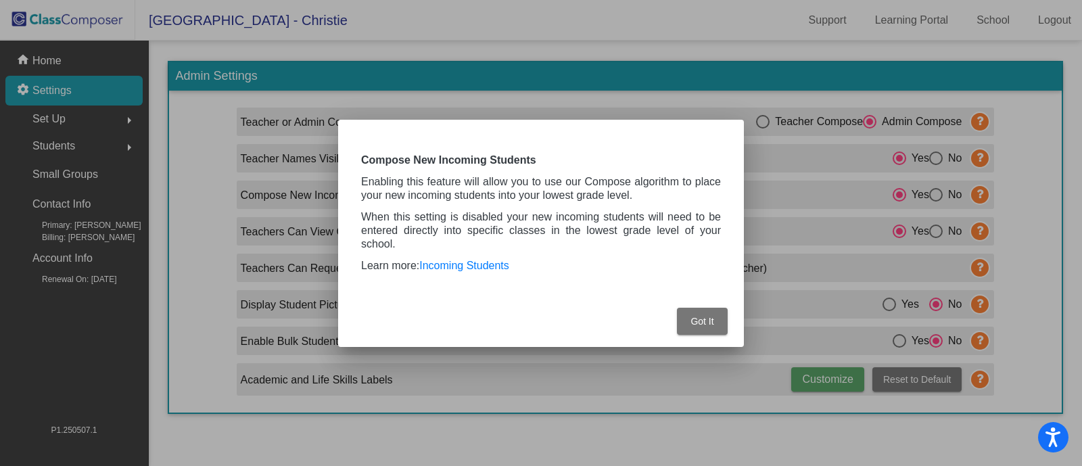
click at [688, 316] on button "Got It" at bounding box center [702, 321] width 51 height 27
click at [690, 319] on button "Got It" at bounding box center [702, 321] width 51 height 27
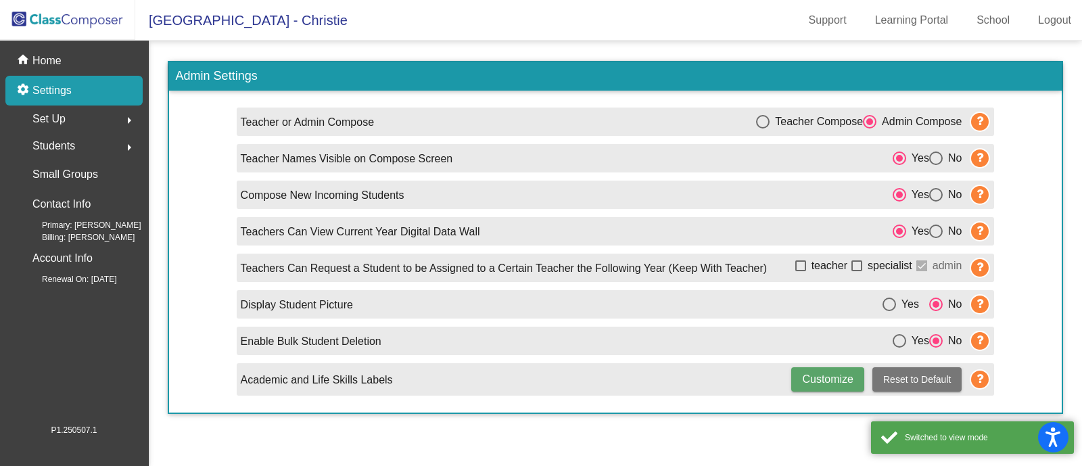
click at [713, 312] on div "Display Student Picture Yes No" at bounding box center [616, 304] width 758 height 28
click at [939, 195] on div "Select an option" at bounding box center [936, 195] width 14 height 14
click at [936, 202] on input "No" at bounding box center [935, 202] width 1 height 1
radio input "true"
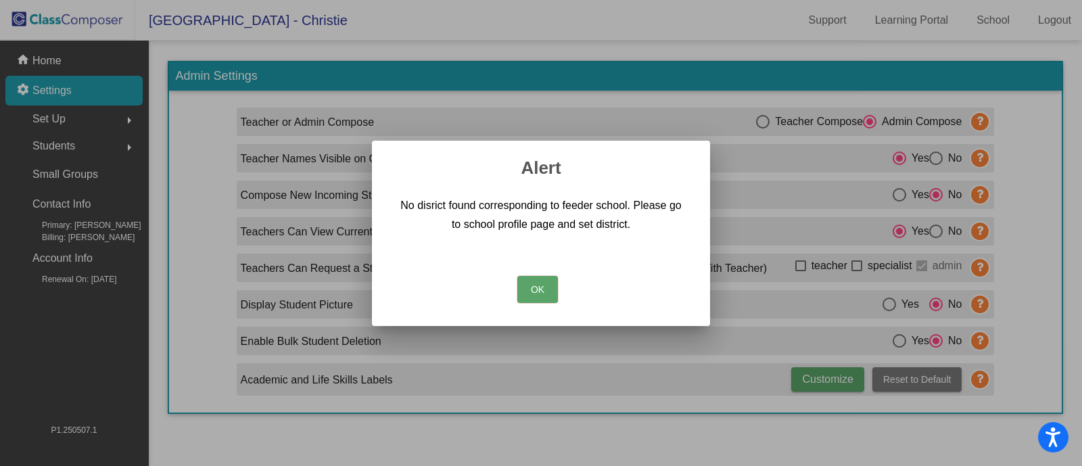
click at [532, 292] on button "OK" at bounding box center [537, 289] width 41 height 27
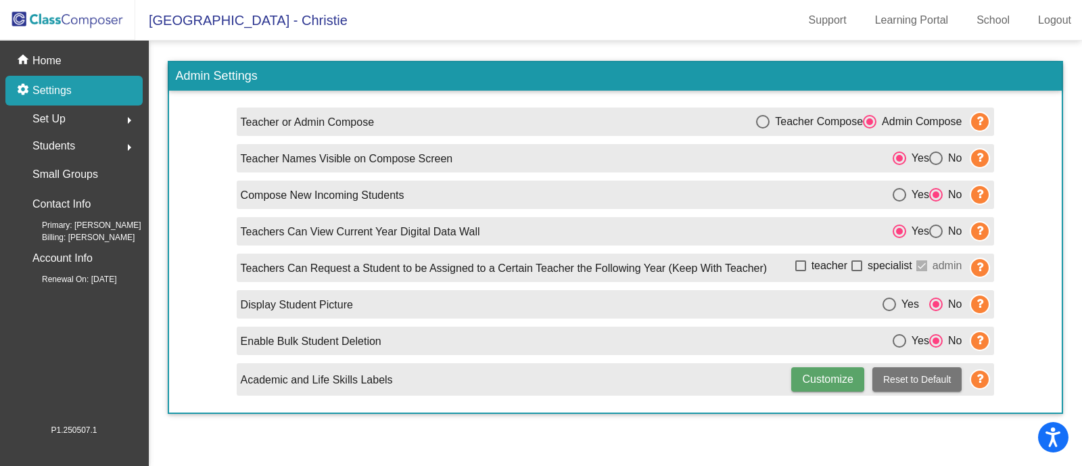
click at [80, 143] on div "Students arrow_right" at bounding box center [78, 146] width 129 height 27
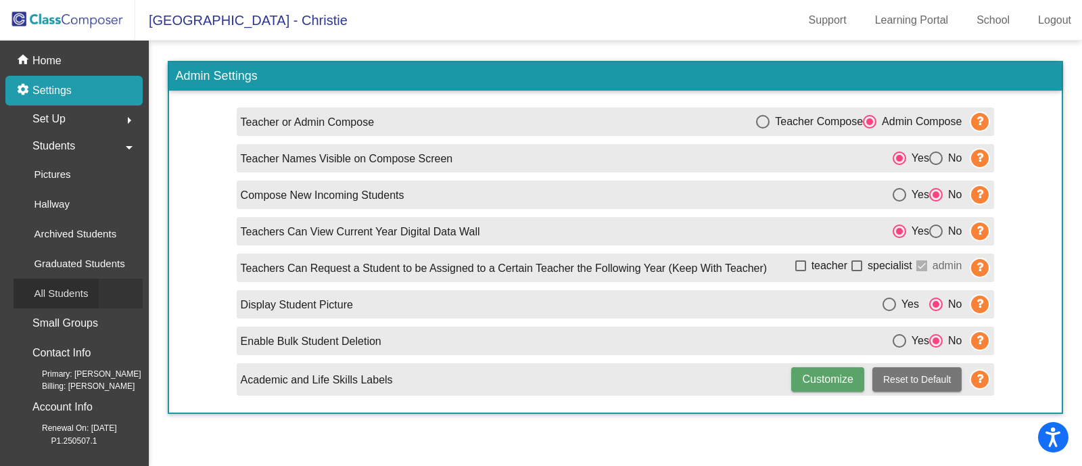
click at [68, 289] on p "All Students" at bounding box center [61, 293] width 54 height 16
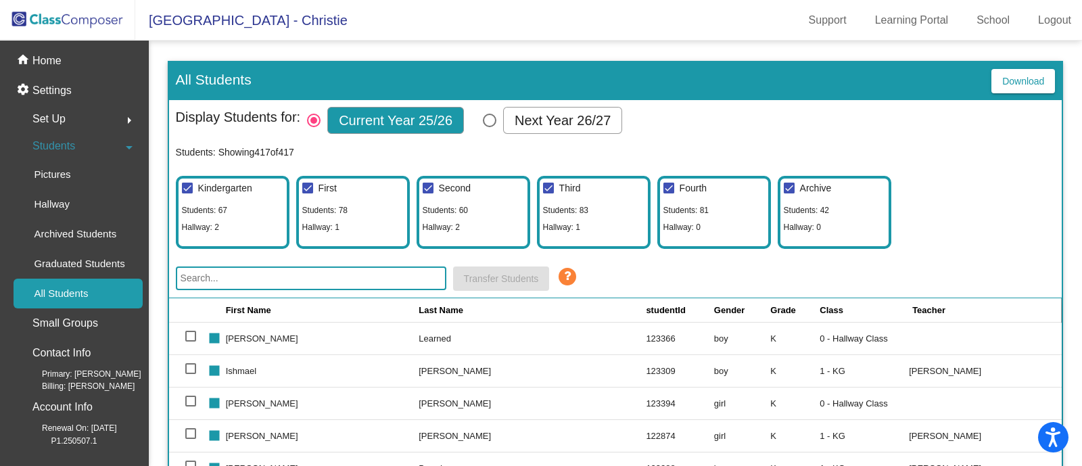
click at [329, 275] on input "text" at bounding box center [311, 278] width 271 height 24
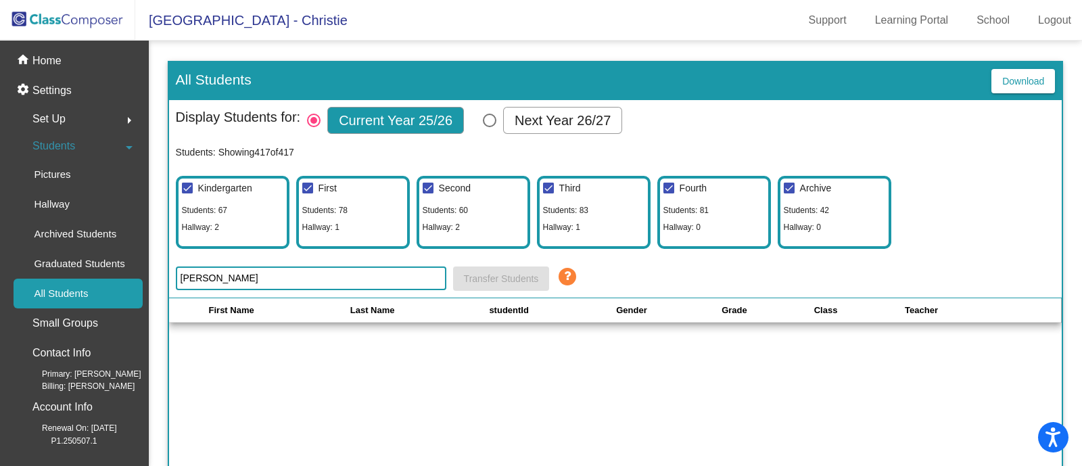
type input "lawlor"
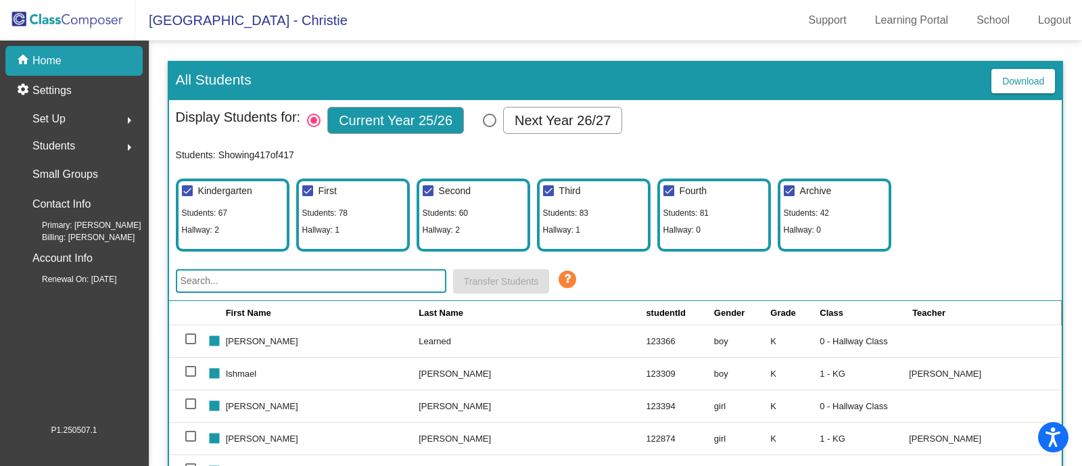
click at [312, 289] on input "text" at bounding box center [311, 281] width 271 height 24
click at [313, 272] on input "text" at bounding box center [311, 281] width 271 height 24
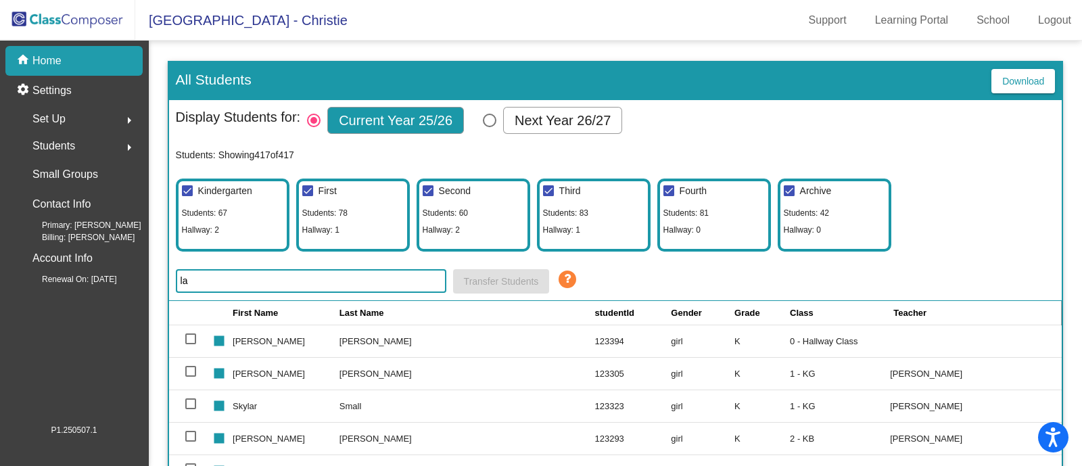
type input "l"
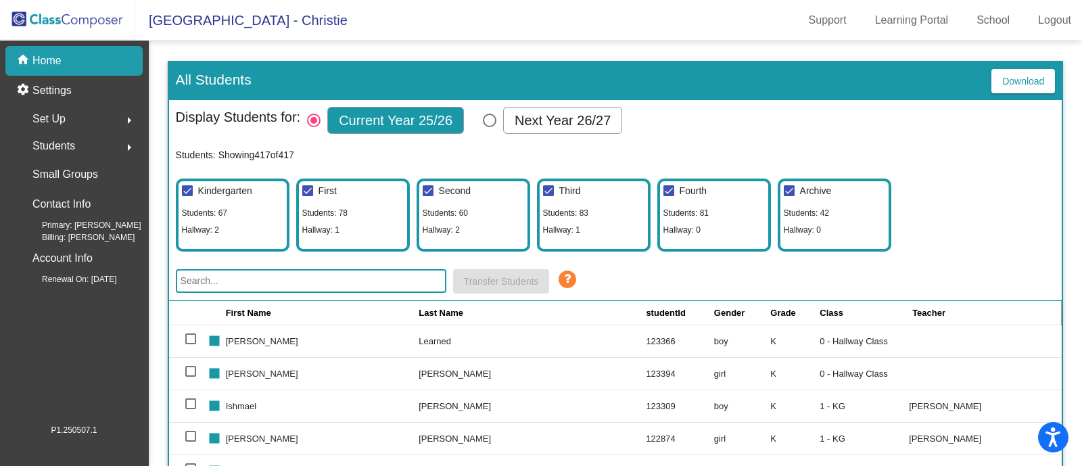
click at [78, 146] on div "Students arrow_right" at bounding box center [78, 146] width 129 height 27
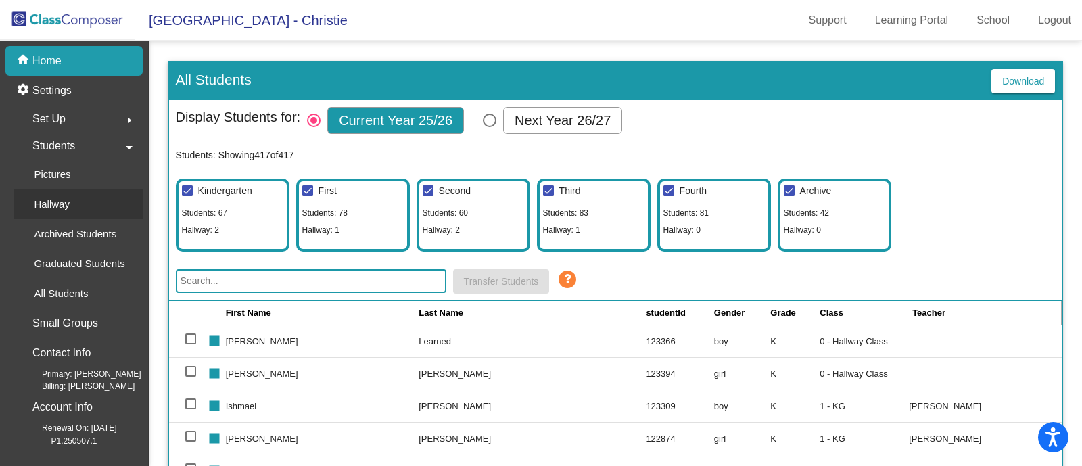
click at [78, 206] on div "Hallway" at bounding box center [47, 204] width 67 height 30
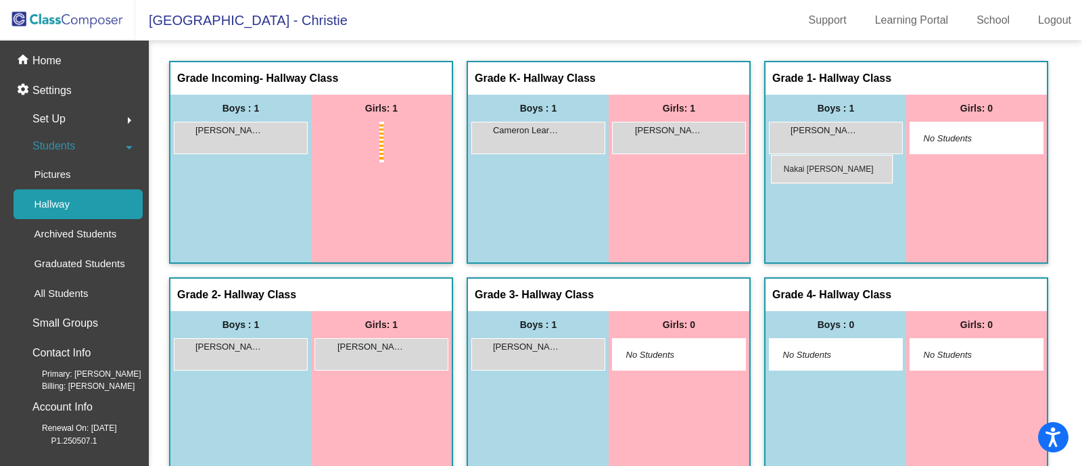
drag, startPoint x: 497, startPoint y: 145, endPoint x: 771, endPoint y: 155, distance: 274.1
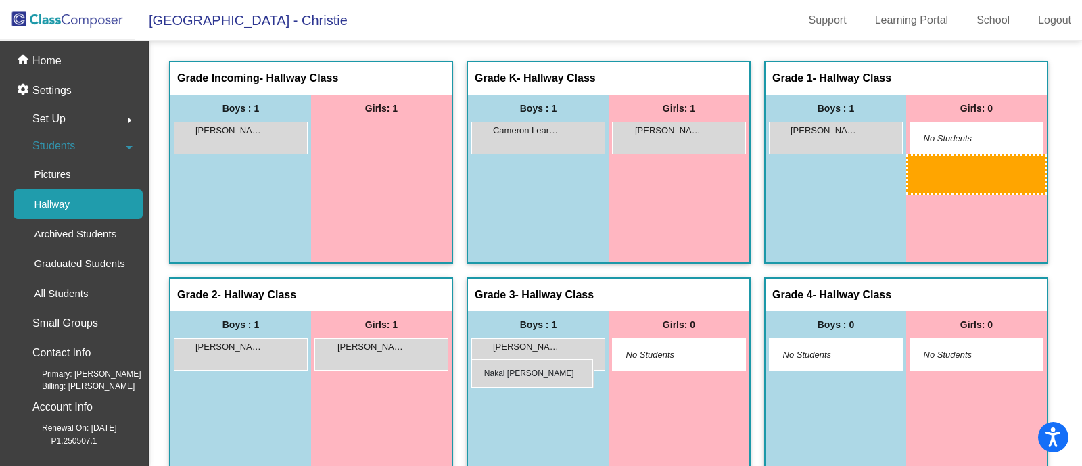
drag, startPoint x: 568, startPoint y: 144, endPoint x: 471, endPoint y: 359, distance: 235.8
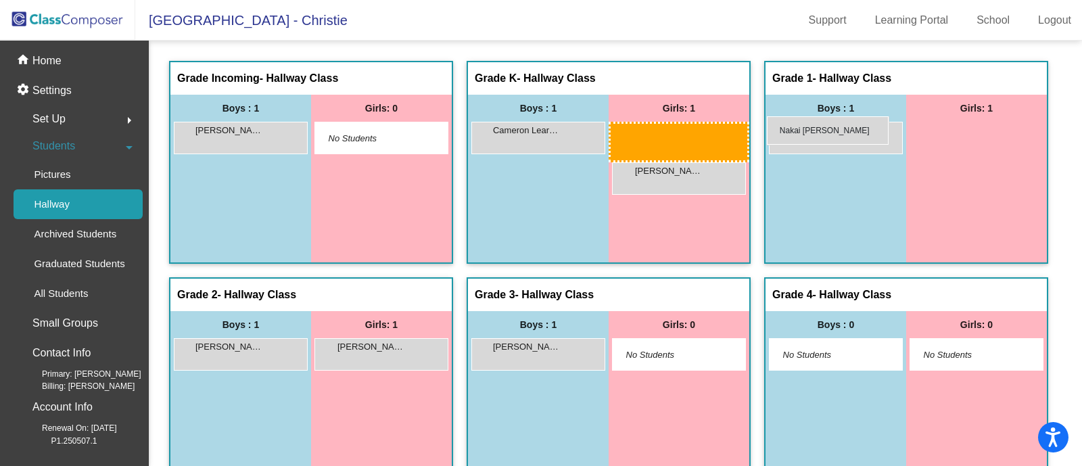
drag, startPoint x: 477, startPoint y: 347, endPoint x: 767, endPoint y: 116, distance: 370.1
drag, startPoint x: 546, startPoint y: 359, endPoint x: 766, endPoint y: 123, distance: 322.5
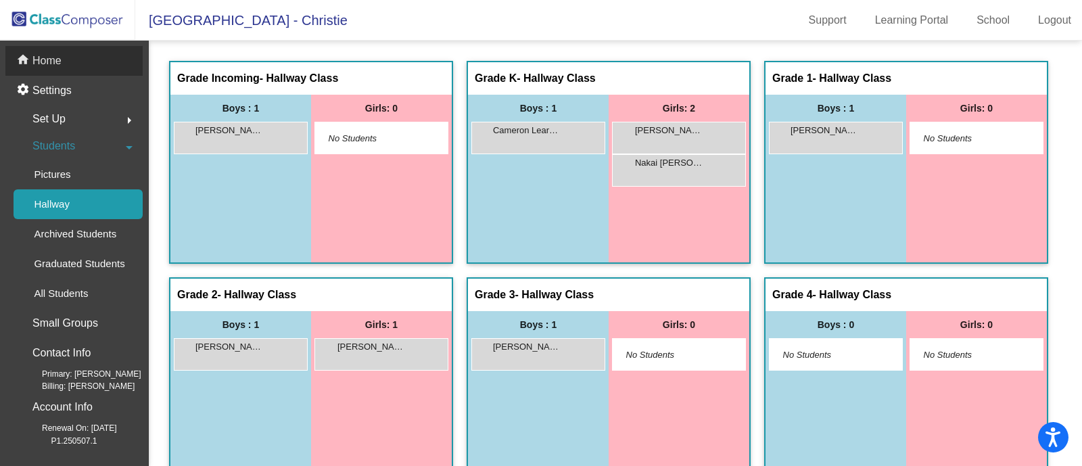
click at [71, 64] on div "home Home" at bounding box center [73, 61] width 137 height 30
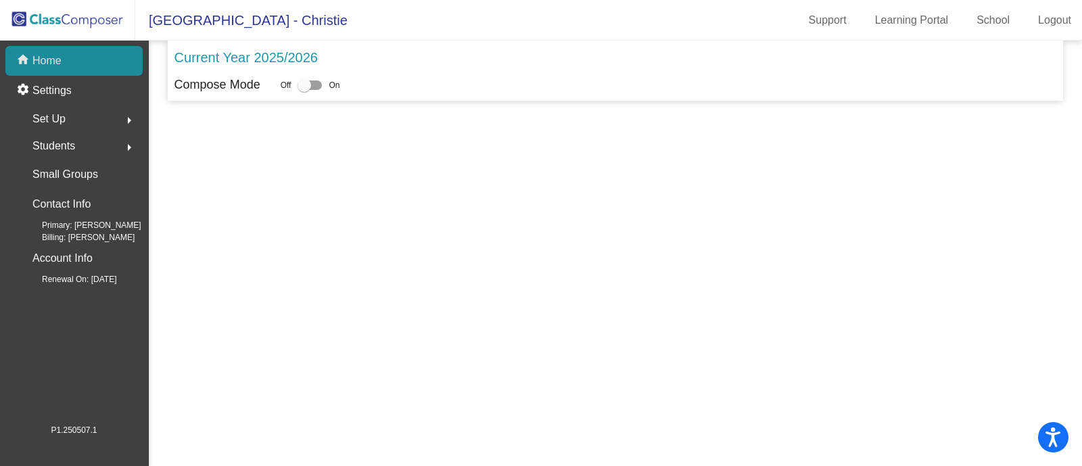
click at [55, 59] on p "Home" at bounding box center [46, 61] width 29 height 16
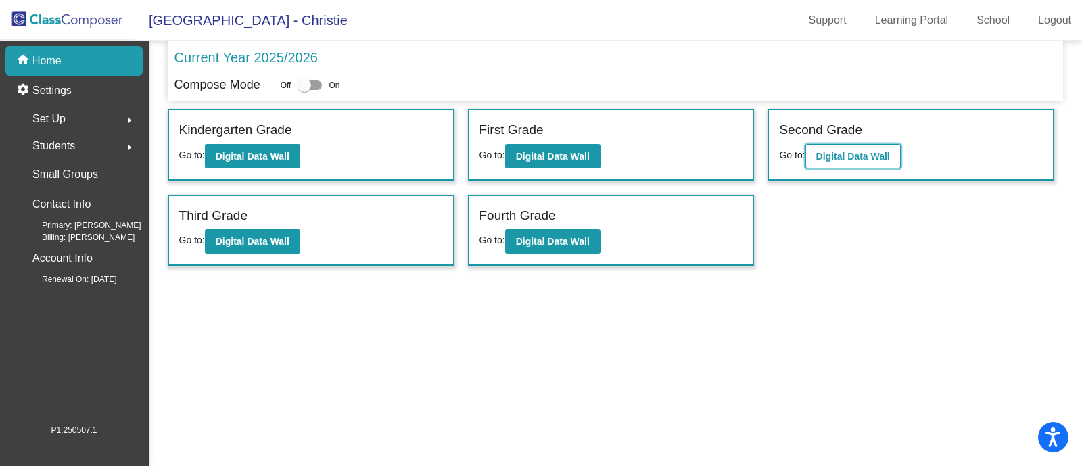
click at [859, 157] on b "Digital Data Wall" at bounding box center [853, 156] width 74 height 11
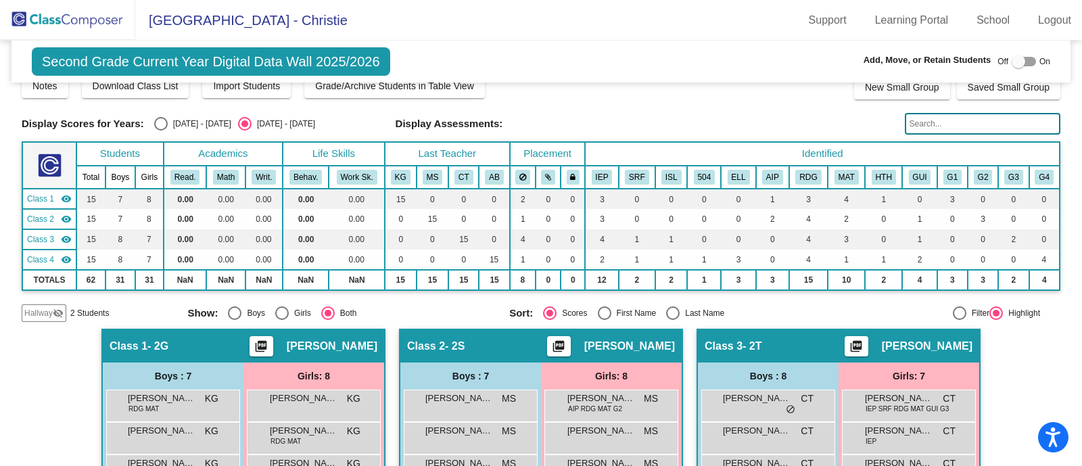
scroll to position [24, 0]
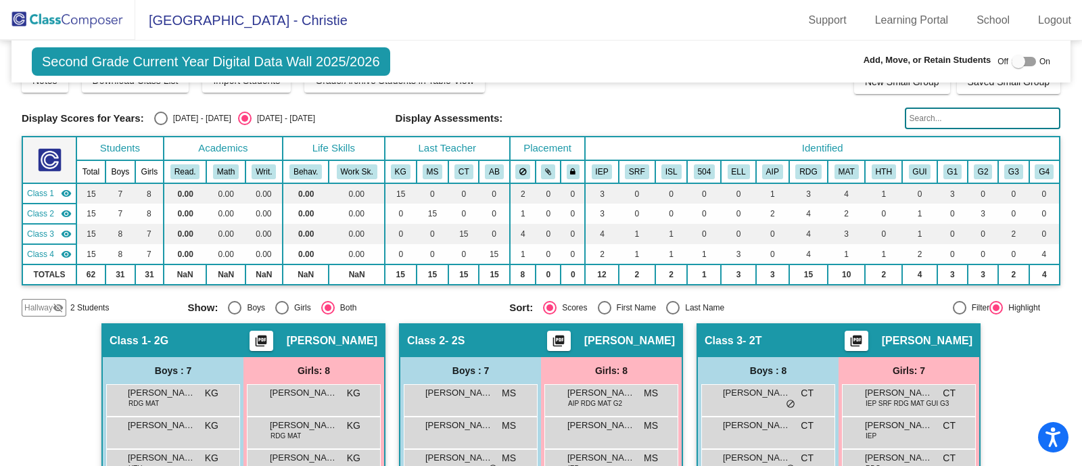
click at [38, 306] on span "Hallway" at bounding box center [38, 308] width 28 height 12
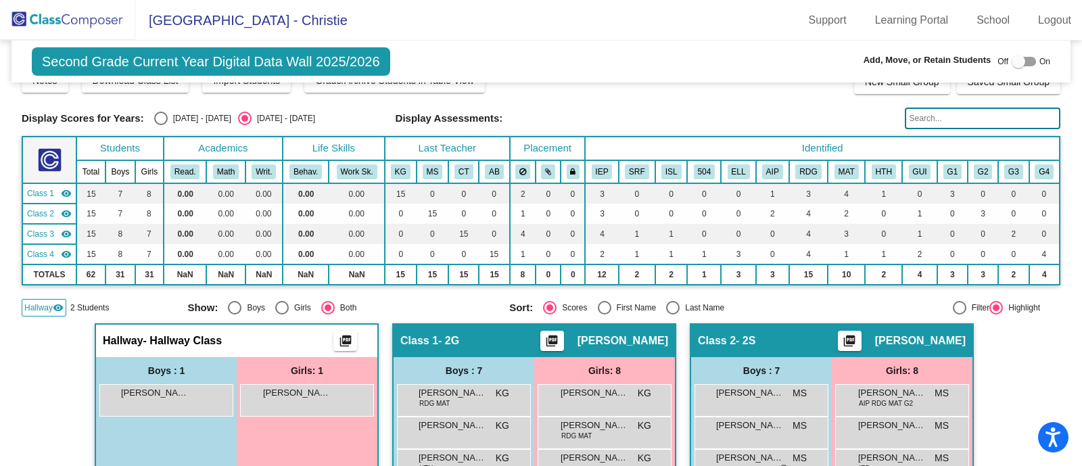
scroll to position [0, 0]
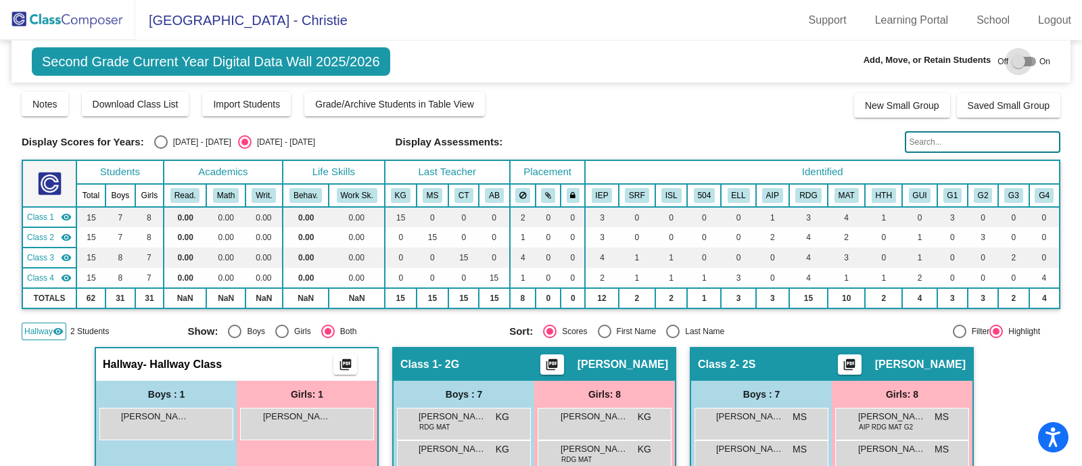
click at [1012, 58] on div at bounding box center [1019, 62] width 14 height 14
checkbox input "true"
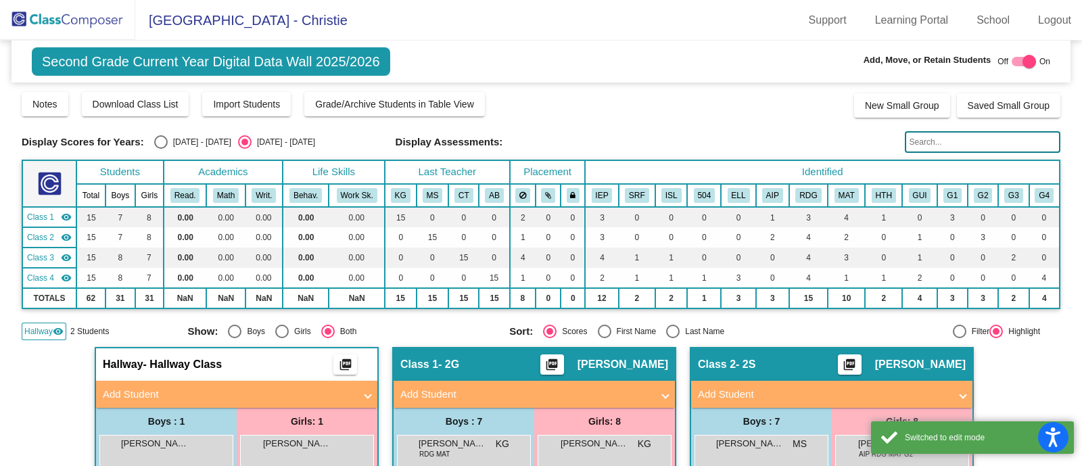
click at [213, 388] on mat-panel-title "Add Student" at bounding box center [229, 395] width 252 height 16
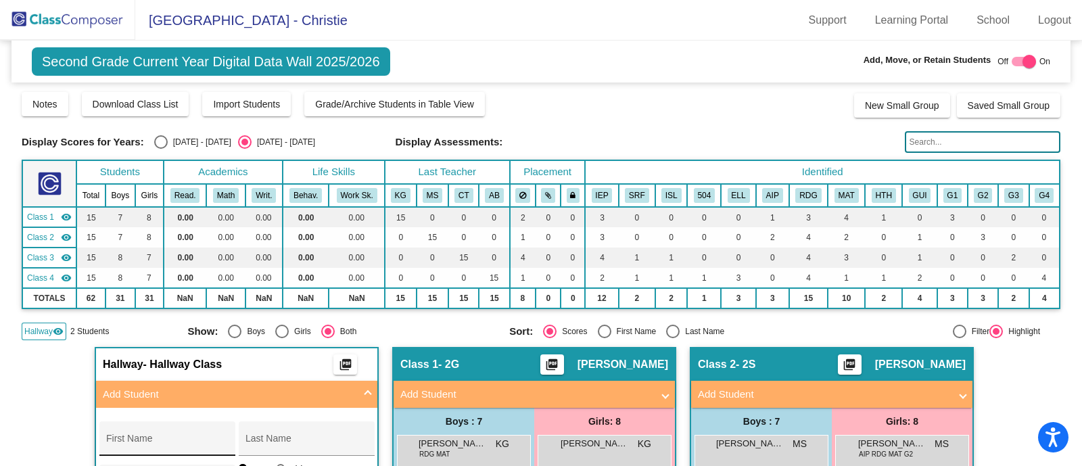
click at [171, 435] on div "First Name" at bounding box center [167, 443] width 122 height 28
type input "Grayson"
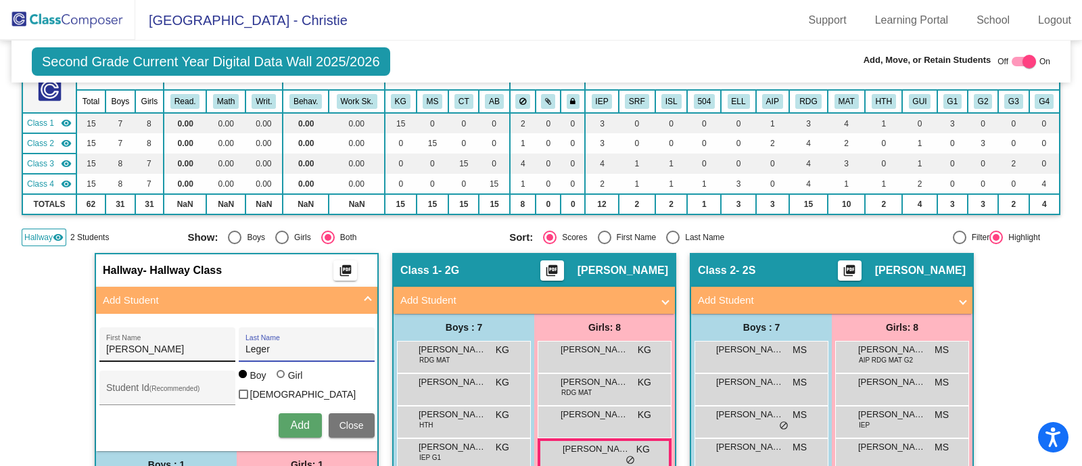
scroll to position [95, 0]
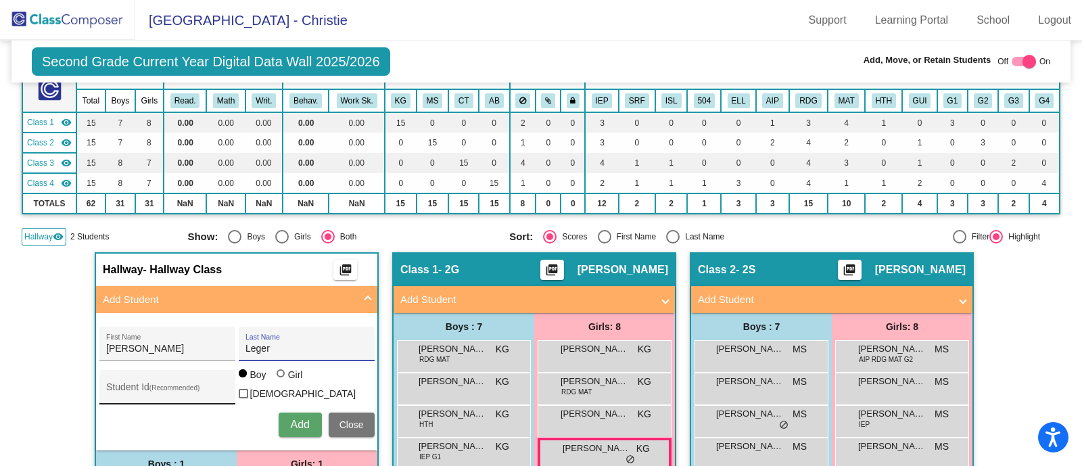
type input "Leger"
click at [152, 382] on div "Student Id (Recommended)" at bounding box center [167, 391] width 122 height 28
click at [189, 387] on input "Student Id (Recommended)" at bounding box center [167, 392] width 122 height 11
paste input "123358"
type input "123358"
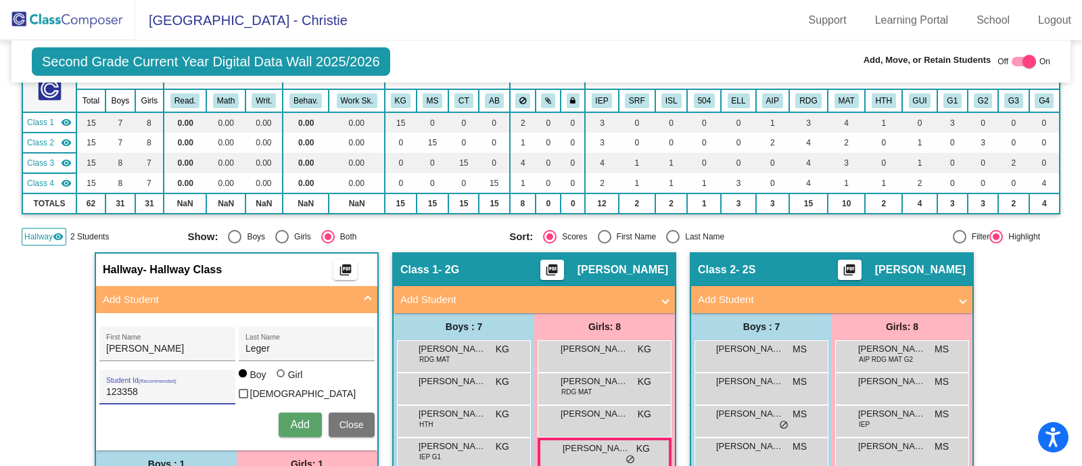
click at [294, 422] on span "Add" at bounding box center [299, 424] width 19 height 11
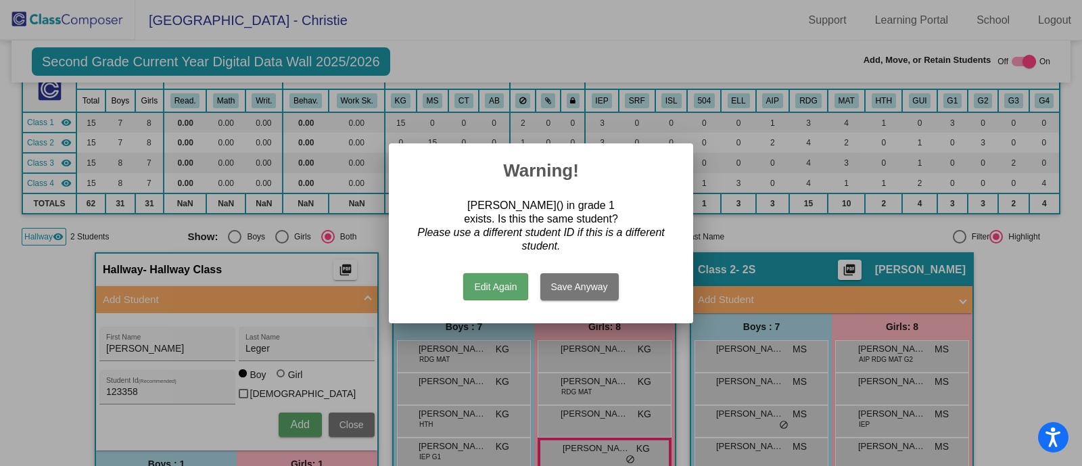
click at [508, 289] on button "Edit Again" at bounding box center [495, 286] width 64 height 27
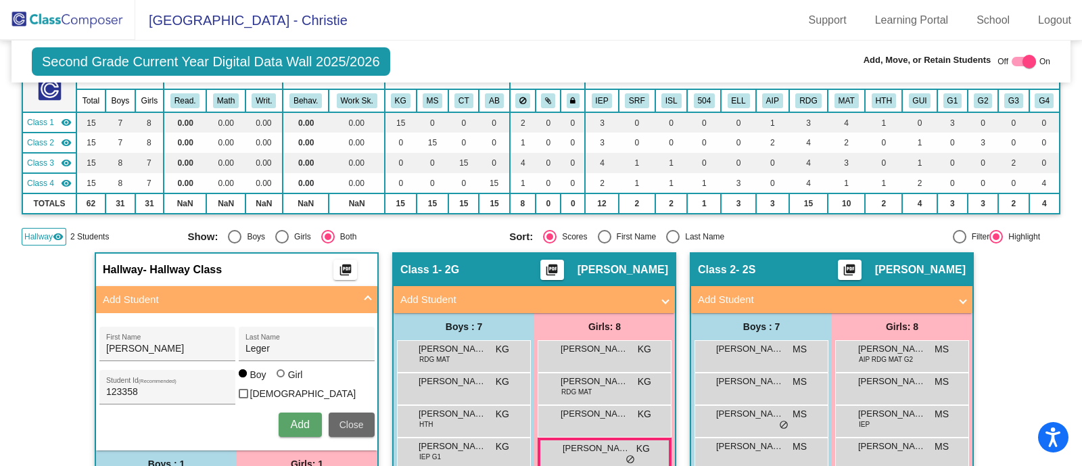
click at [345, 421] on span "Close" at bounding box center [351, 424] width 24 height 11
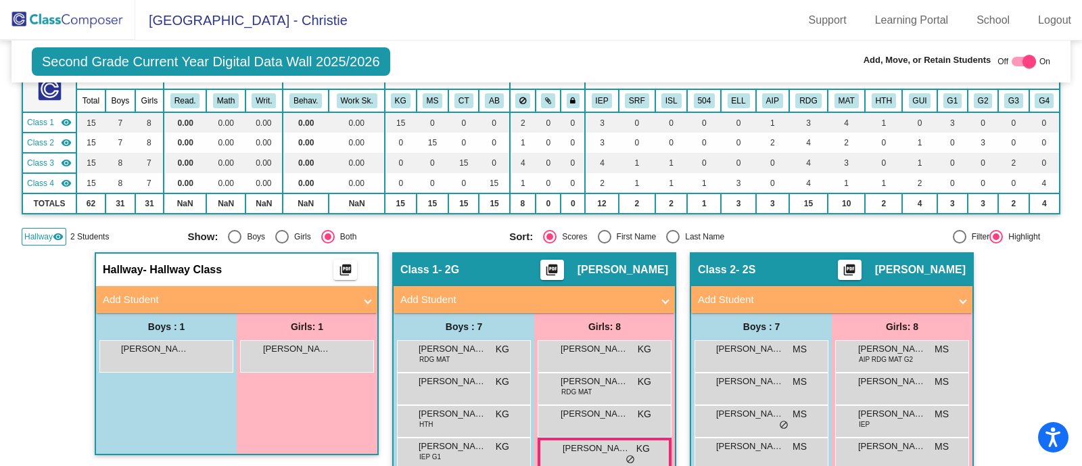
scroll to position [0, 0]
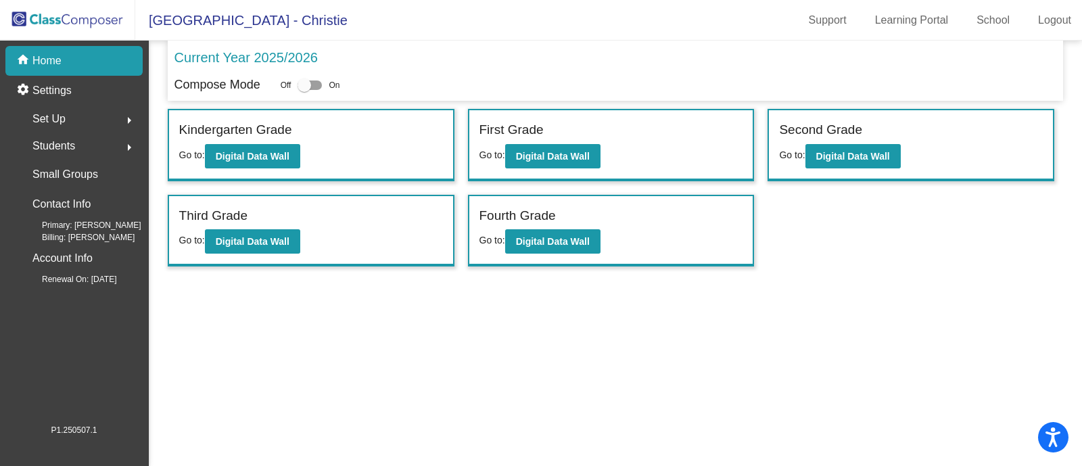
click at [49, 139] on span "Students" at bounding box center [53, 146] width 43 height 19
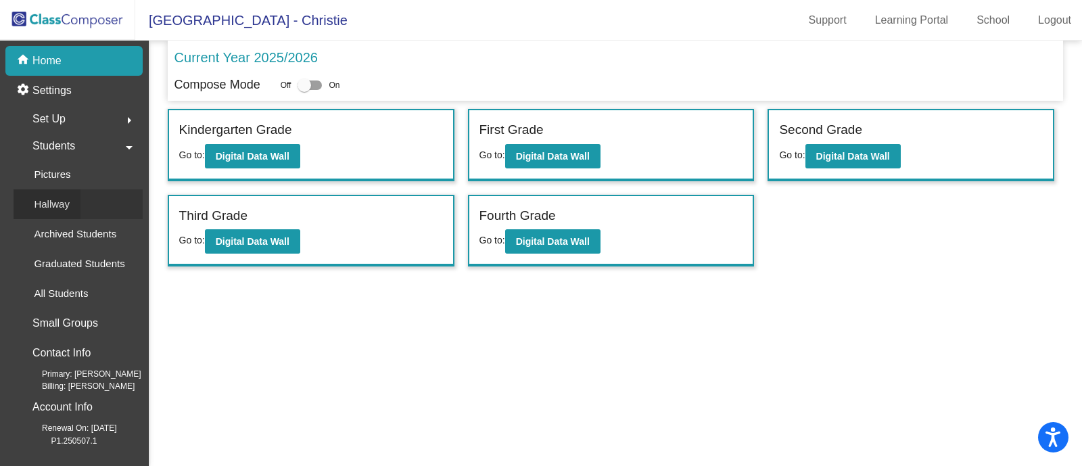
click at [53, 203] on p "Hallway" at bounding box center [52, 204] width 36 height 16
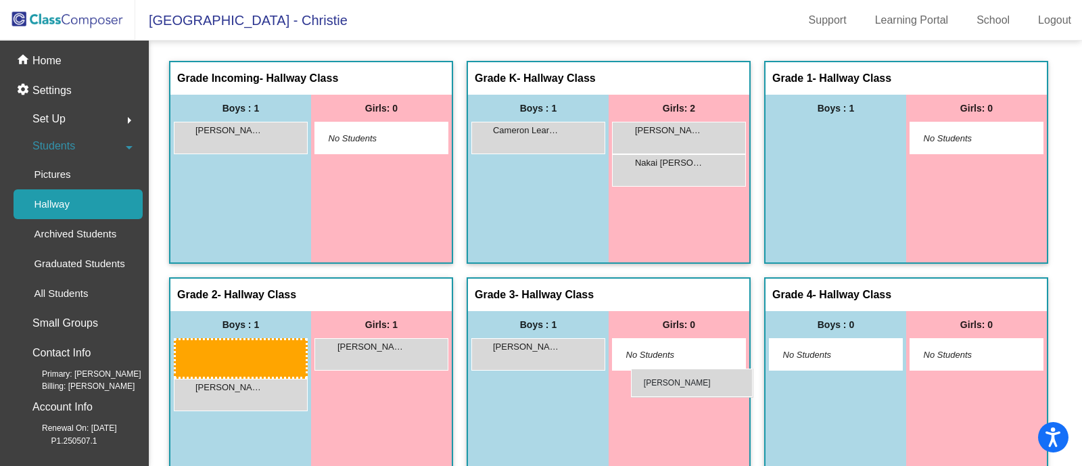
drag, startPoint x: 400, startPoint y: 355, endPoint x: 631, endPoint y: 369, distance: 231.7
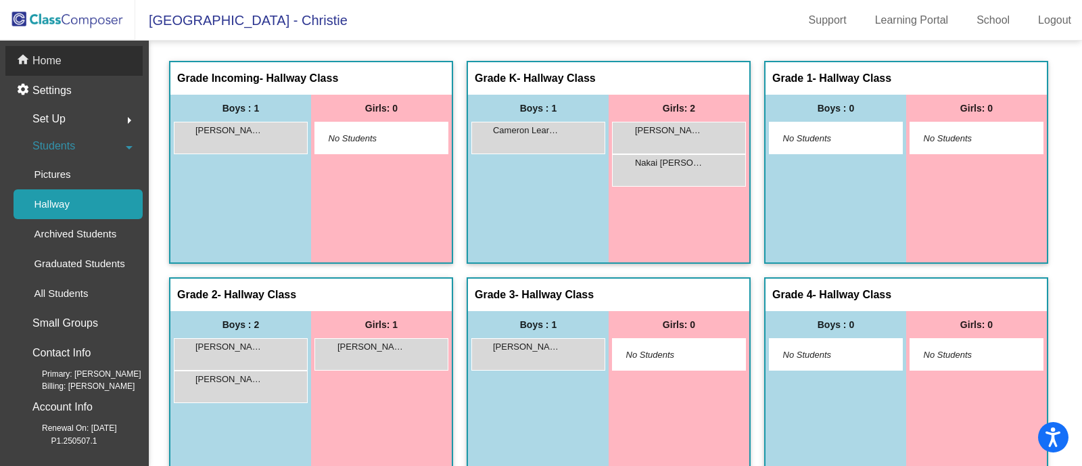
click at [66, 62] on div "home Home" at bounding box center [73, 61] width 137 height 30
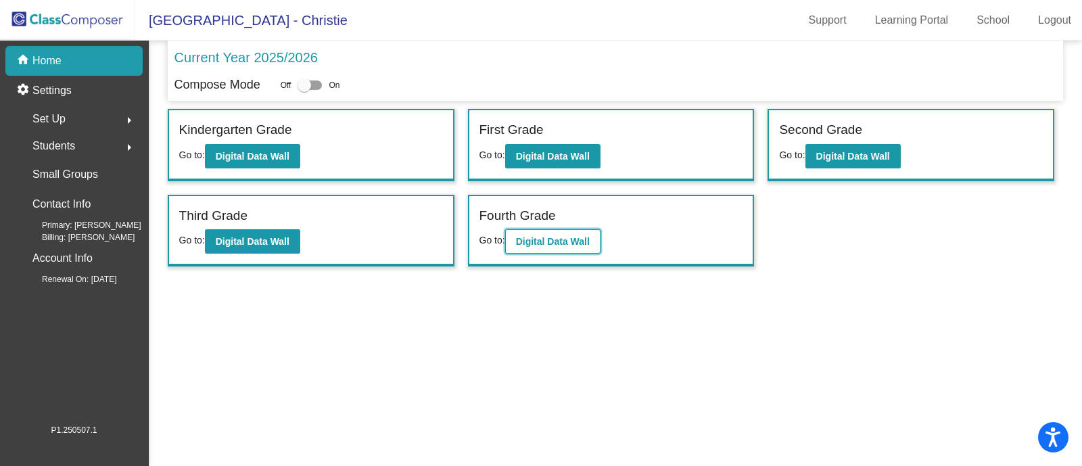
click at [550, 237] on b "Digital Data Wall" at bounding box center [553, 241] width 74 height 11
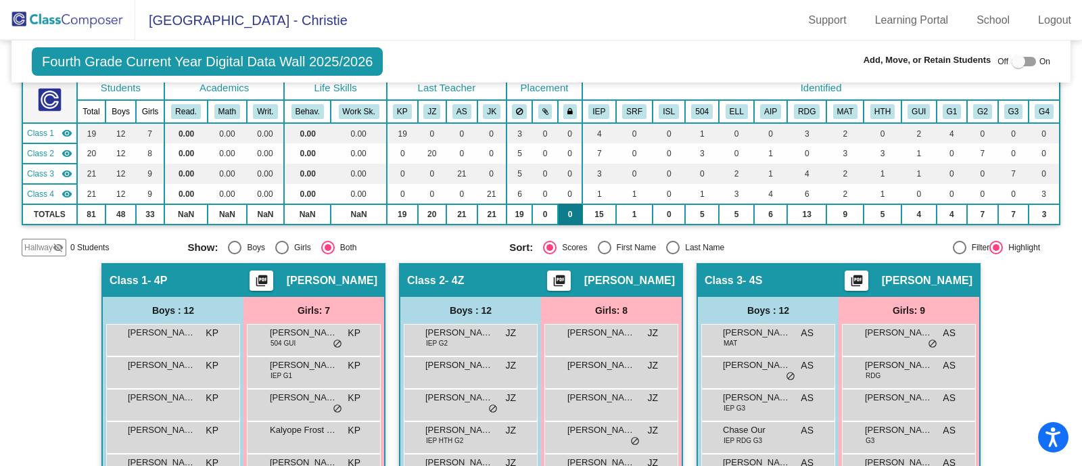
scroll to position [84, 0]
click at [604, 247] on div "Select an option" at bounding box center [605, 248] width 14 height 14
click at [604, 254] on input "First Name" at bounding box center [604, 254] width 1 height 1
radio input "true"
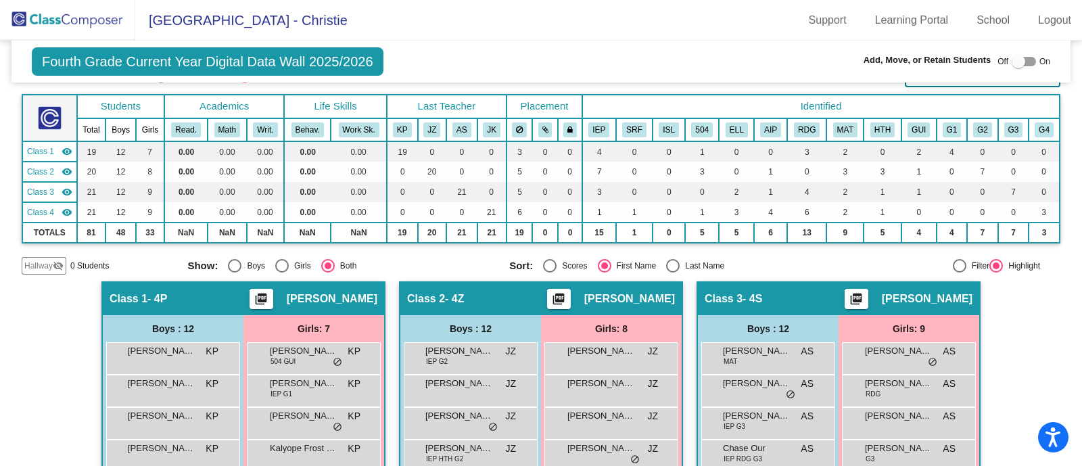
scroll to position [64, 0]
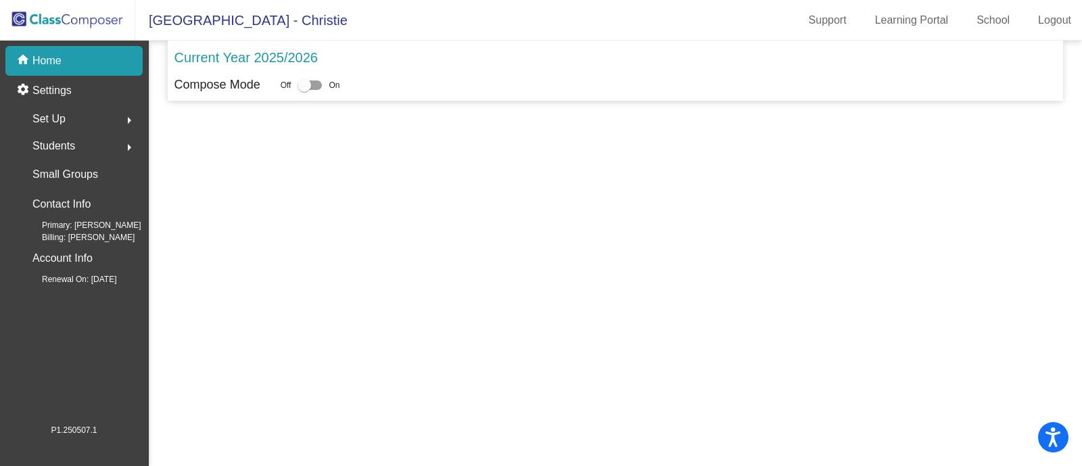
click at [69, 147] on span "Students" at bounding box center [53, 146] width 43 height 19
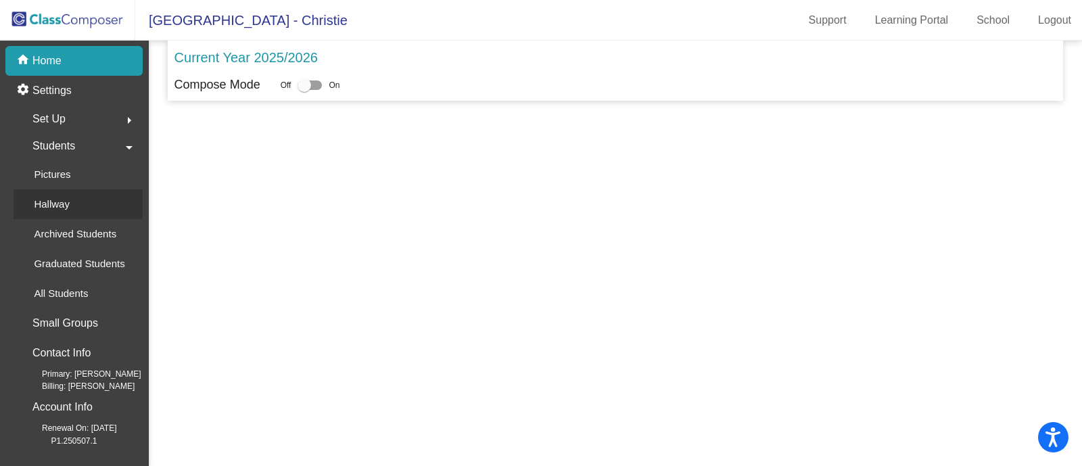
click at [68, 202] on p "Hallway" at bounding box center [52, 204] width 36 height 16
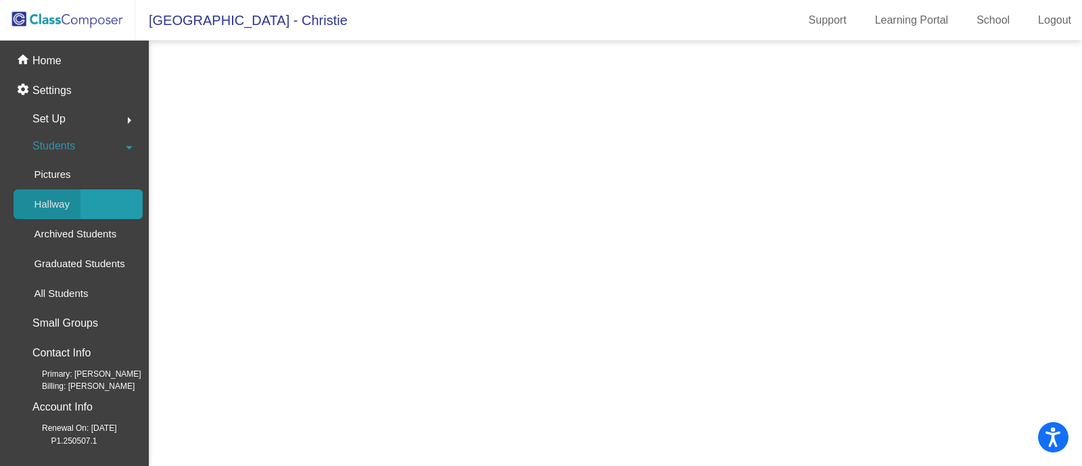
click at [37, 214] on div "Hallway" at bounding box center [47, 204] width 67 height 30
click at [39, 210] on p "Hallway" at bounding box center [52, 204] width 36 height 16
click at [55, 64] on p "Home" at bounding box center [46, 61] width 29 height 16
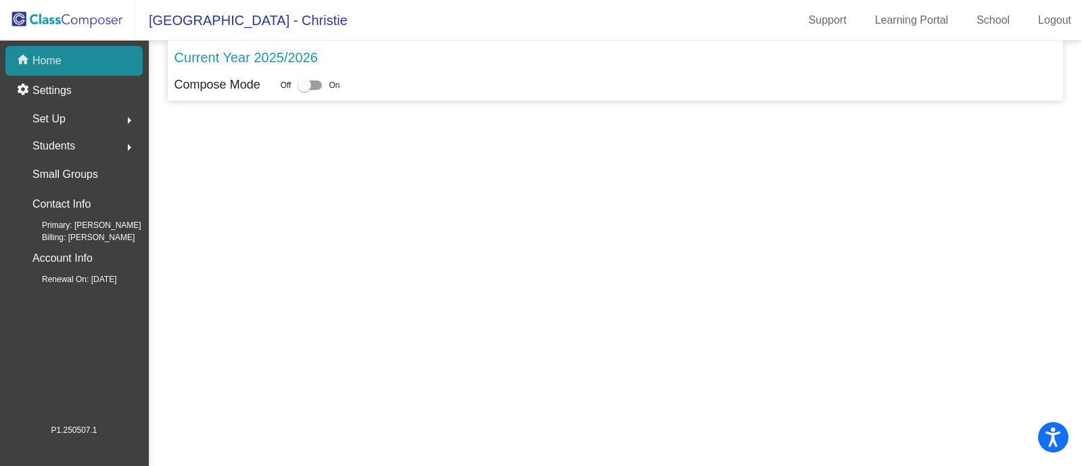
click at [72, 55] on div "home Home" at bounding box center [73, 61] width 137 height 30
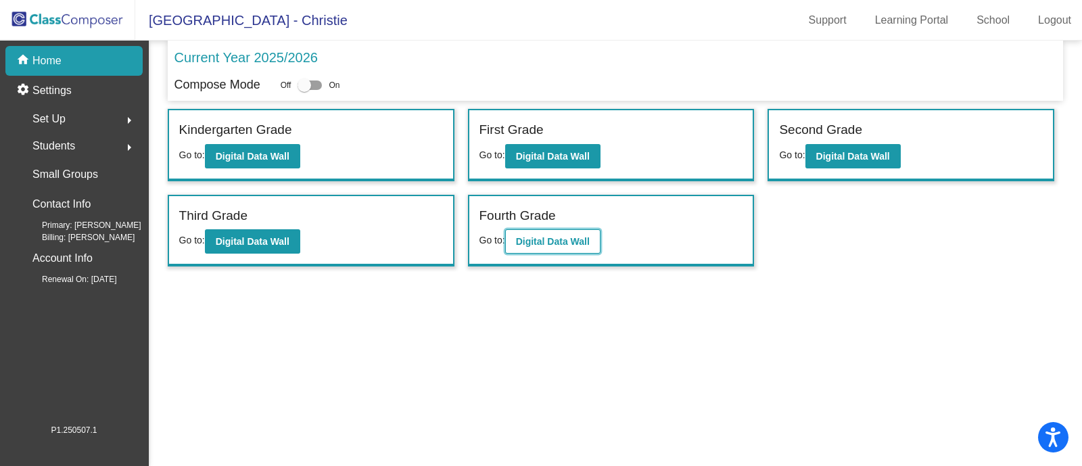
click at [559, 236] on b "Digital Data Wall" at bounding box center [553, 241] width 74 height 11
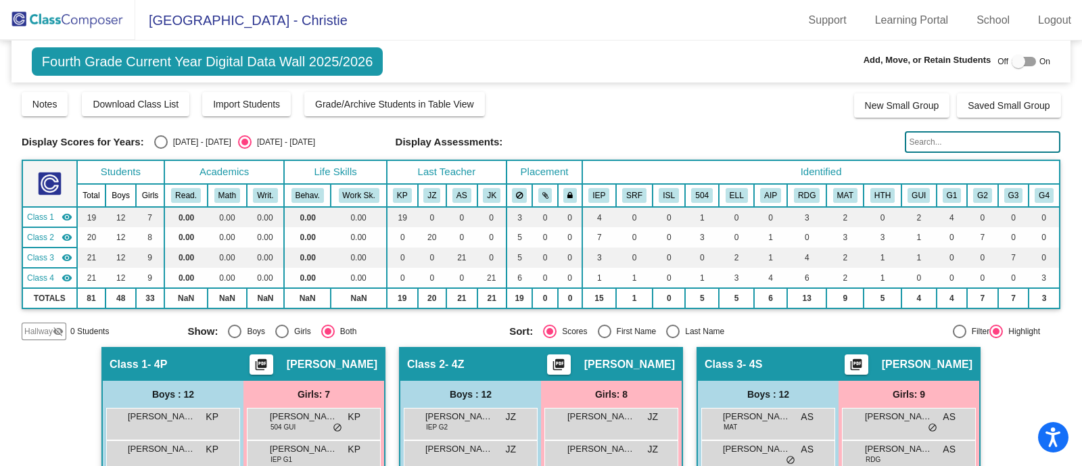
click at [32, 330] on span "Hallway" at bounding box center [38, 331] width 28 height 12
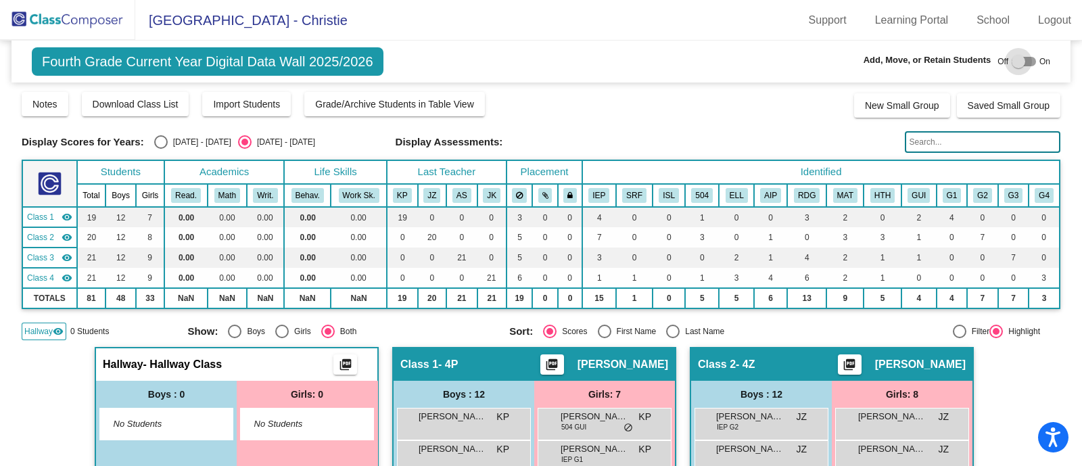
click at [1012, 64] on div at bounding box center [1019, 62] width 14 height 14
checkbox input "true"
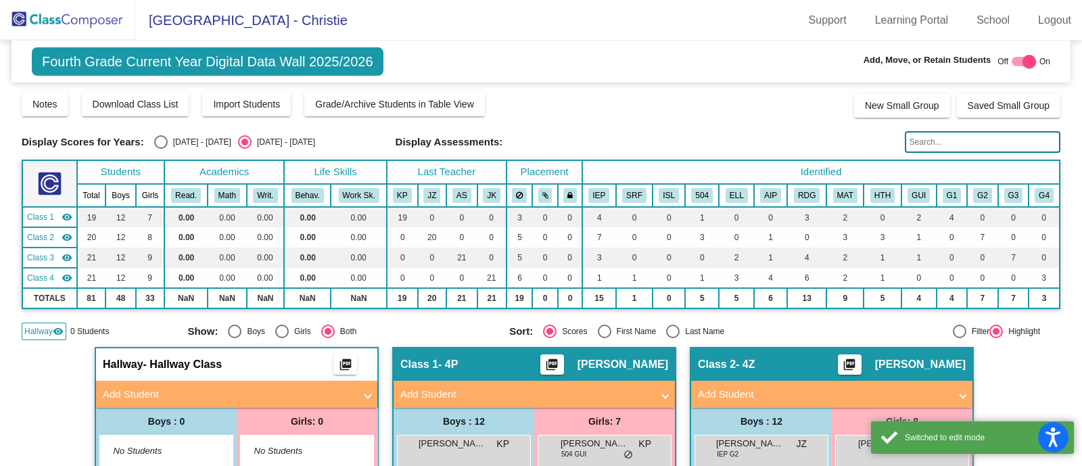
click at [272, 390] on mat-panel-title "Add Student" at bounding box center [229, 395] width 252 height 16
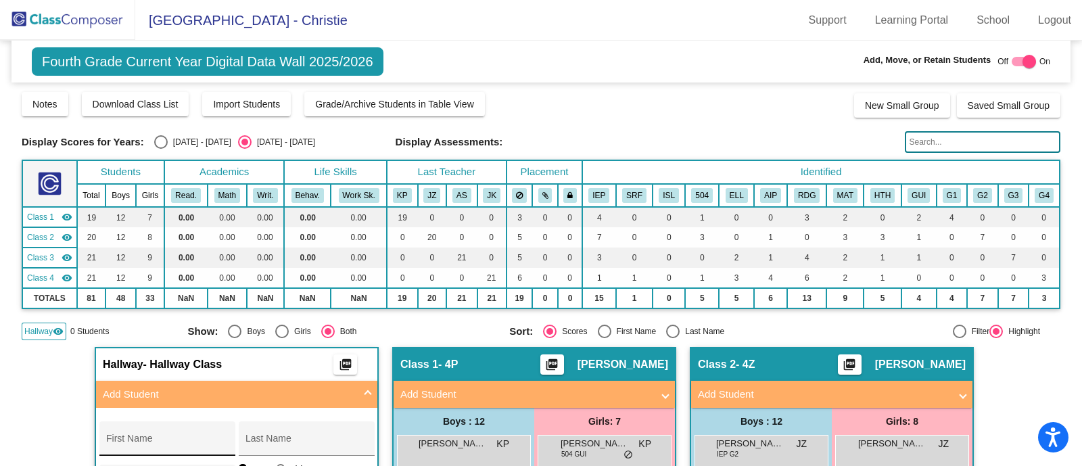
click at [170, 431] on div "First Name" at bounding box center [167, 443] width 122 height 28
type input "Emmanuel"
type input "Ortiz Moya"
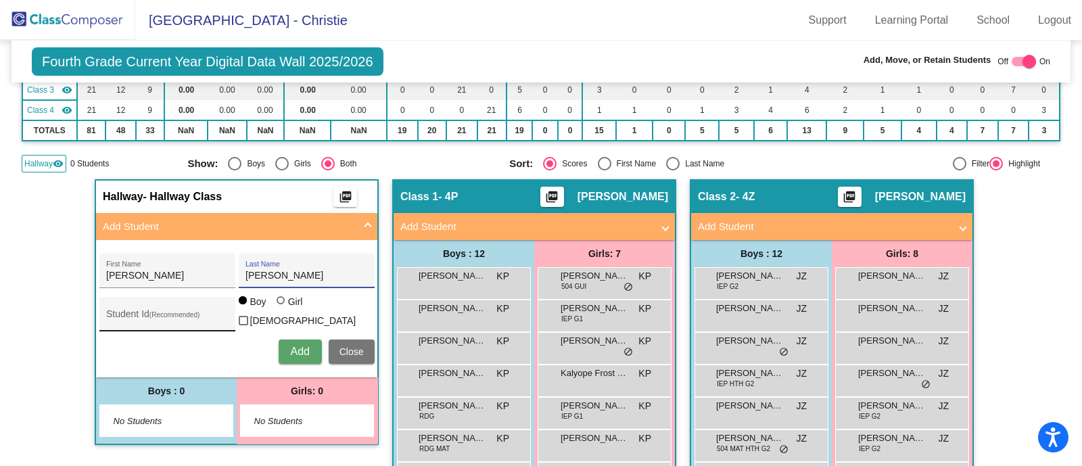
scroll to position [168, 0]
click at [120, 322] on div "Student Id (Recommended)" at bounding box center [167, 317] width 122 height 28
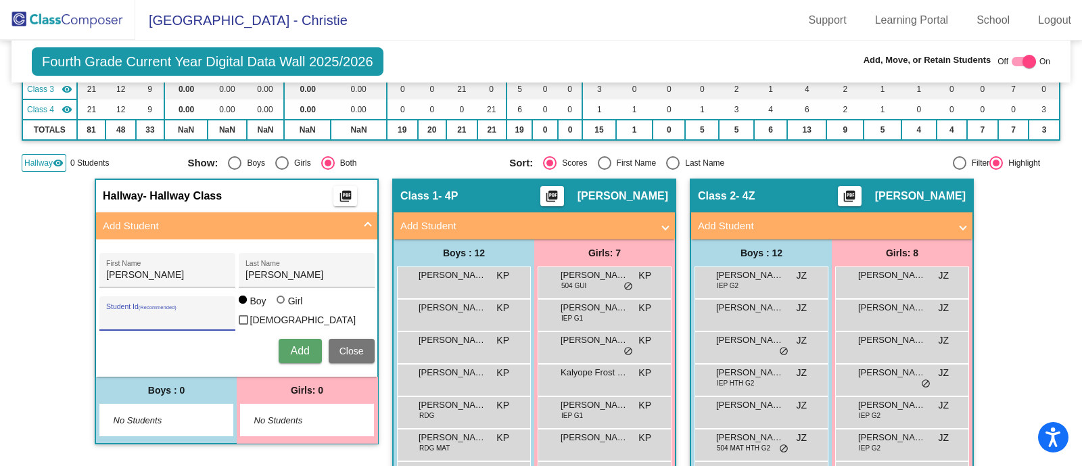
paste input "123396"
type input "123396"
click at [310, 341] on button "Add" at bounding box center [300, 351] width 43 height 24
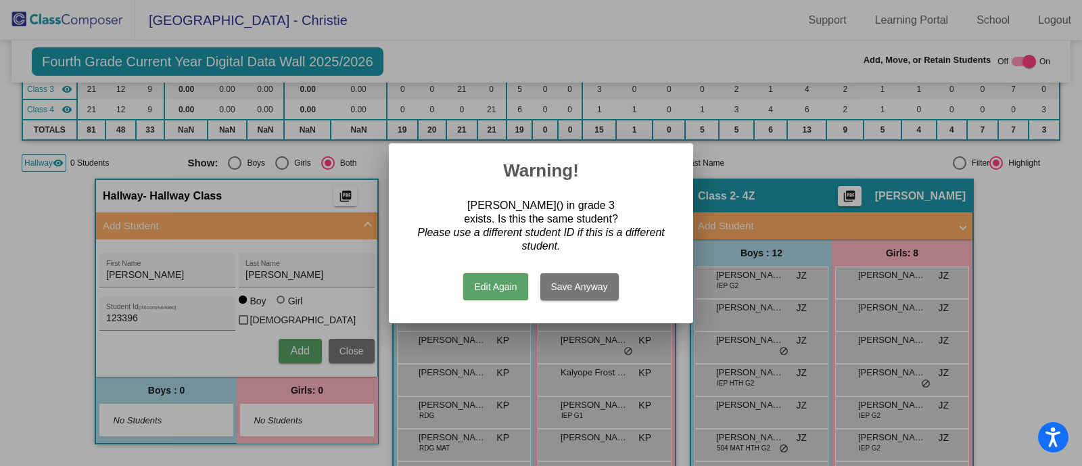
click at [500, 289] on button "Edit Again" at bounding box center [495, 286] width 64 height 27
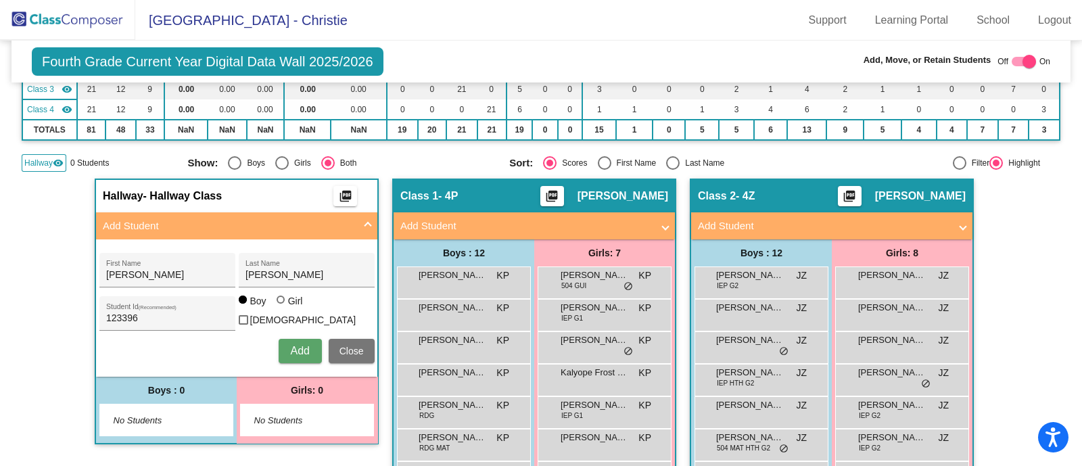
click at [339, 346] on span "Close" at bounding box center [351, 351] width 24 height 11
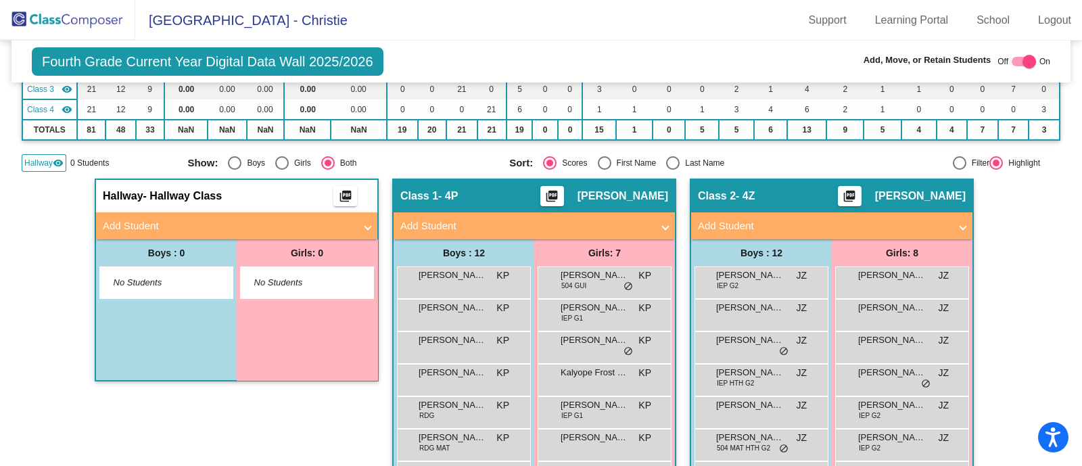
scroll to position [0, 0]
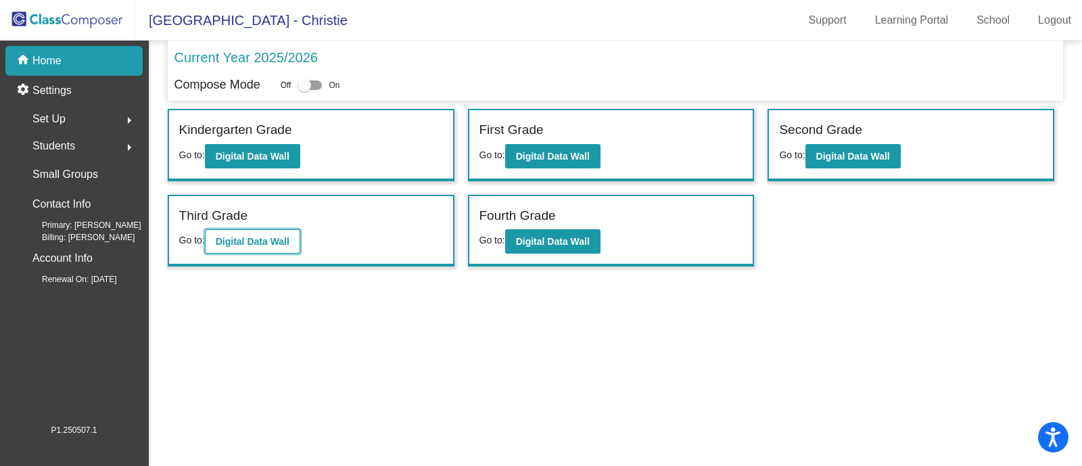
click at [268, 237] on b "Digital Data Wall" at bounding box center [253, 241] width 74 height 11
click at [49, 143] on span "Students" at bounding box center [53, 146] width 43 height 19
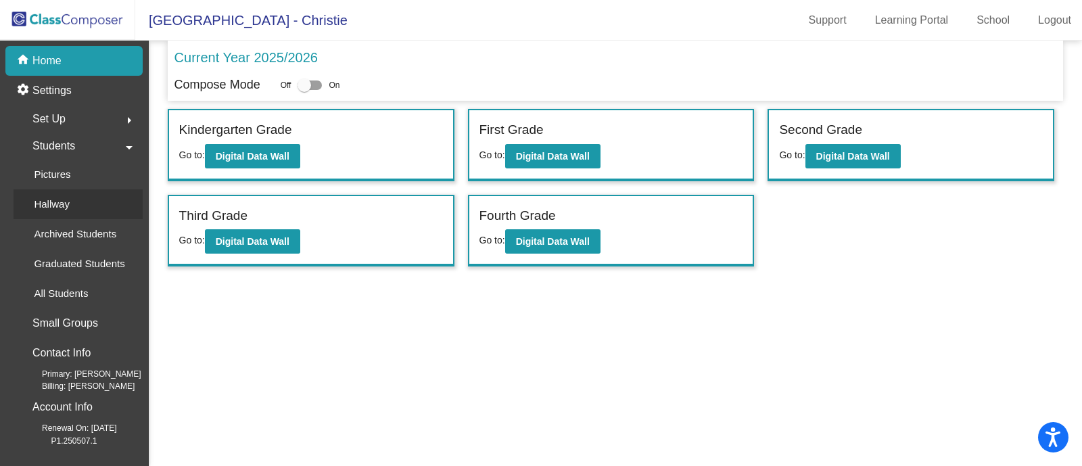
click at [57, 202] on p "Hallway" at bounding box center [52, 204] width 36 height 16
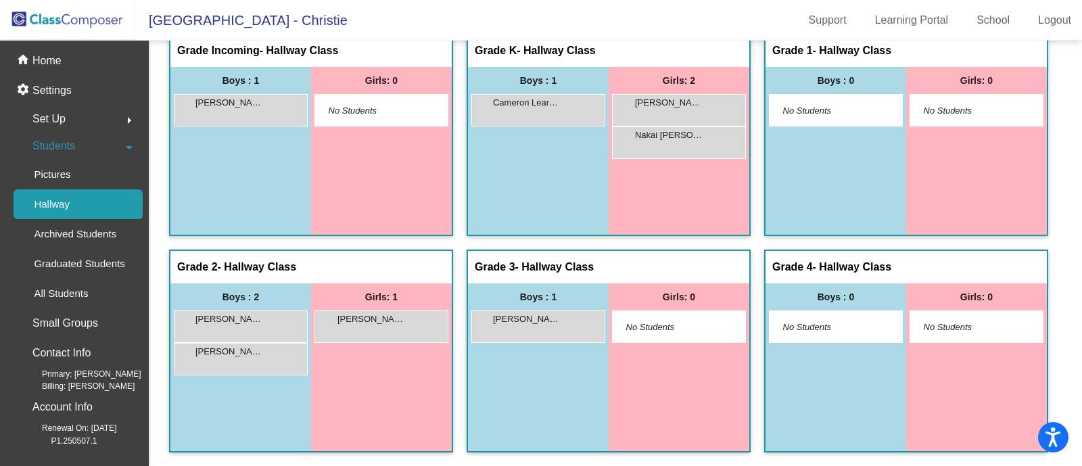
scroll to position [243, 0]
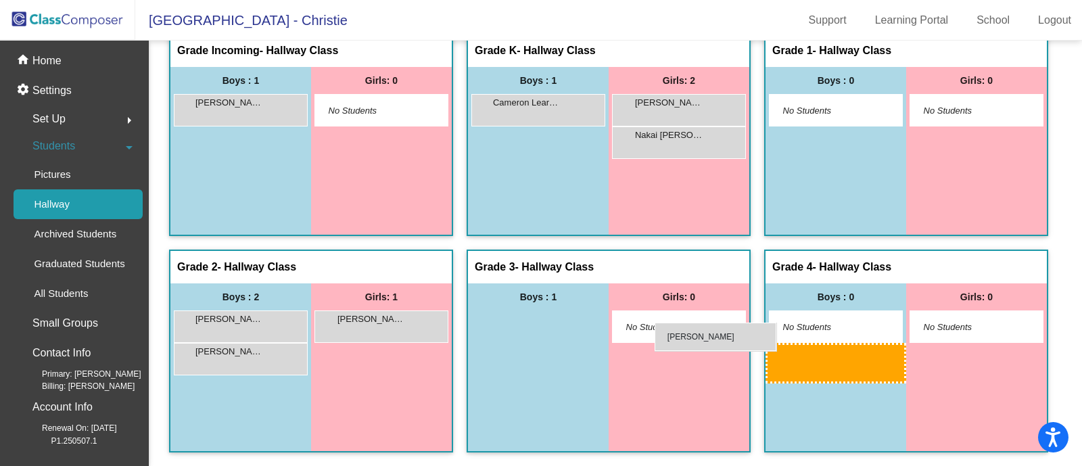
drag, startPoint x: 392, startPoint y: 331, endPoint x: 655, endPoint y: 323, distance: 262.5
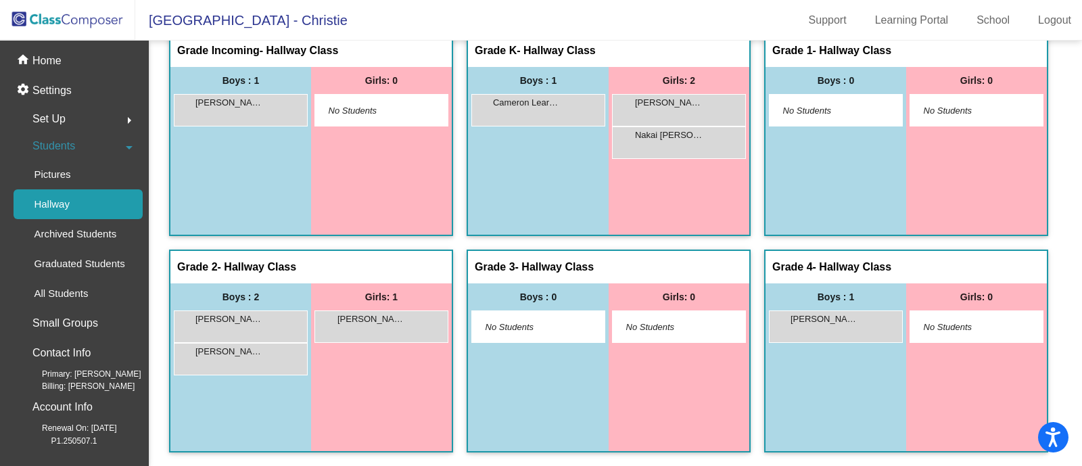
scroll to position [0, 0]
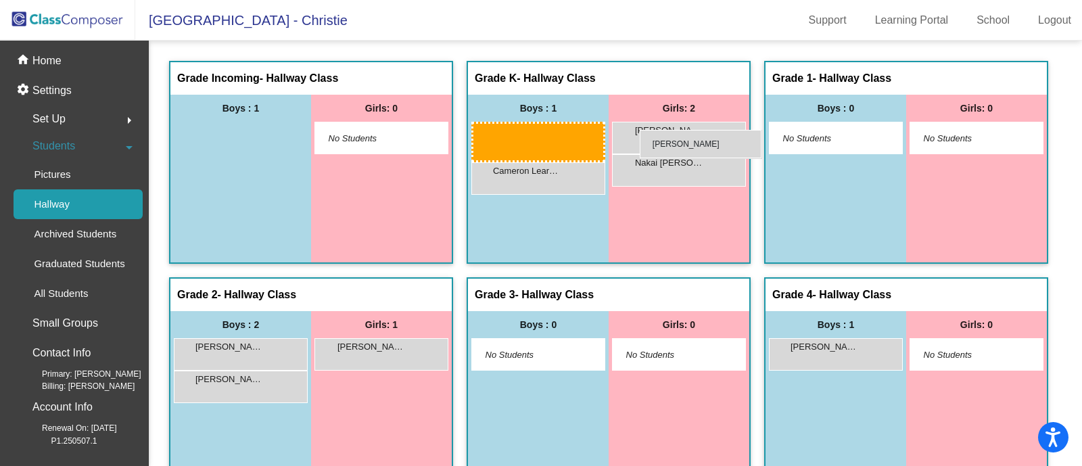
drag, startPoint x: 362, startPoint y: 139, endPoint x: 640, endPoint y: 130, distance: 278.1
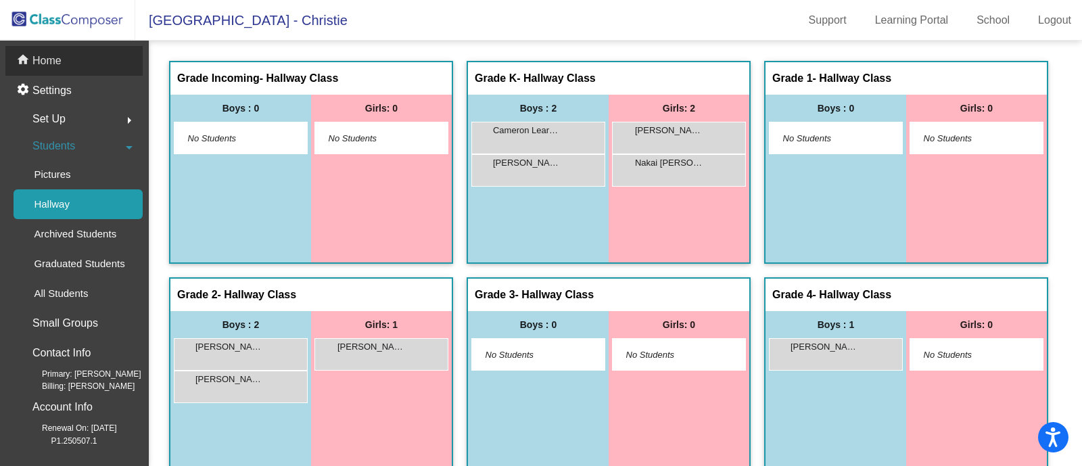
click at [41, 60] on p "Home" at bounding box center [46, 61] width 29 height 16
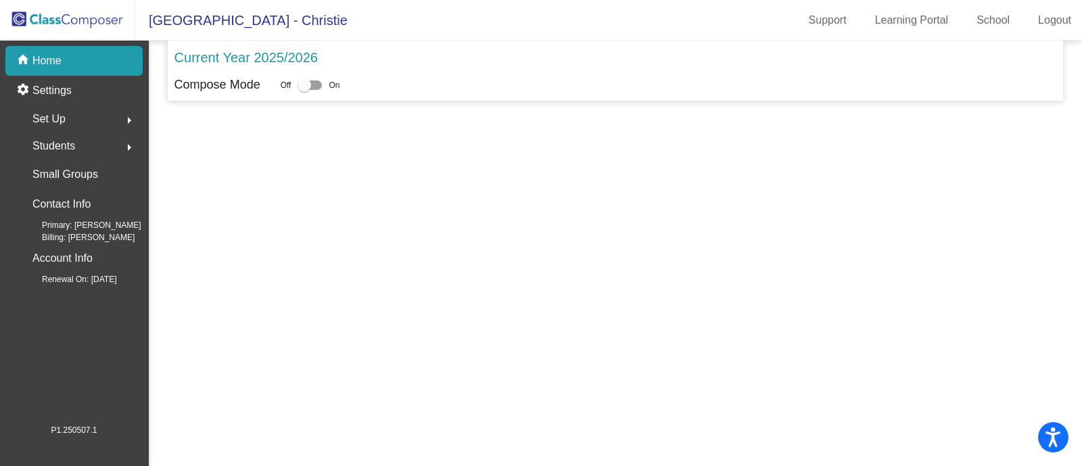
click at [51, 62] on p "Home" at bounding box center [46, 61] width 29 height 16
click at [44, 62] on p "Home" at bounding box center [46, 61] width 29 height 16
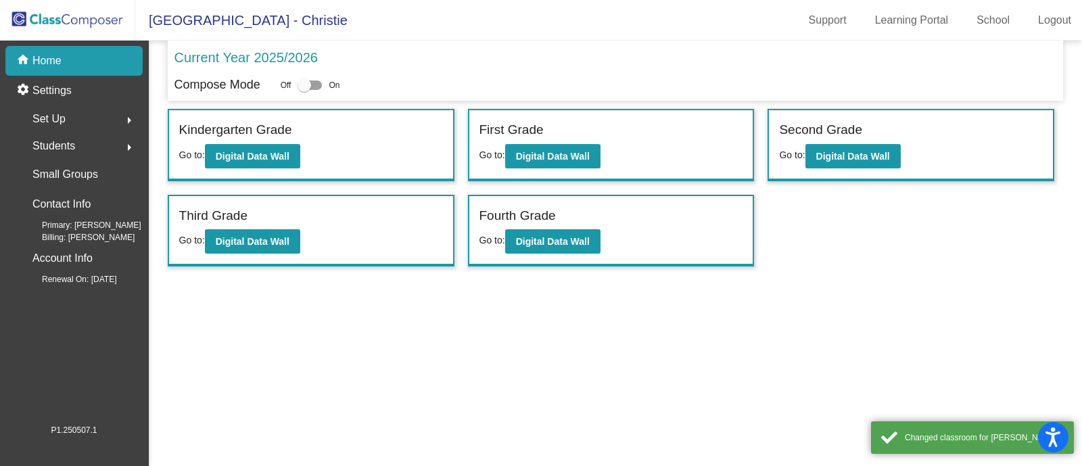
click at [254, 140] on div "Kindergarten Grade" at bounding box center [311, 132] width 264 height 24
click at [251, 158] on b "Digital Data Wall" at bounding box center [253, 156] width 74 height 11
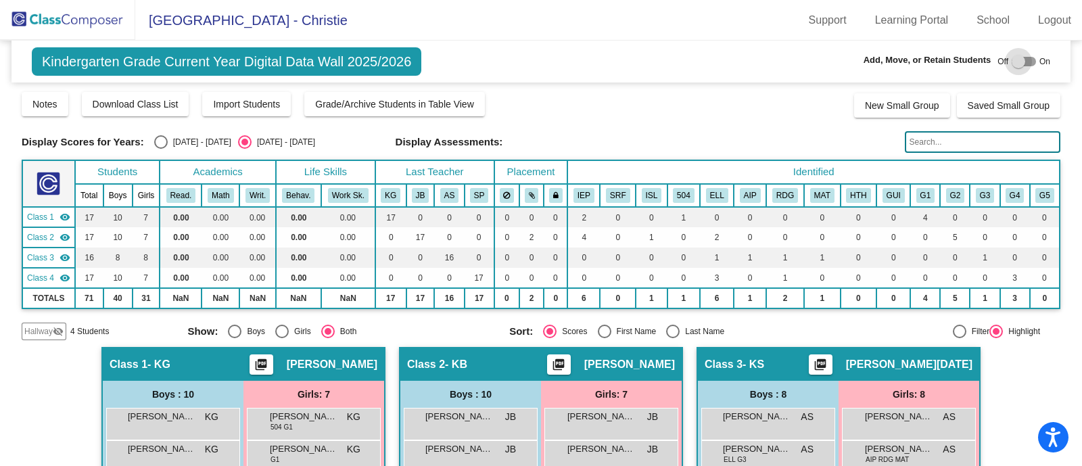
click at [1012, 62] on div at bounding box center [1019, 62] width 14 height 14
checkbox input "true"
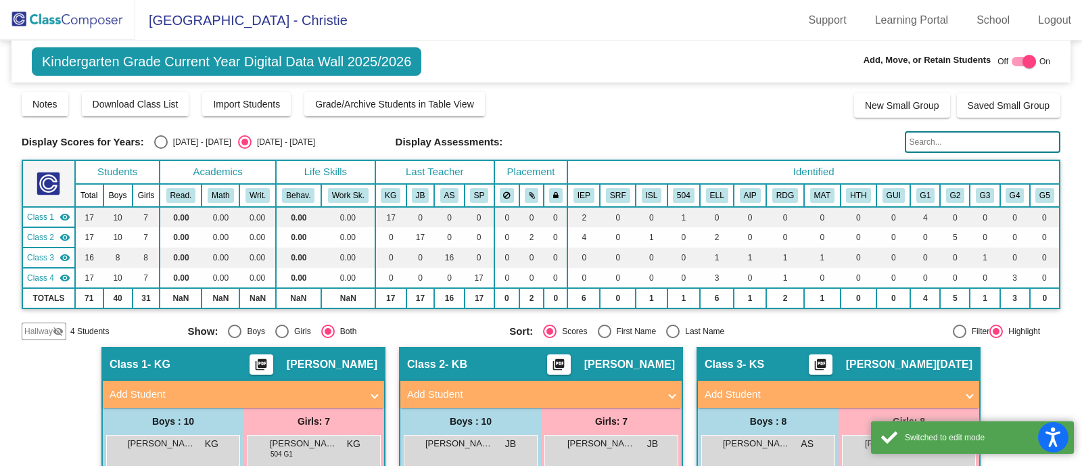
click at [34, 327] on span "Hallway" at bounding box center [38, 331] width 28 height 12
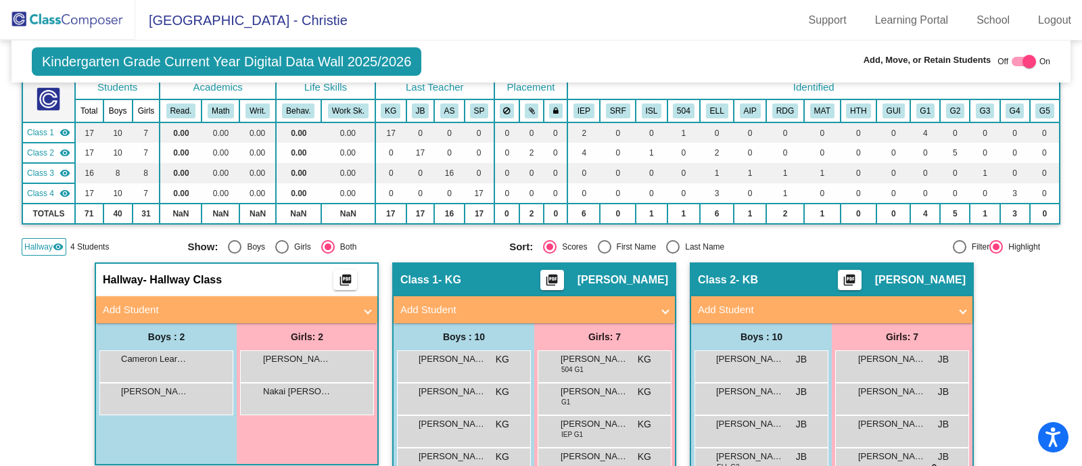
click at [137, 303] on mat-panel-title "Add Student" at bounding box center [229, 310] width 252 height 16
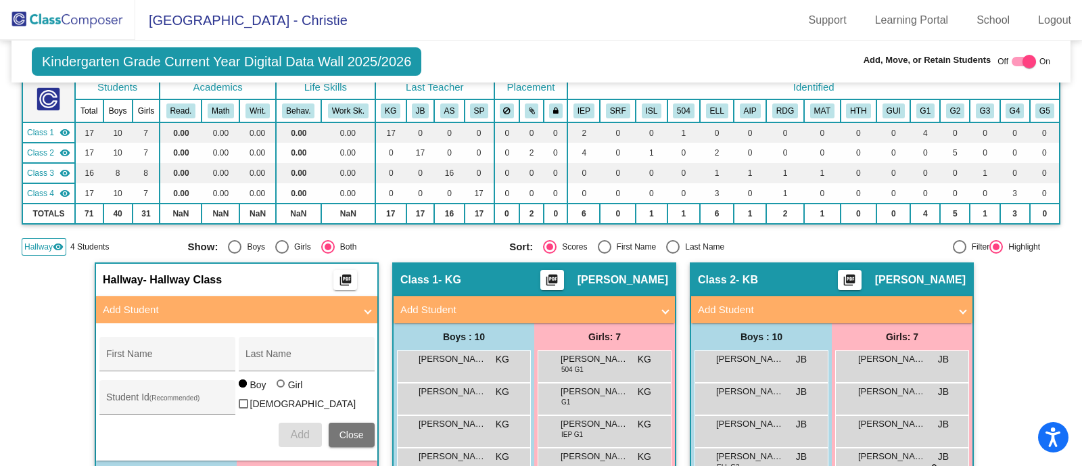
scroll to position [84, 0]
click at [135, 359] on input "First Name" at bounding box center [167, 359] width 122 height 11
type input "Nora"
type input "Watson"
paste input "123373"
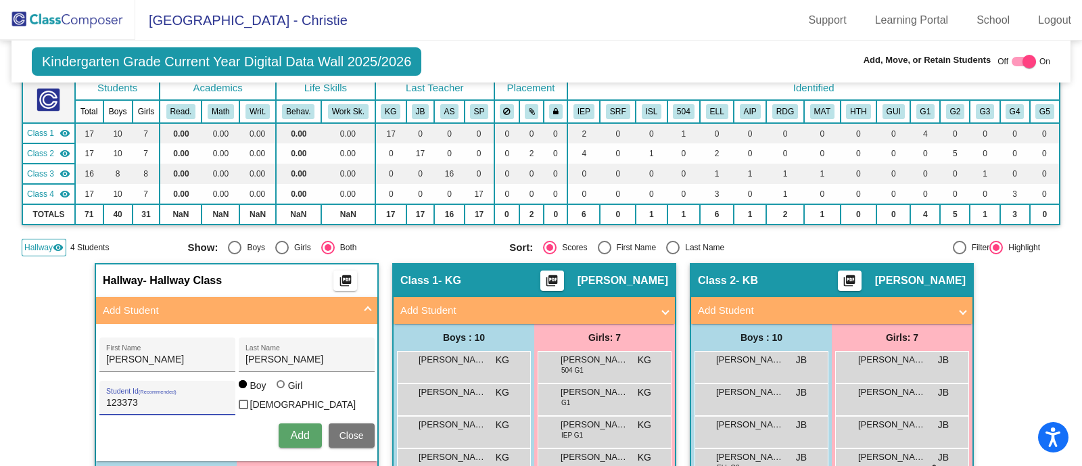
type input "123373"
click at [279, 388] on div at bounding box center [281, 384] width 8 height 8
click at [281, 391] on input "Girl" at bounding box center [281, 391] width 1 height 1
radio input "true"
click at [293, 440] on button "Add" at bounding box center [300, 435] width 43 height 24
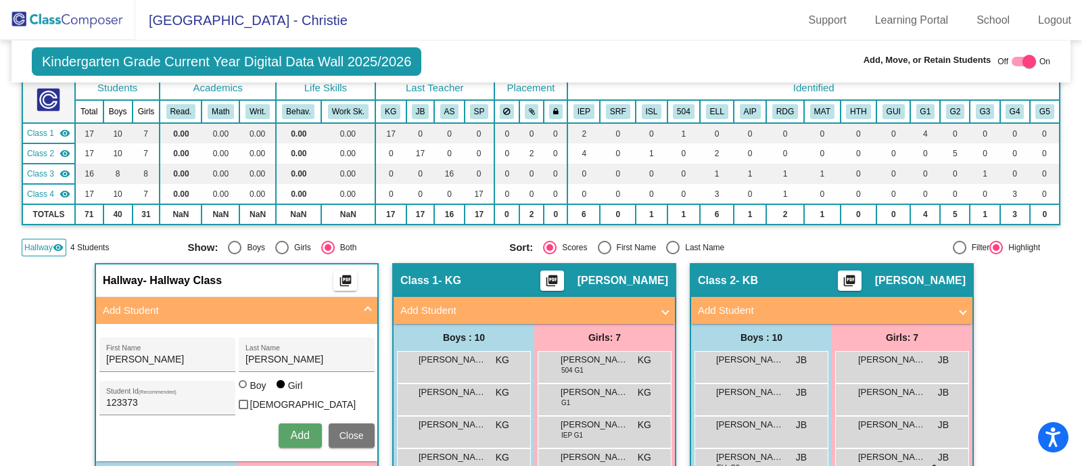
click at [292, 431] on span "Add" at bounding box center [299, 434] width 19 height 11
click at [301, 424] on button "Add" at bounding box center [300, 435] width 43 height 24
click at [299, 431] on span "Add" at bounding box center [299, 434] width 19 height 11
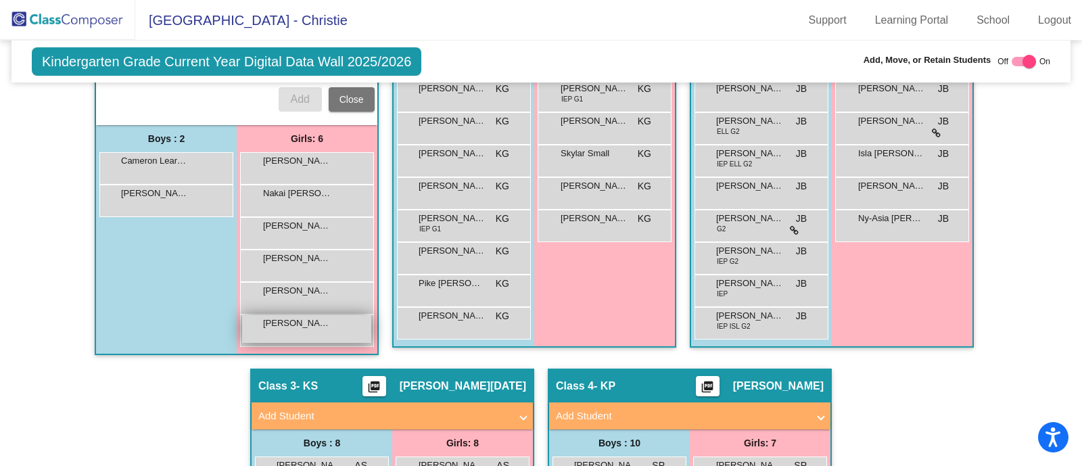
scroll to position [421, 0]
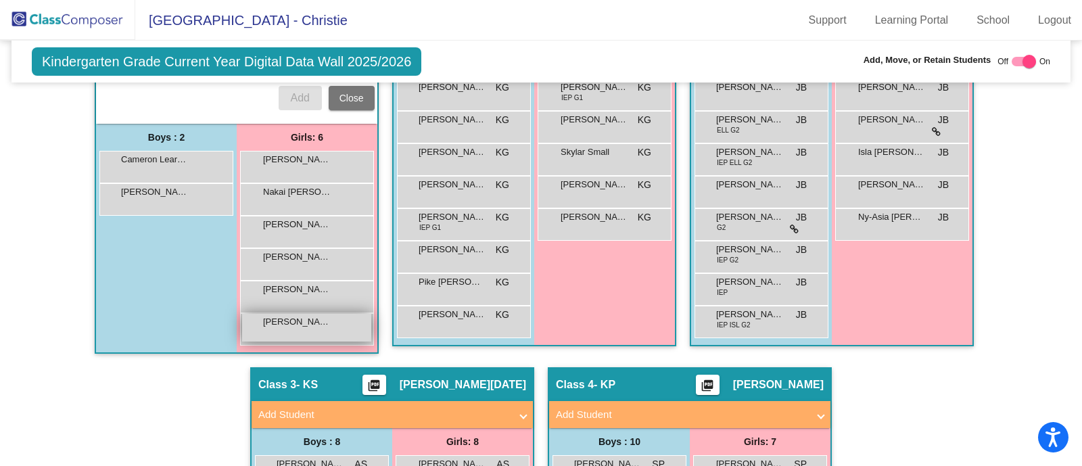
click at [284, 328] on div "Nora Watson lock do_not_disturb_alt" at bounding box center [306, 328] width 129 height 28
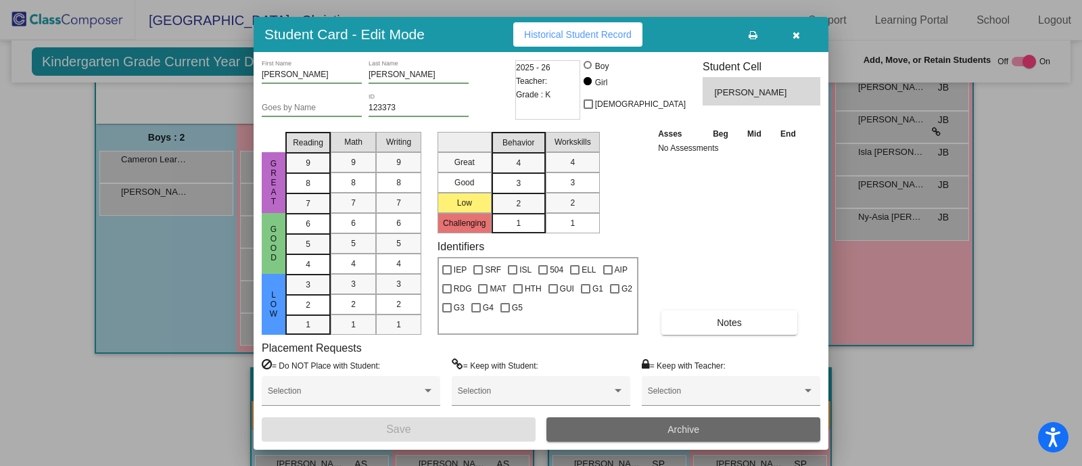
click at [713, 429] on button "Archive" at bounding box center [683, 429] width 274 height 24
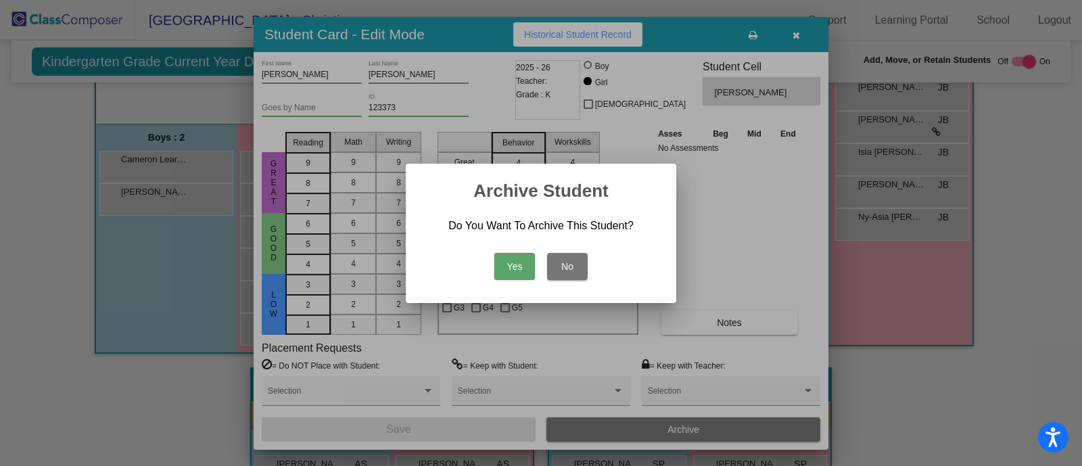
click at [523, 267] on button "Yes" at bounding box center [514, 266] width 41 height 27
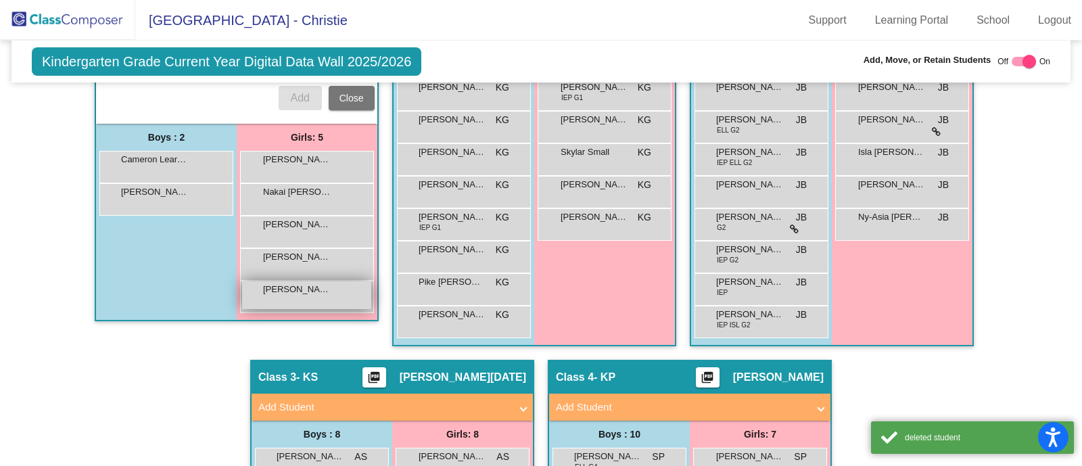
click at [275, 294] on div "Nora Watson lock do_not_disturb_alt" at bounding box center [306, 295] width 129 height 28
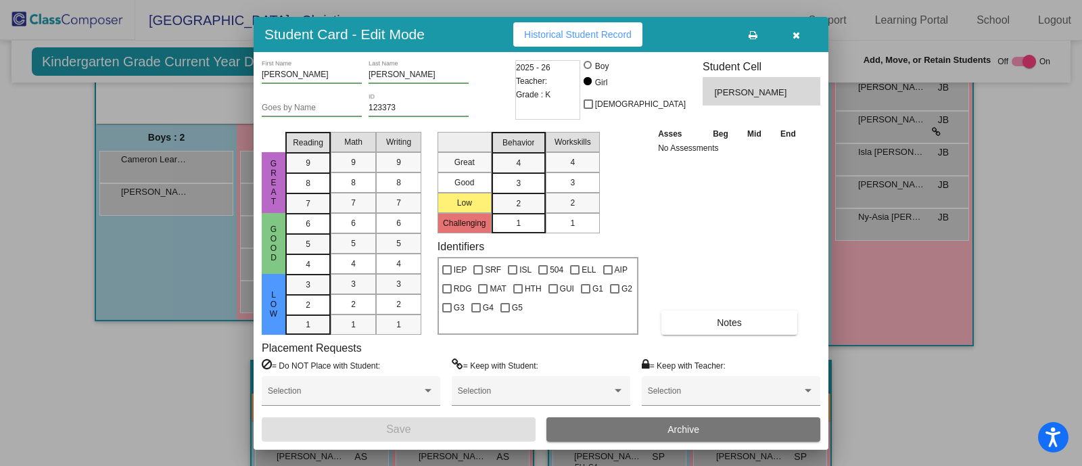
click at [654, 433] on button "Archive" at bounding box center [683, 429] width 274 height 24
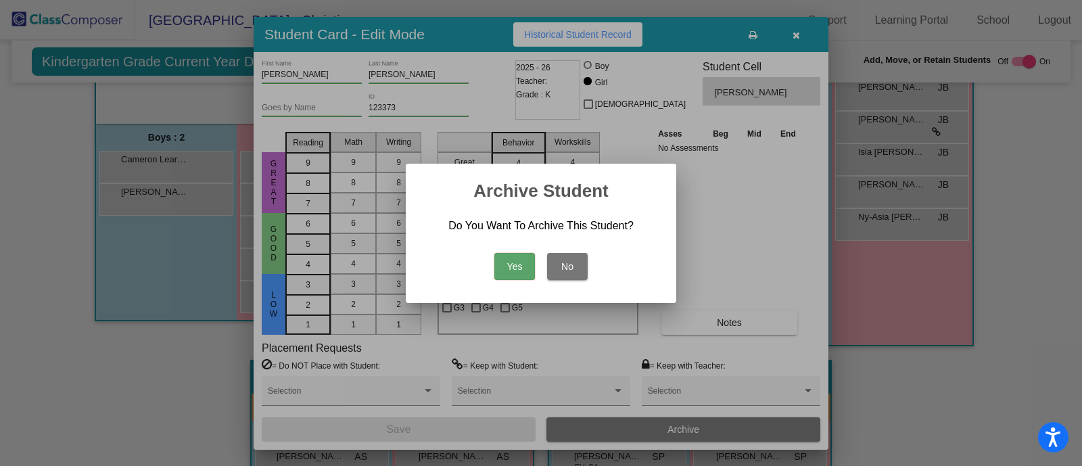
click at [504, 265] on button "Yes" at bounding box center [514, 266] width 41 height 27
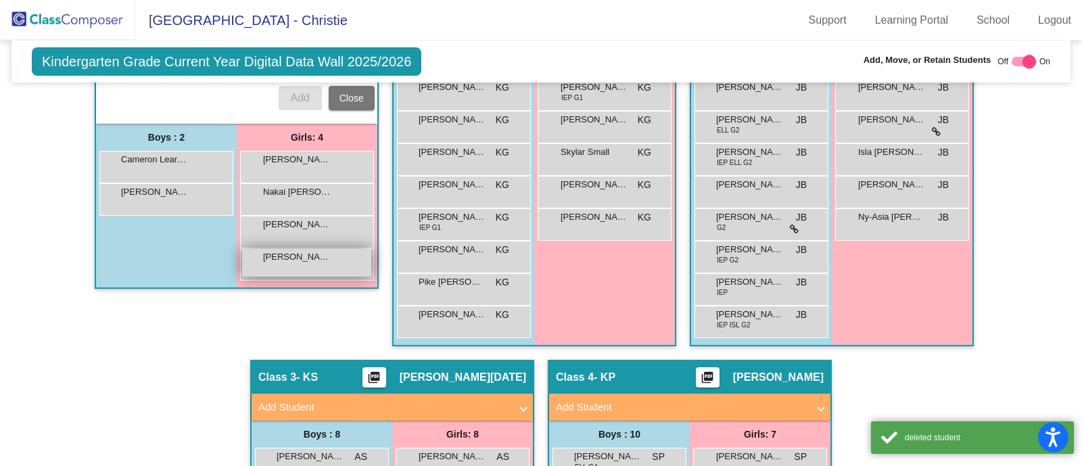
click at [291, 259] on div "Nora Watson lock do_not_disturb_alt" at bounding box center [306, 263] width 129 height 28
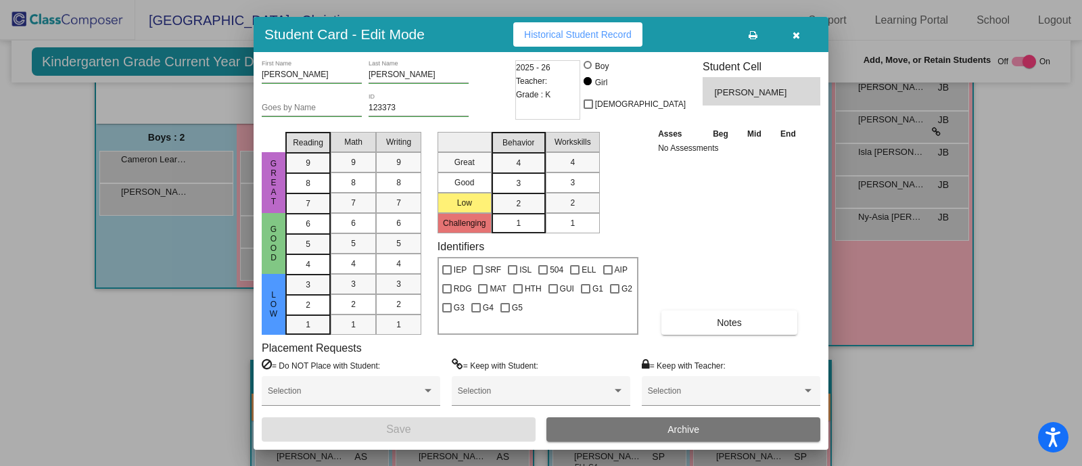
click at [621, 430] on button "Archive" at bounding box center [683, 429] width 274 height 24
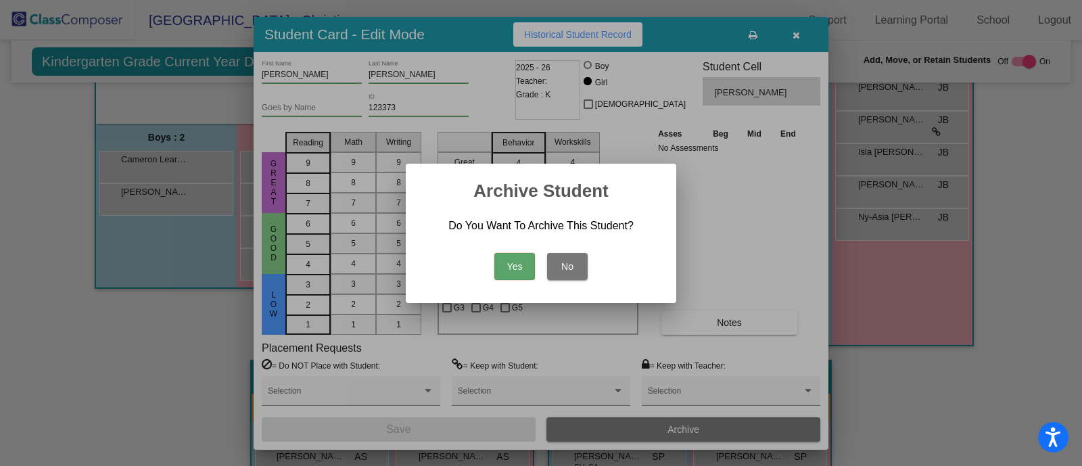
click at [504, 263] on button "Yes" at bounding box center [514, 266] width 41 height 27
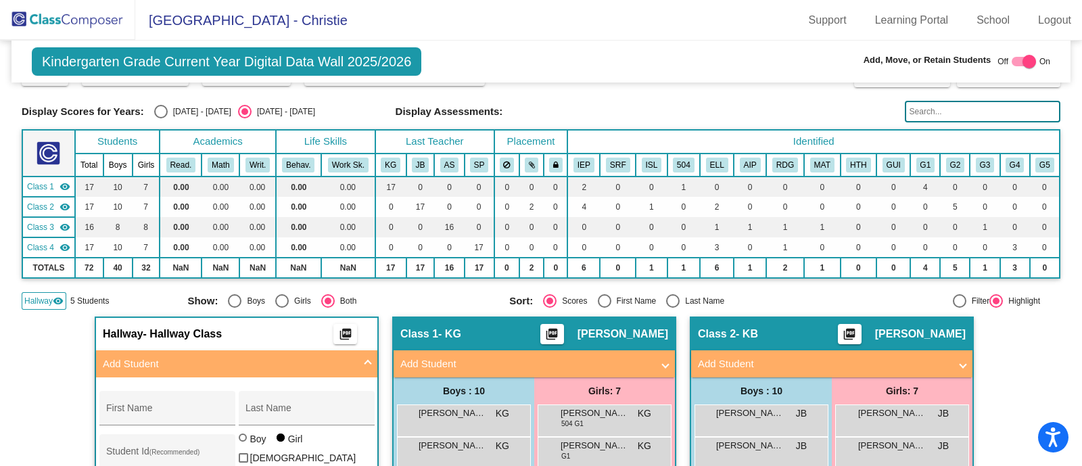
scroll to position [0, 0]
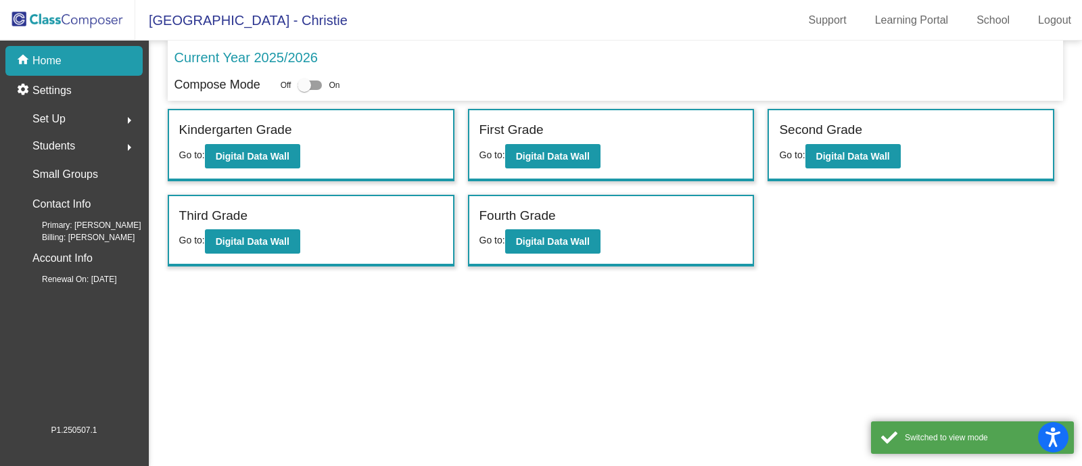
click at [55, 149] on span "Students" at bounding box center [53, 146] width 43 height 19
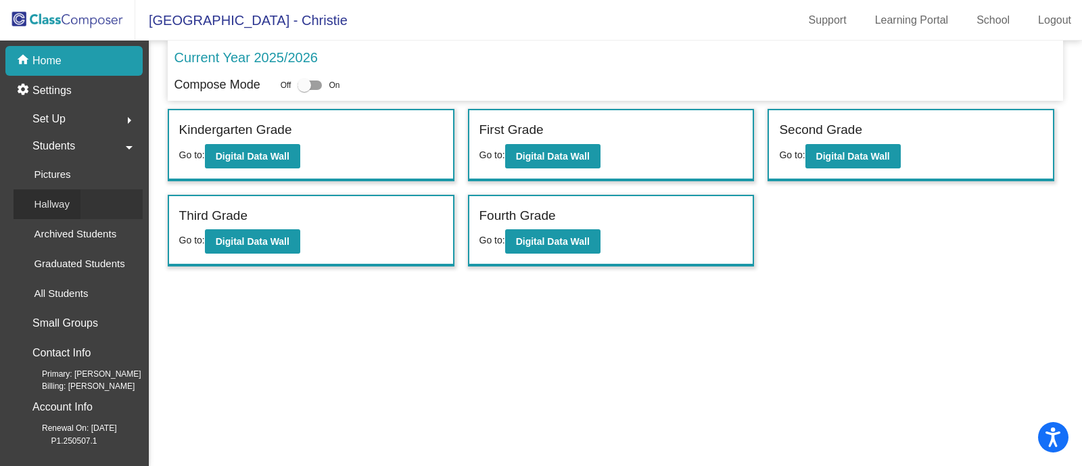
click at [62, 203] on p "Hallway" at bounding box center [52, 204] width 36 height 16
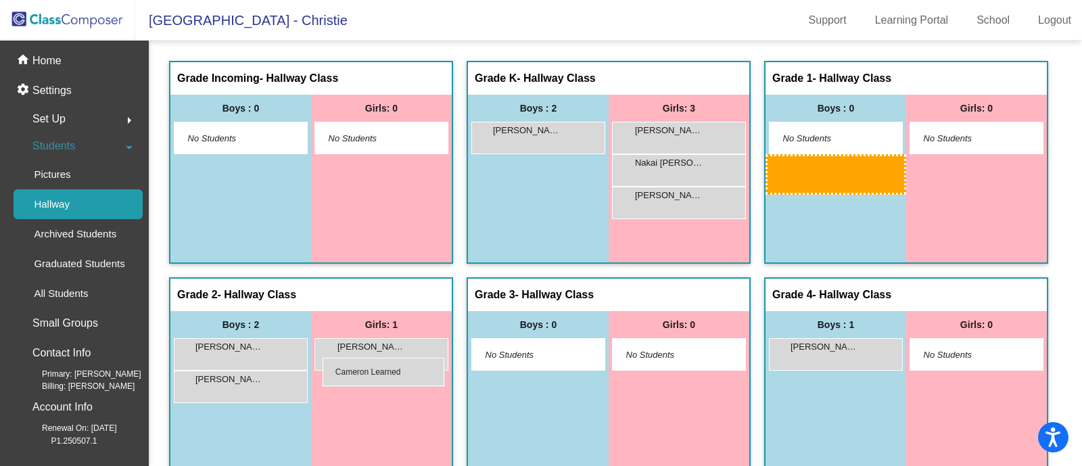
drag, startPoint x: 672, startPoint y: 133, endPoint x: 323, endPoint y: 358, distance: 415.5
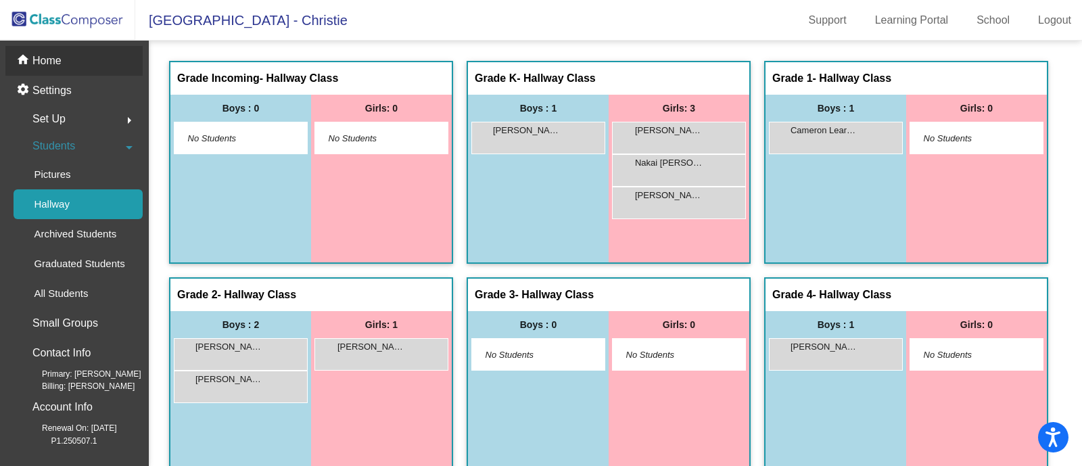
click at [55, 62] on p "Home" at bounding box center [46, 61] width 29 height 16
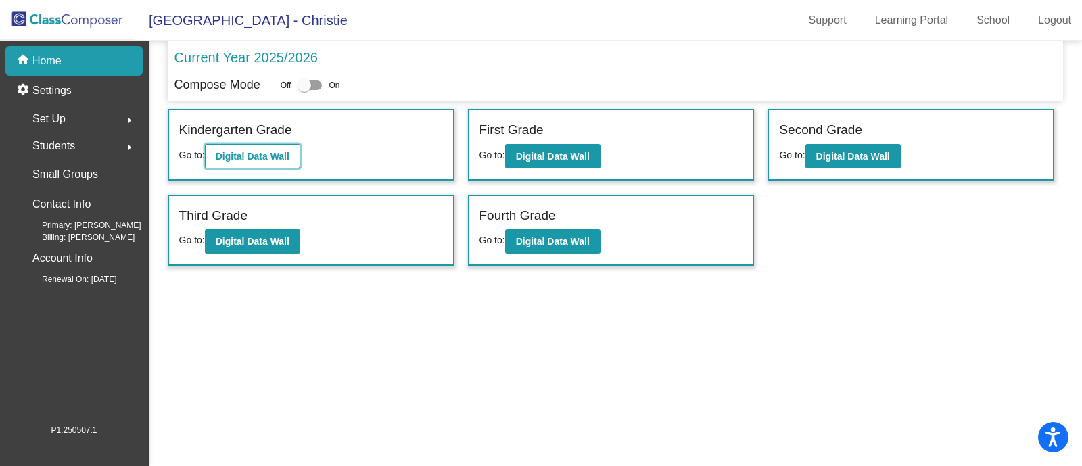
click at [277, 151] on b "Digital Data Wall" at bounding box center [253, 156] width 74 height 11
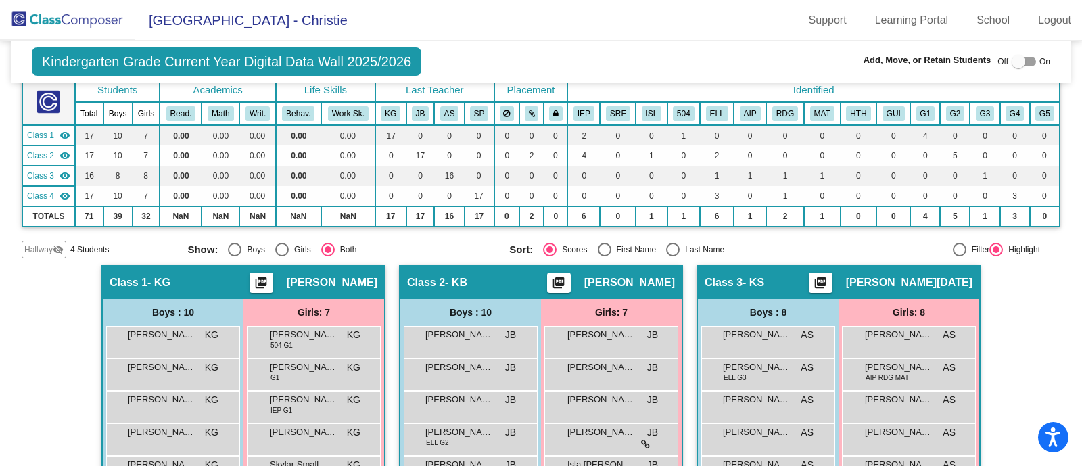
scroll to position [83, 0]
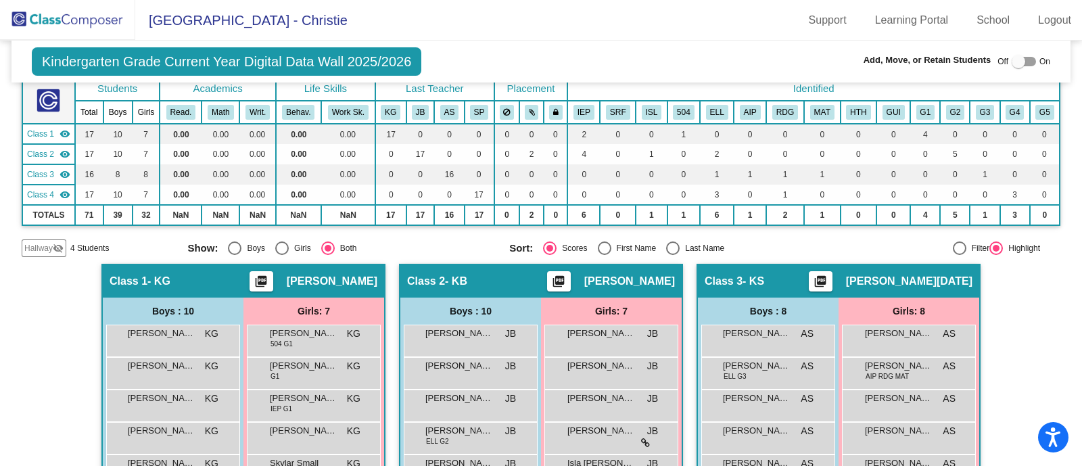
click at [43, 247] on span "Hallway" at bounding box center [38, 248] width 28 height 12
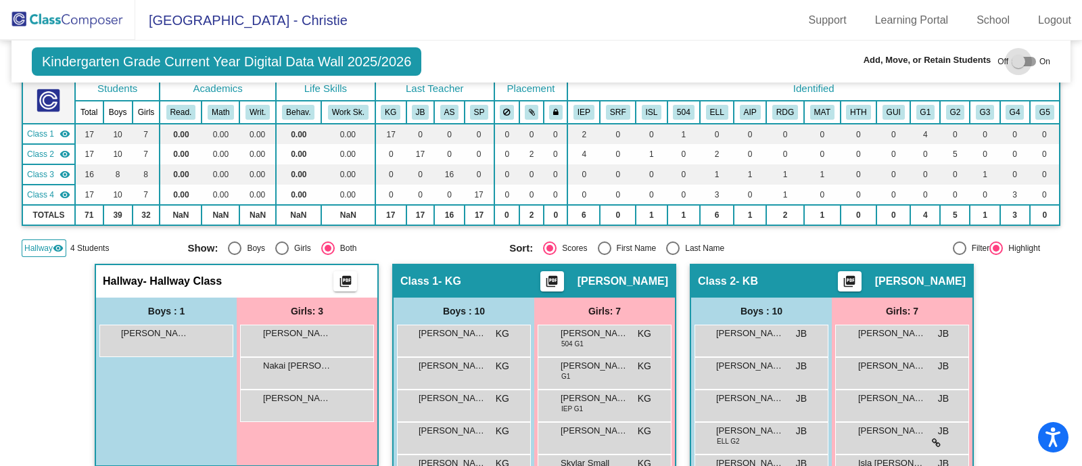
click at [1012, 57] on div at bounding box center [1019, 62] width 14 height 14
checkbox input "true"
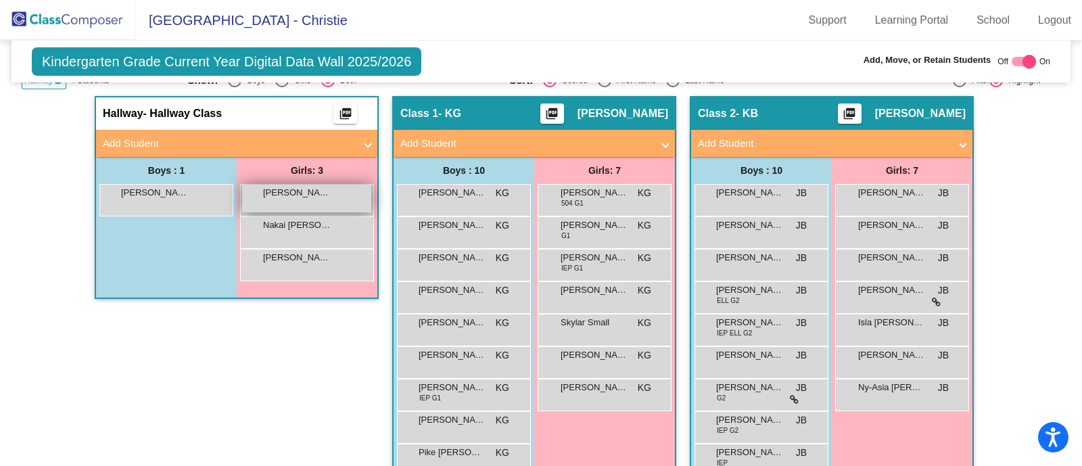
scroll to position [252, 0]
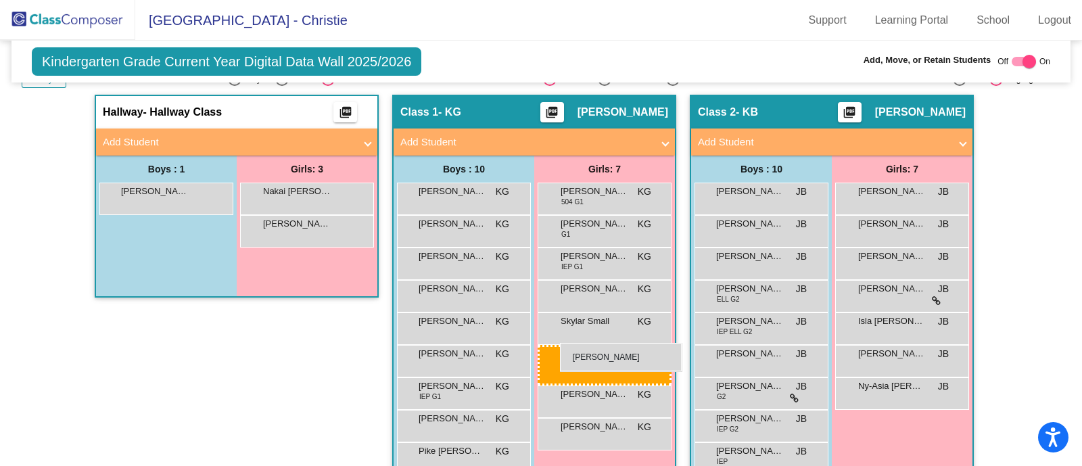
drag, startPoint x: 266, startPoint y: 196, endPoint x: 560, endPoint y: 343, distance: 328.8
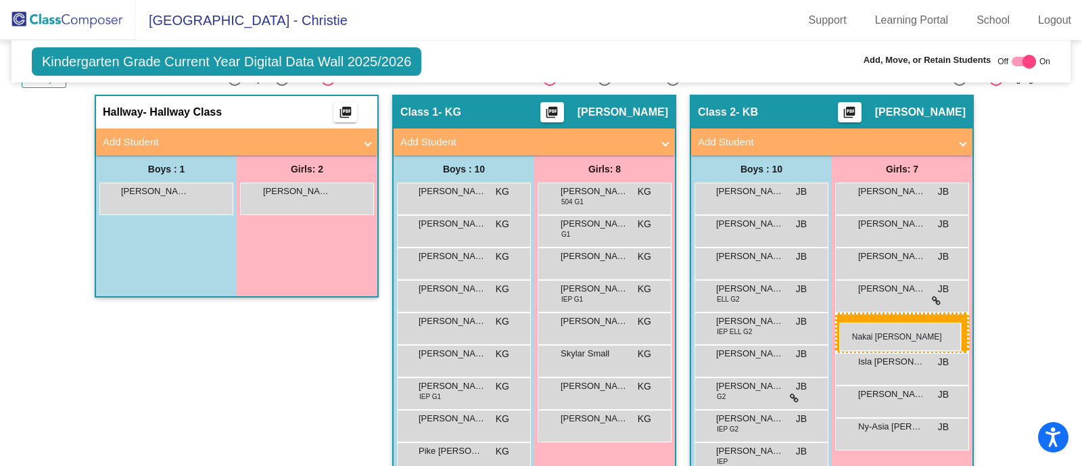
drag, startPoint x: 287, startPoint y: 202, endPoint x: 839, endPoint y: 323, distance: 565.5
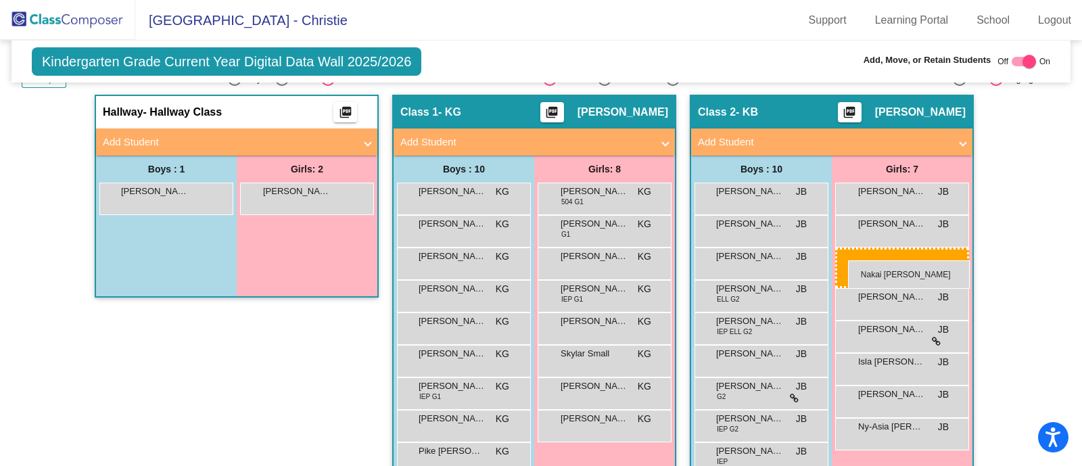
drag, startPoint x: 314, startPoint y: 191, endPoint x: 848, endPoint y: 260, distance: 538.8
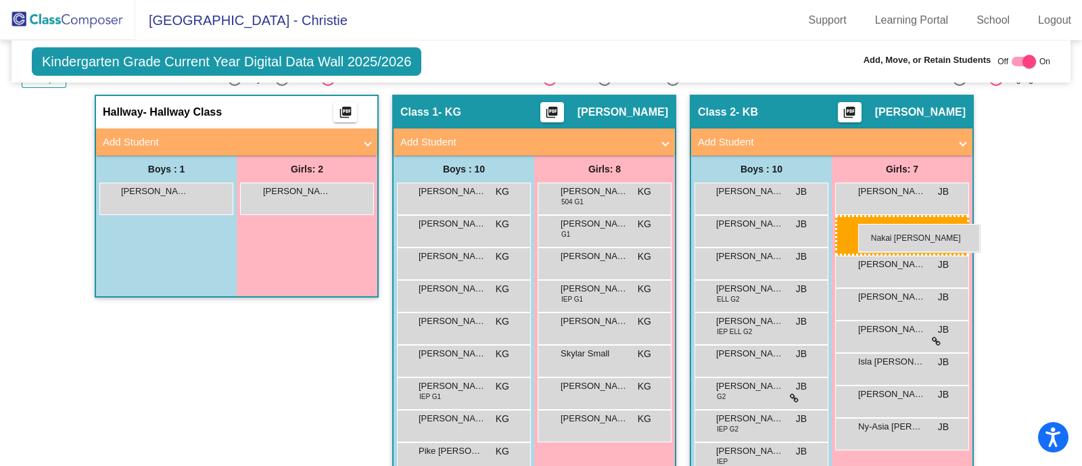
drag, startPoint x: 285, startPoint y: 192, endPoint x: 858, endPoint y: 224, distance: 573.7
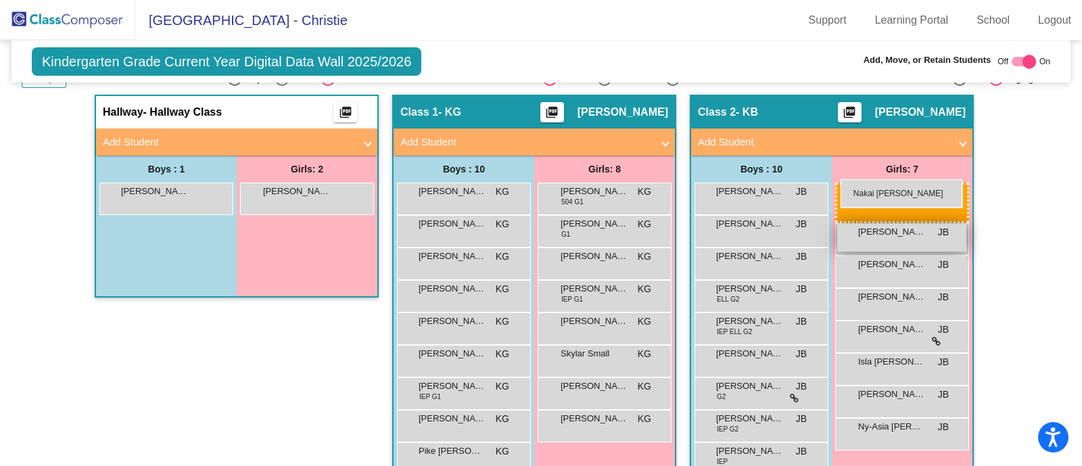
drag, startPoint x: 292, startPoint y: 193, endPoint x: 839, endPoint y: 181, distance: 546.5
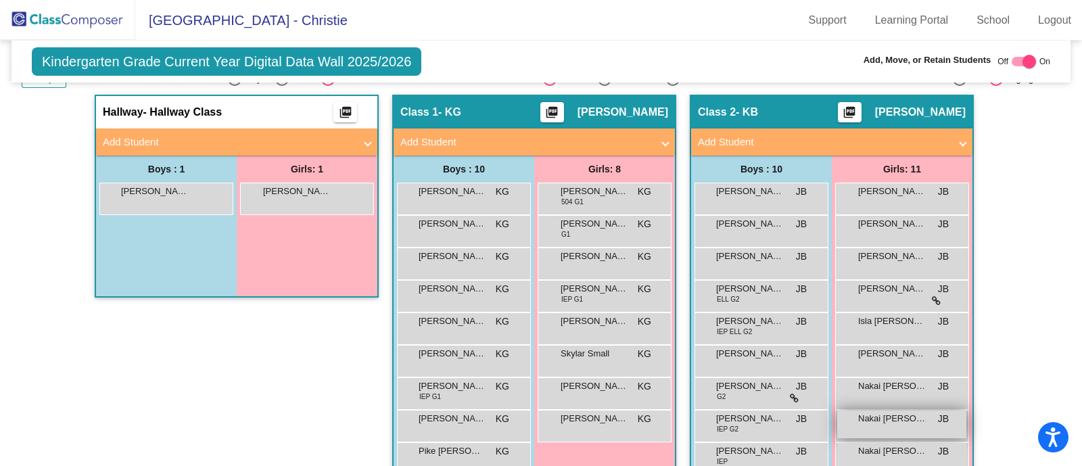
click at [914, 425] on div "Nakai Lawlor JB lock do_not_disturb_alt" at bounding box center [901, 424] width 129 height 28
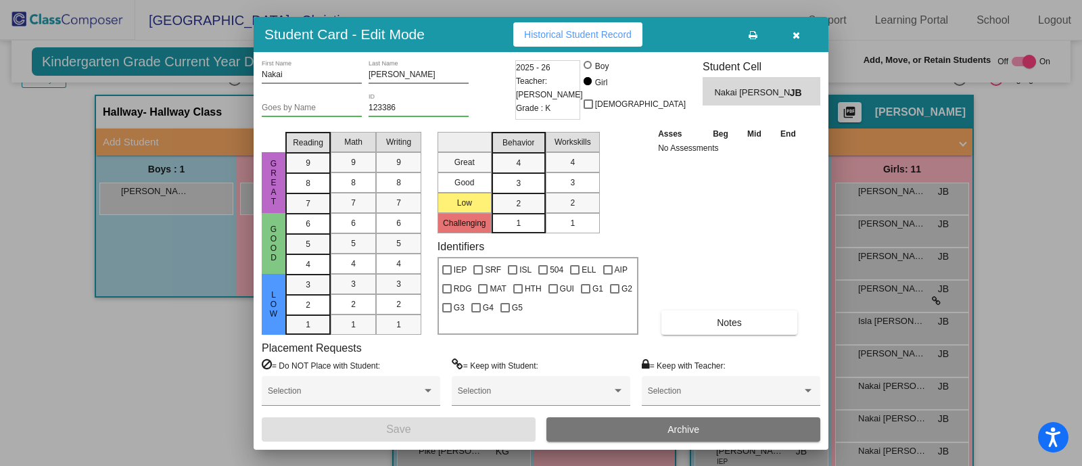
click at [689, 423] on button "Archive" at bounding box center [683, 429] width 274 height 24
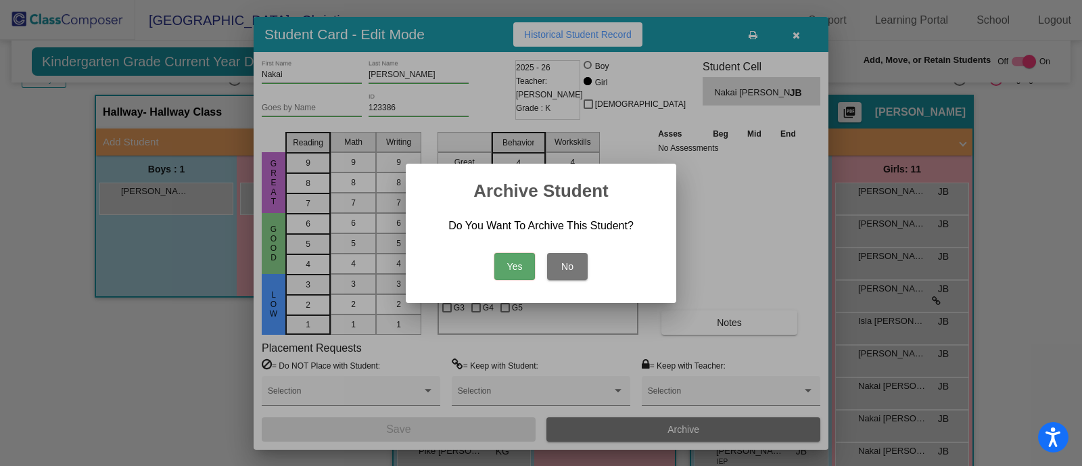
click at [518, 263] on button "Yes" at bounding box center [514, 266] width 41 height 27
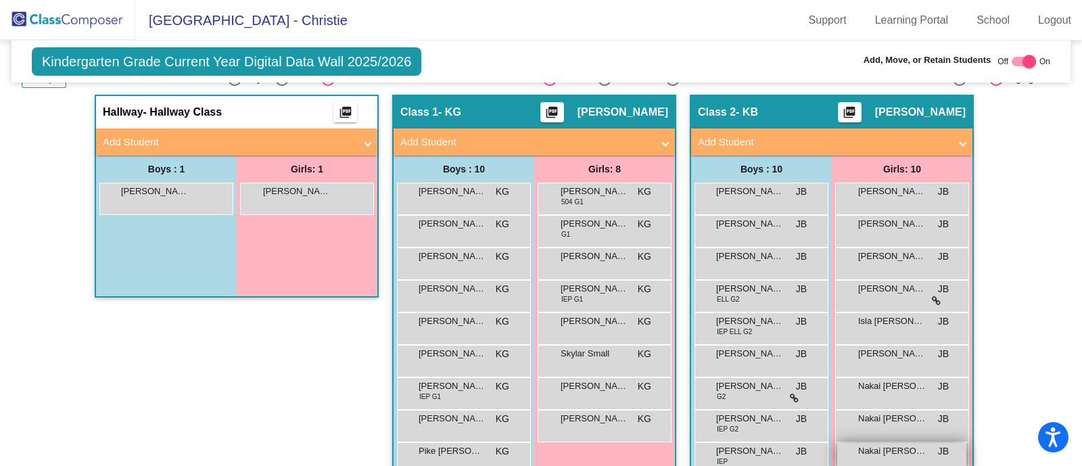
click at [919, 450] on span "Nakai Lawlor" at bounding box center [892, 451] width 68 height 14
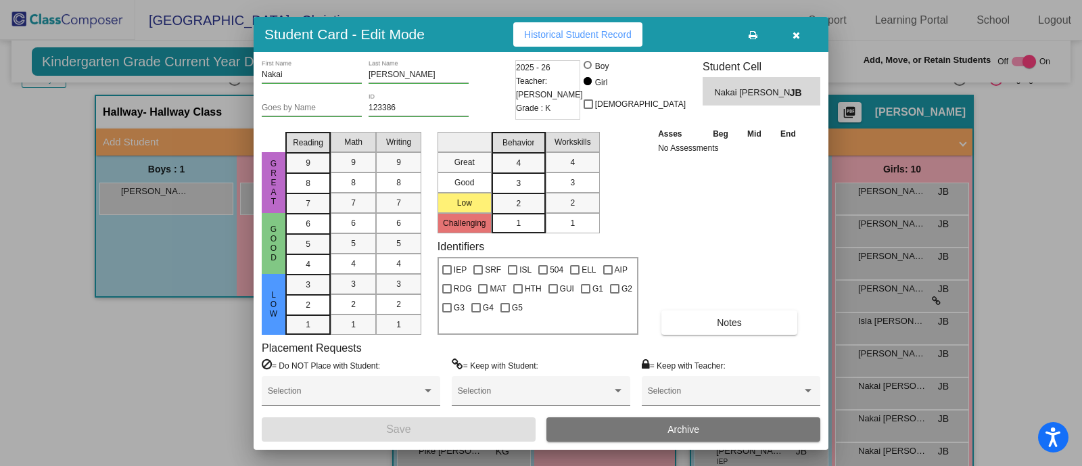
click at [686, 430] on span "Archive" at bounding box center [683, 429] width 32 height 11
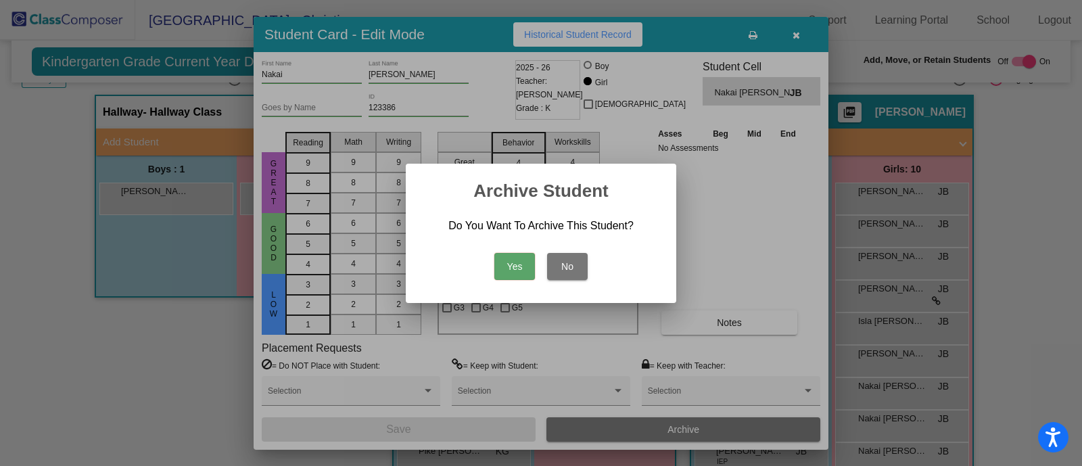
click at [523, 268] on button "Yes" at bounding box center [514, 266] width 41 height 27
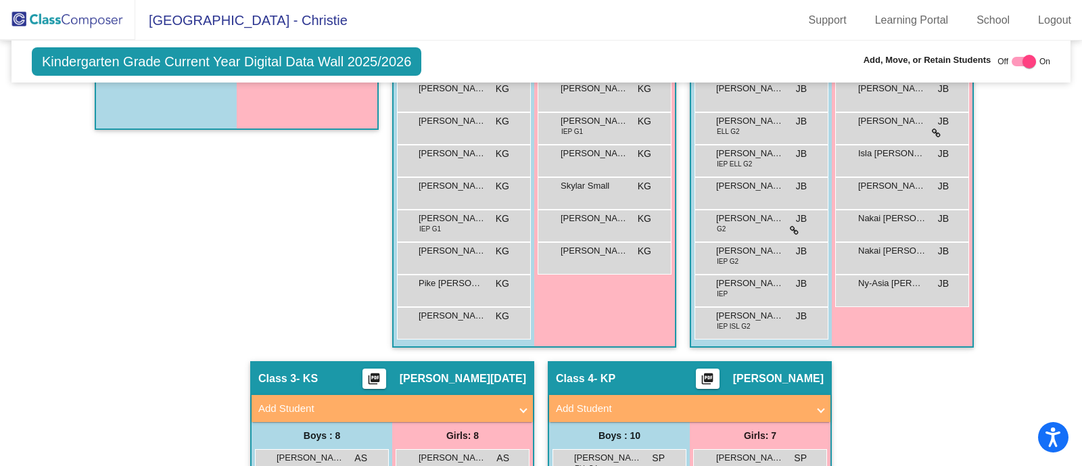
scroll to position [421, 0]
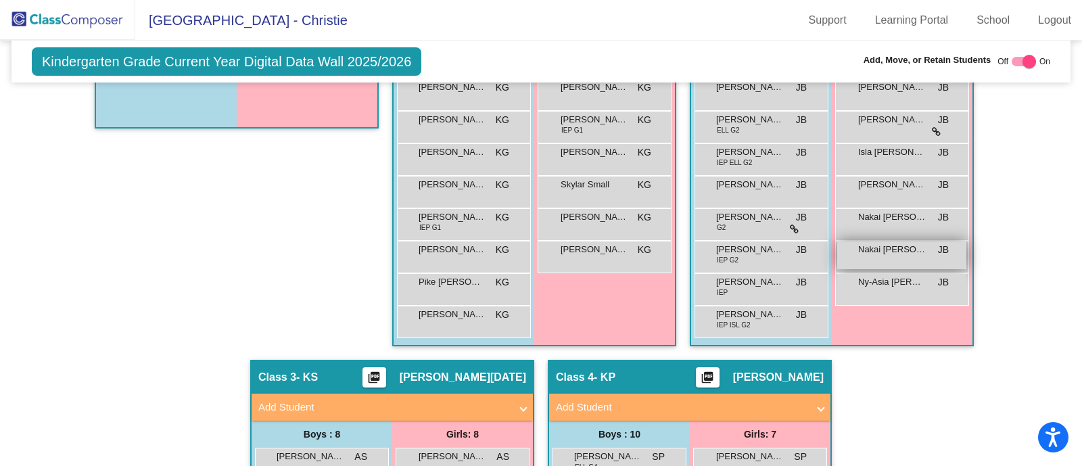
click at [862, 252] on span "Nakai Lawlor" at bounding box center [892, 250] width 68 height 14
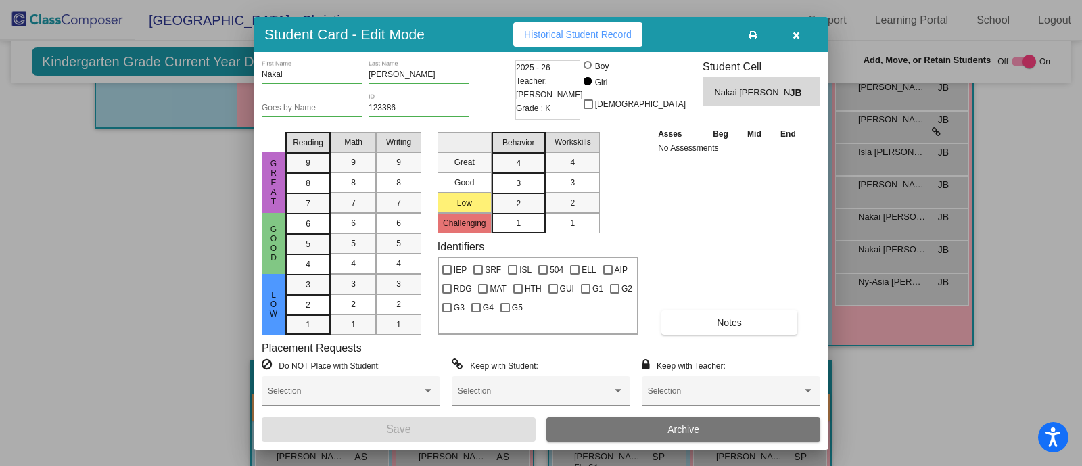
click at [659, 430] on button "Archive" at bounding box center [683, 429] width 274 height 24
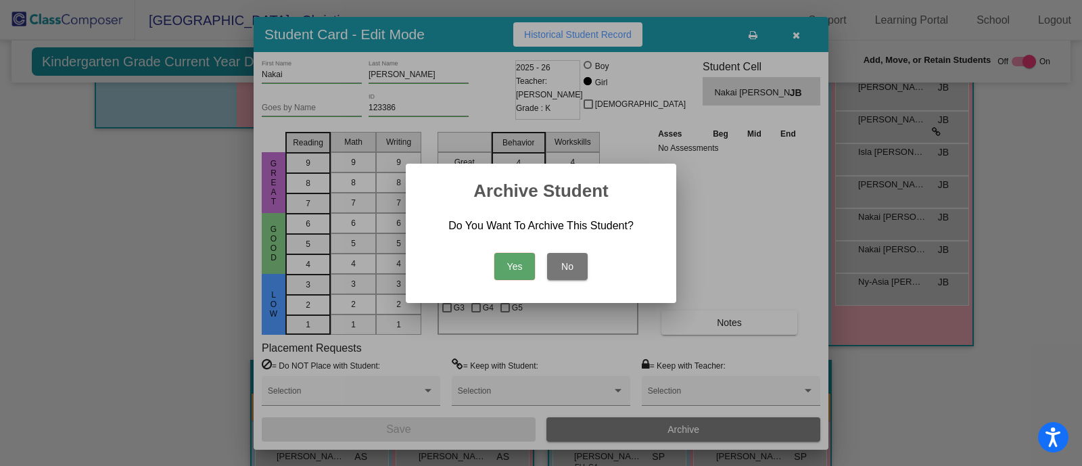
click at [517, 266] on button "Yes" at bounding box center [514, 266] width 41 height 27
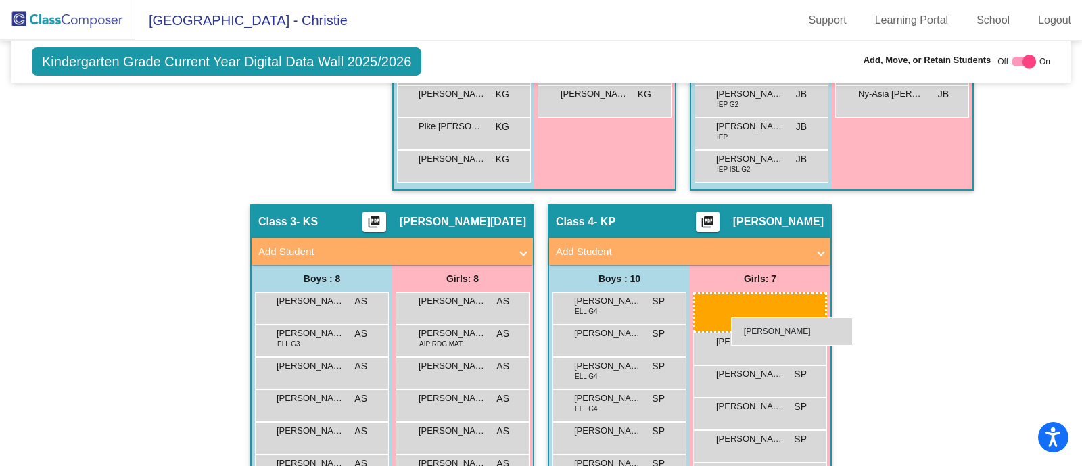
scroll to position [578, 0]
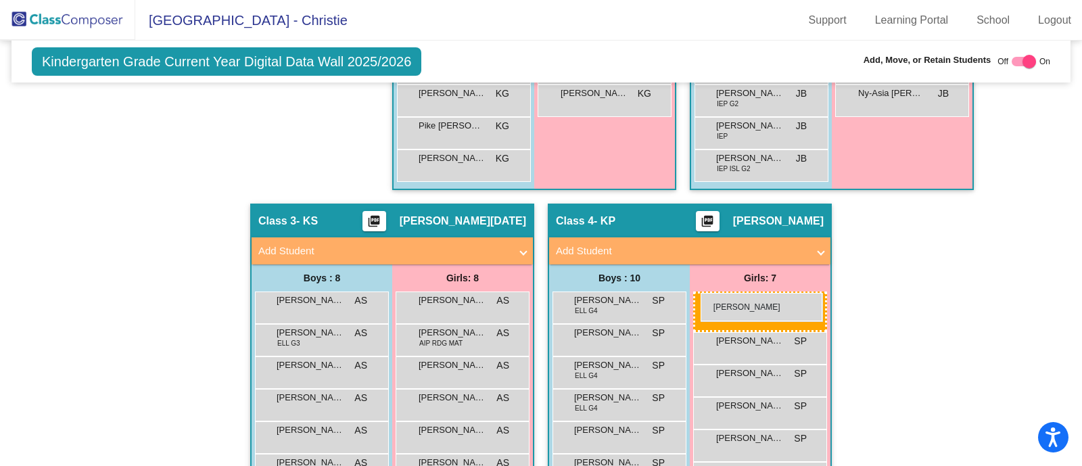
drag, startPoint x: 295, startPoint y: 289, endPoint x: 701, endPoint y: 293, distance: 405.8
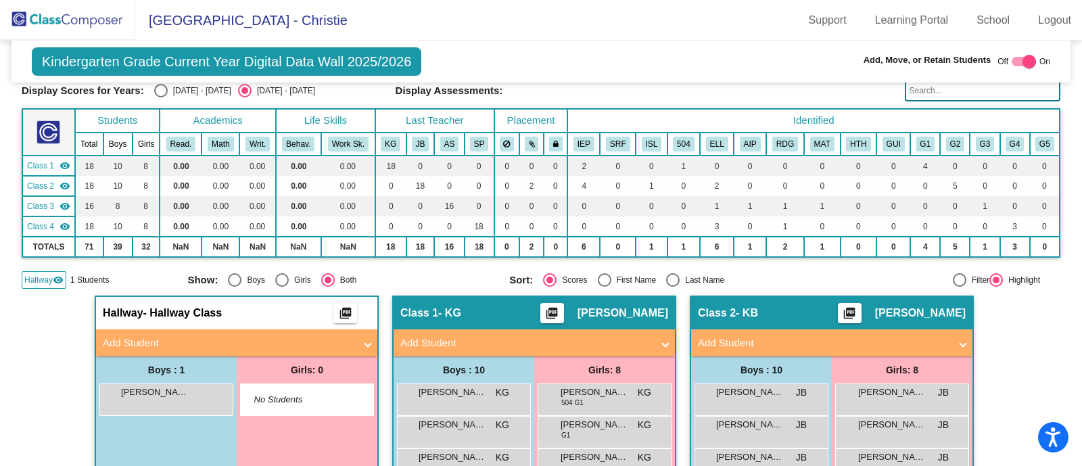
scroll to position [0, 0]
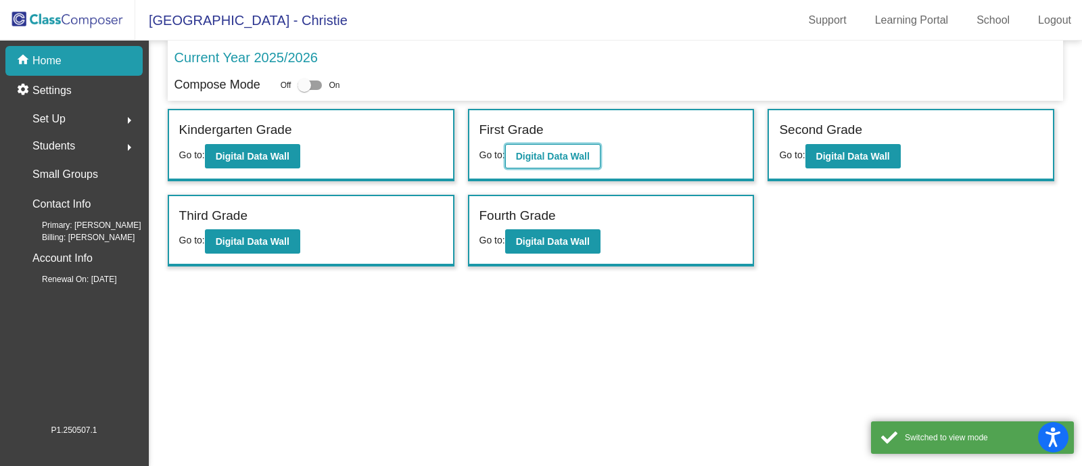
click at [559, 158] on b "Digital Data Wall" at bounding box center [553, 156] width 74 height 11
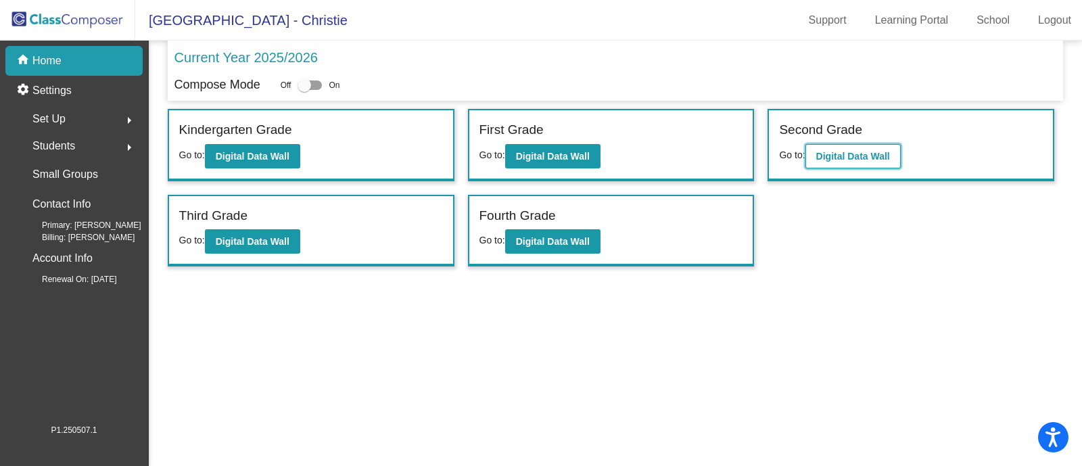
click at [862, 164] on button "Digital Data Wall" at bounding box center [852, 156] width 95 height 24
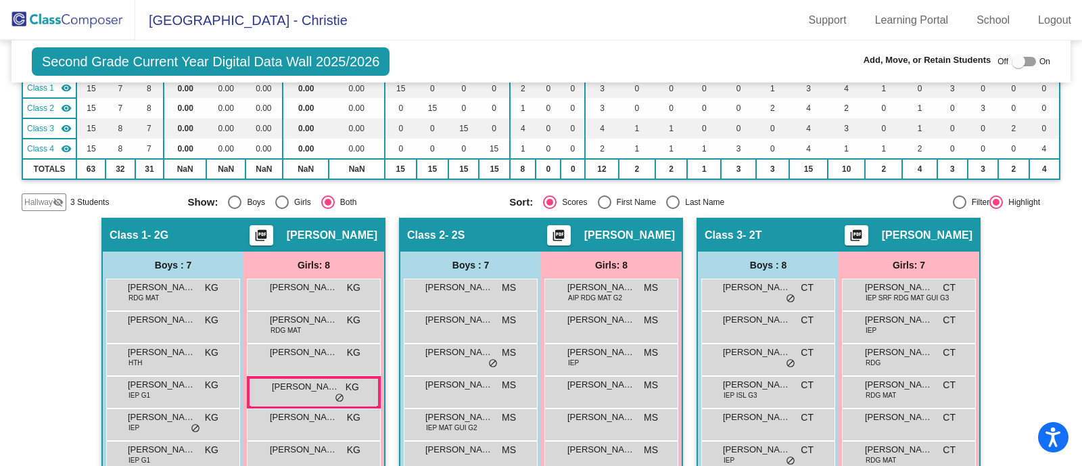
scroll to position [130, 0]
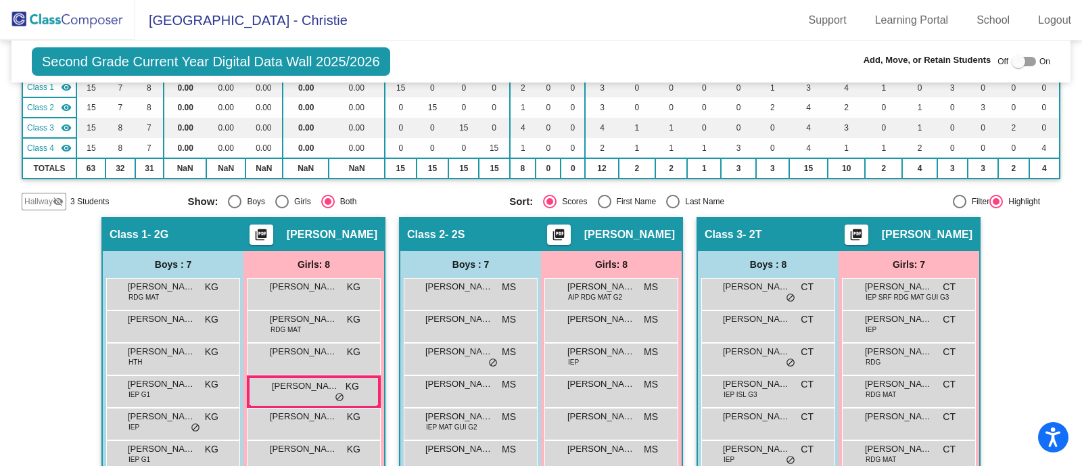
click at [40, 205] on span "Hallway" at bounding box center [38, 201] width 28 height 12
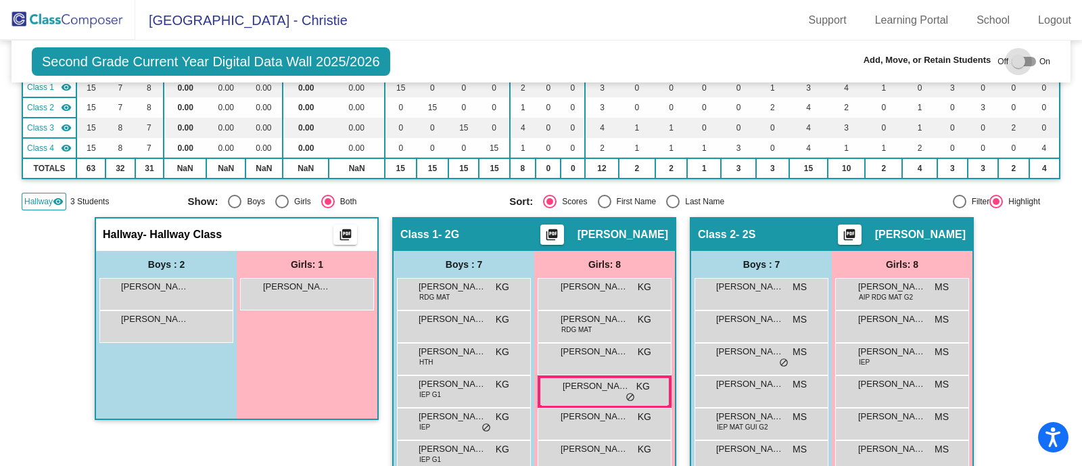
click at [1014, 59] on div at bounding box center [1019, 62] width 14 height 14
checkbox input "true"
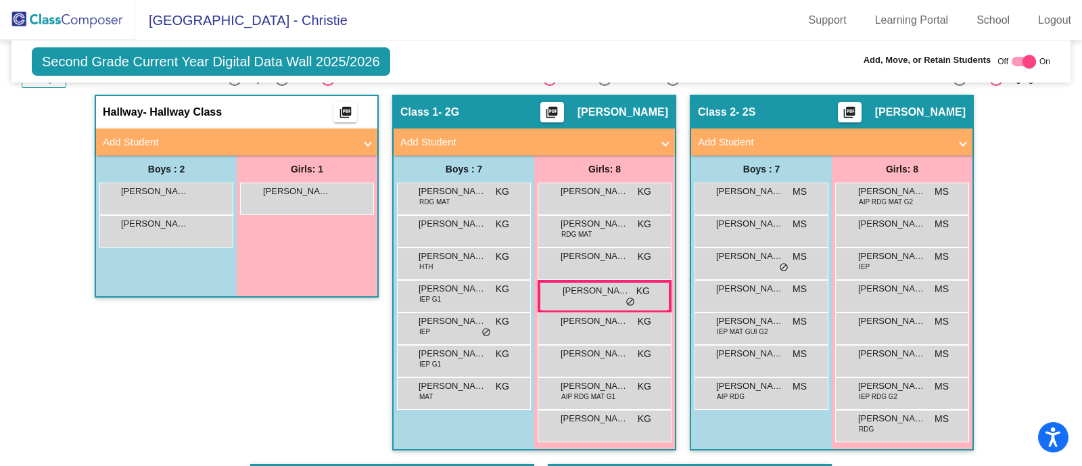
scroll to position [253, 0]
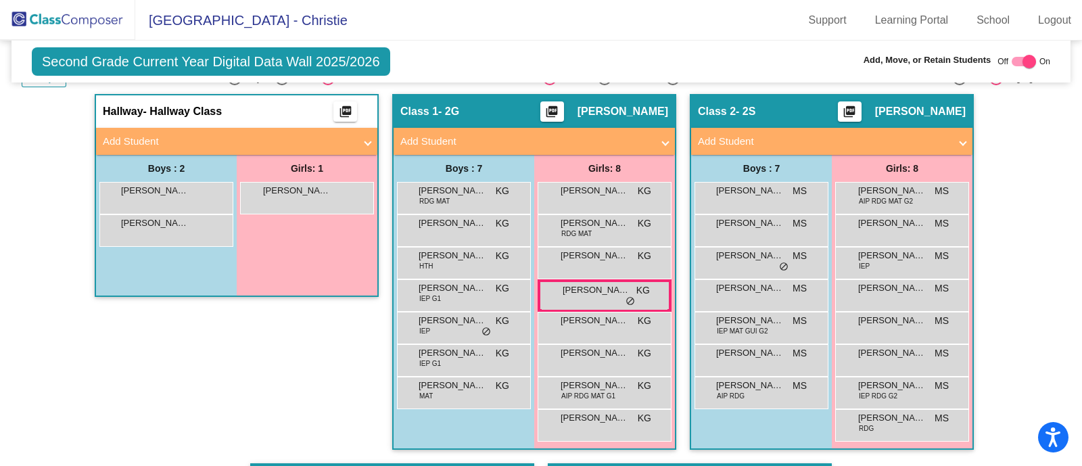
click at [266, 394] on div "Hallway - Hallway Class picture_as_pdf Add Student First Name Last Name Student…" at bounding box center [237, 278] width 284 height 369
click at [237, 296] on div "Boys : 7 Antonio Moraes RDG MAT KG lock do_not_disturb_alt Brady Clarke KG lock…" at bounding box center [166, 225] width 141 height 141
click at [404, 388] on div "Wilder Kubiak MAT KG lock do_not_disturb_alt" at bounding box center [462, 391] width 129 height 28
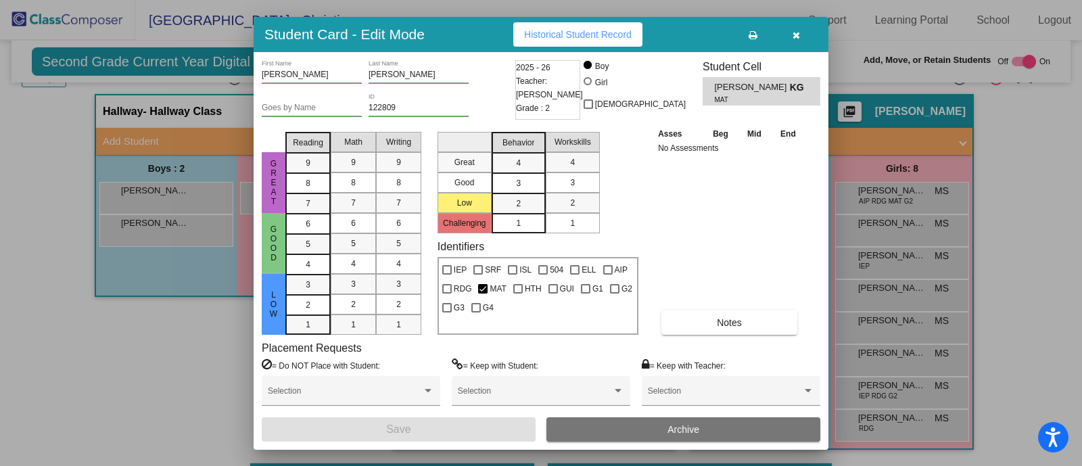
click at [803, 30] on button "button" at bounding box center [795, 34] width 43 height 24
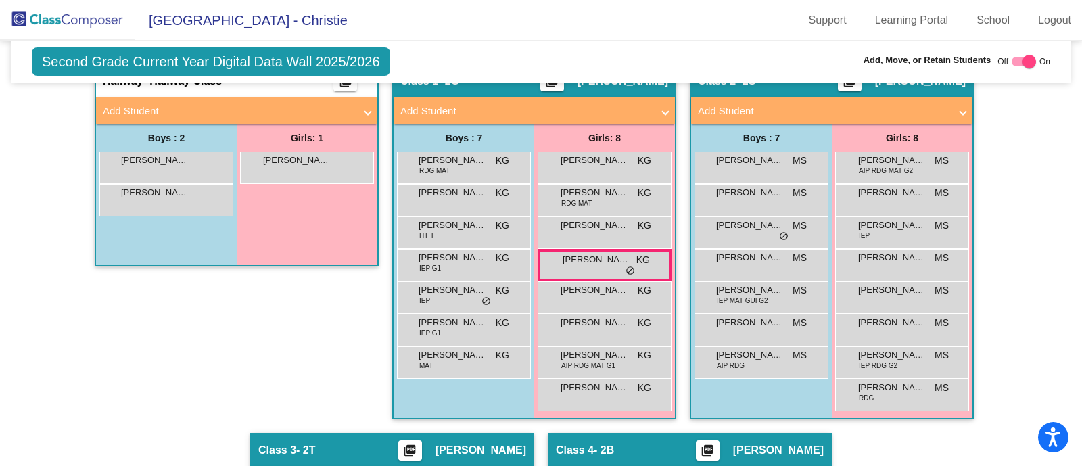
scroll to position [283, 0]
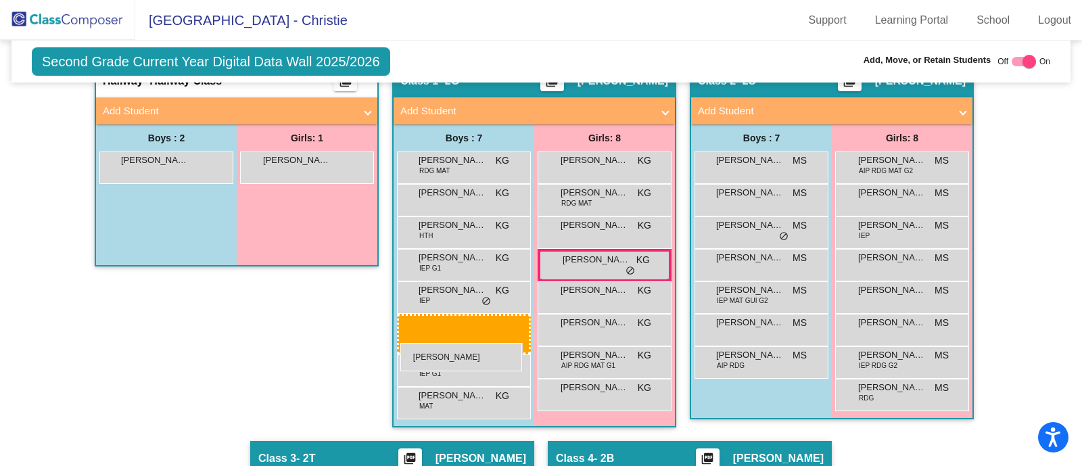
drag, startPoint x: 158, startPoint y: 163, endPoint x: 400, endPoint y: 343, distance: 301.6
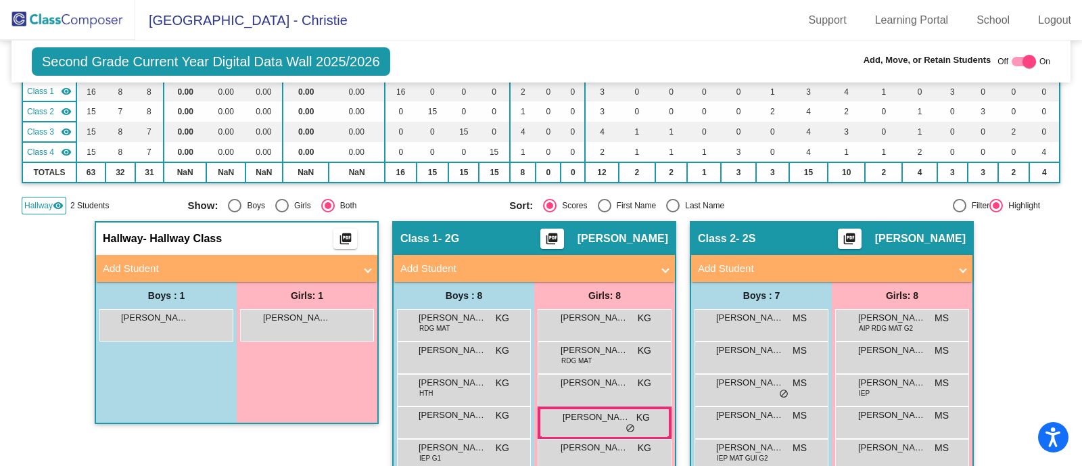
scroll to position [0, 0]
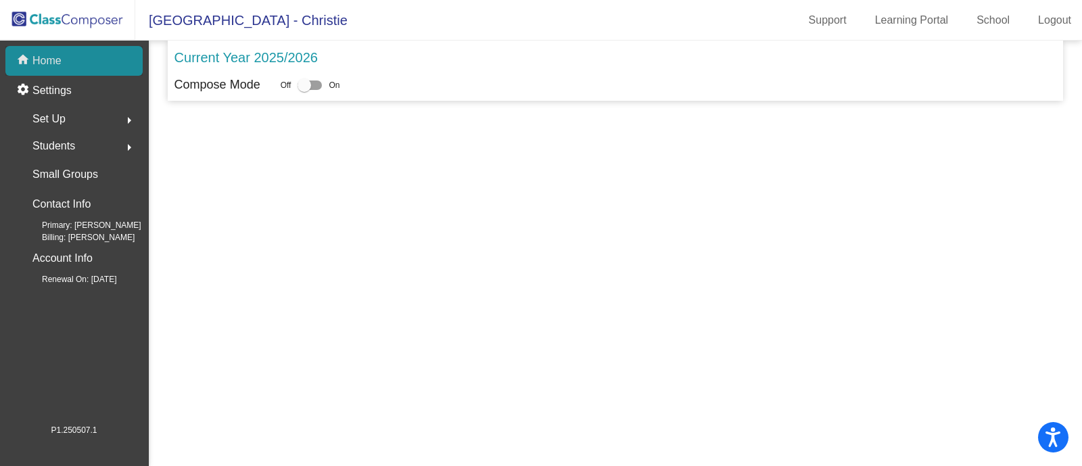
click at [47, 63] on p "Home" at bounding box center [46, 61] width 29 height 16
click at [54, 64] on p "Home" at bounding box center [46, 61] width 29 height 16
click at [41, 57] on p "Home" at bounding box center [46, 61] width 29 height 16
click at [44, 57] on p "Home" at bounding box center [46, 61] width 29 height 16
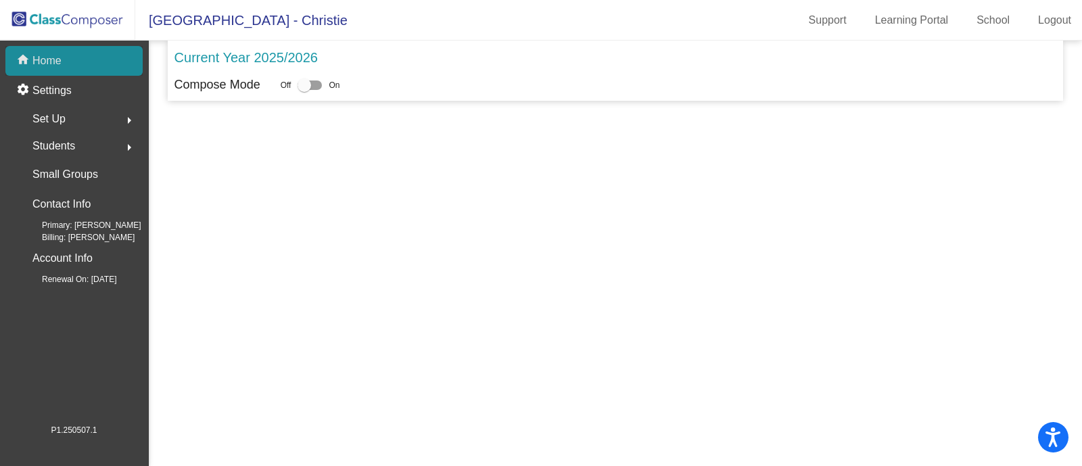
click at [46, 57] on p "Home" at bounding box center [46, 61] width 29 height 16
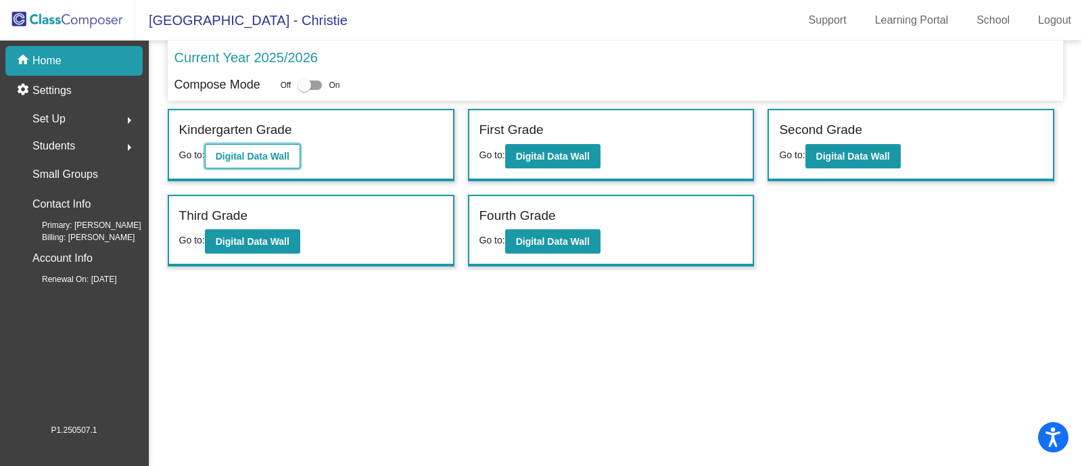
click at [279, 160] on b "Digital Data Wall" at bounding box center [253, 156] width 74 height 11
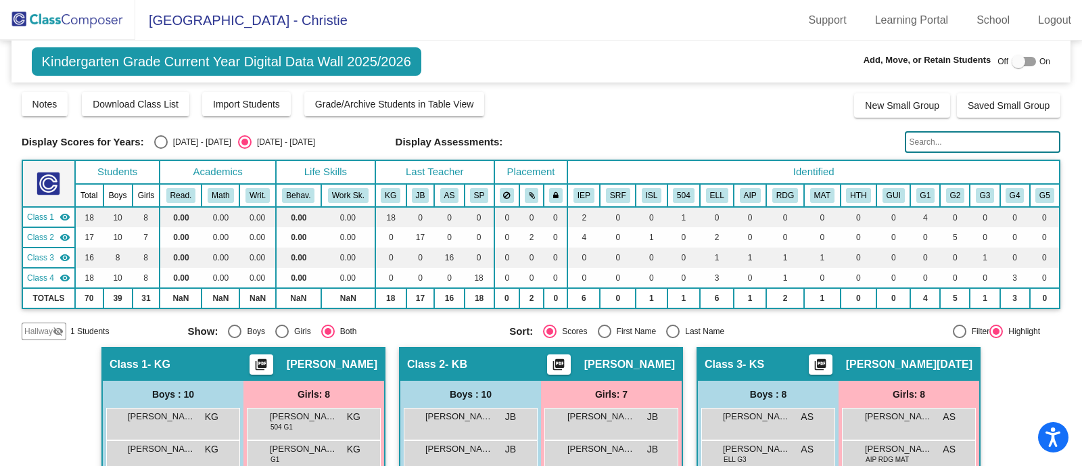
click at [34, 332] on span "Hallway" at bounding box center [38, 331] width 28 height 12
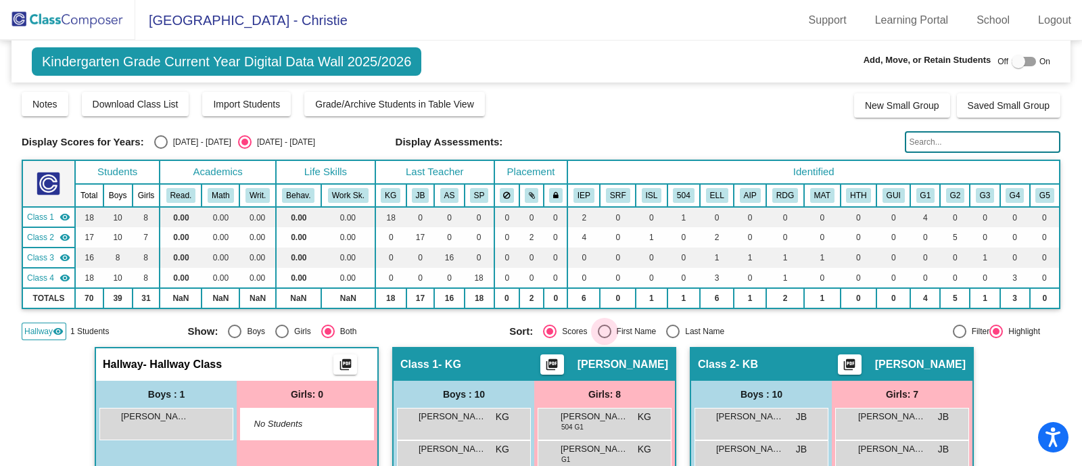
click at [605, 326] on div "Select an option" at bounding box center [605, 332] width 14 height 14
click at [605, 338] on input "First Name" at bounding box center [604, 338] width 1 height 1
radio input "true"
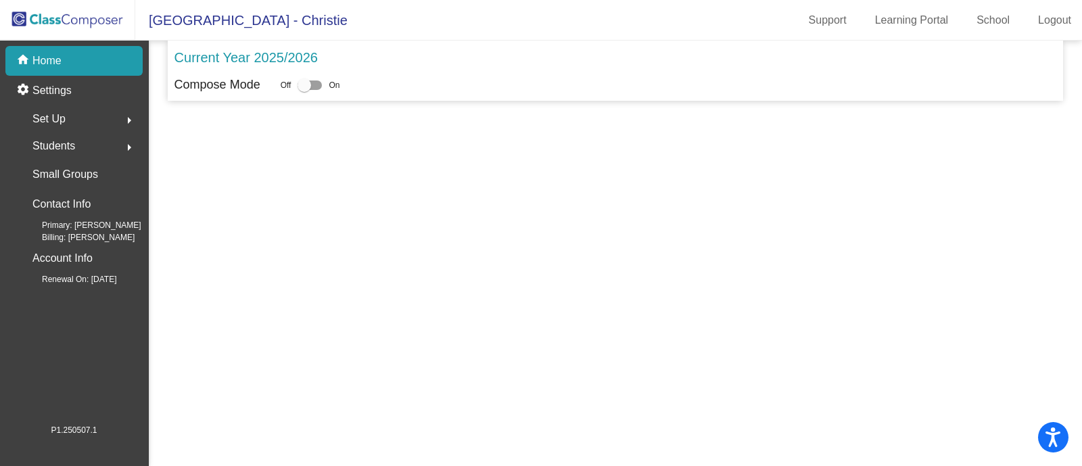
click at [61, 65] on p "Home" at bounding box center [46, 61] width 29 height 16
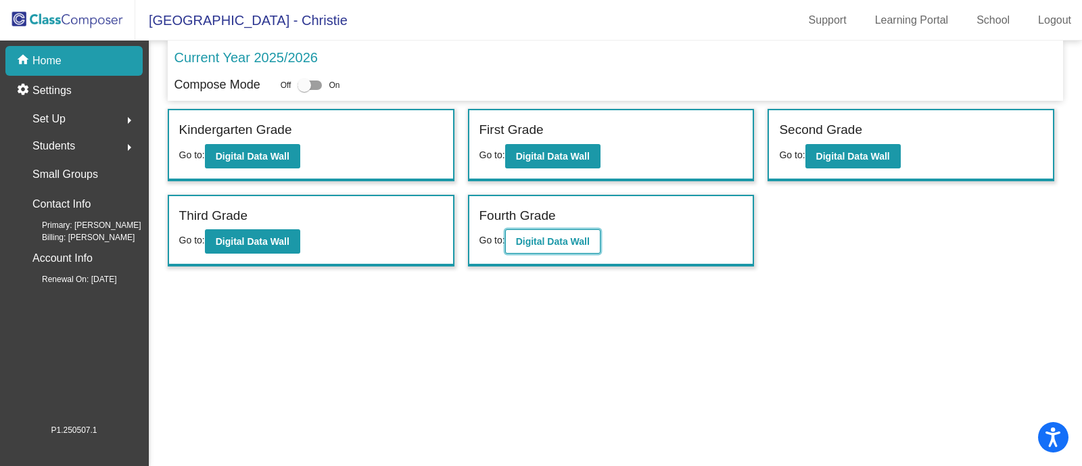
click at [580, 241] on b "Digital Data Wall" at bounding box center [553, 241] width 74 height 11
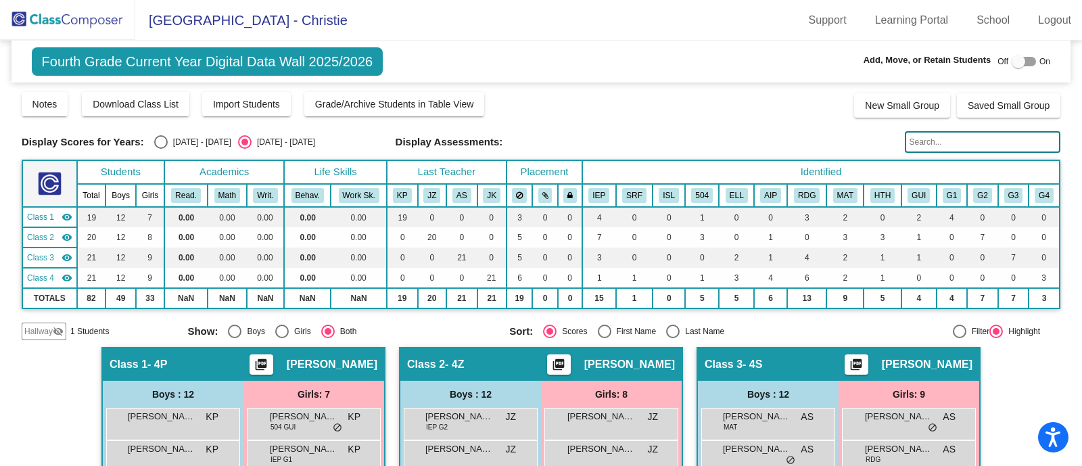
click at [39, 330] on span "Hallway" at bounding box center [38, 331] width 28 height 12
